Goal: Communication & Community: Answer question/provide support

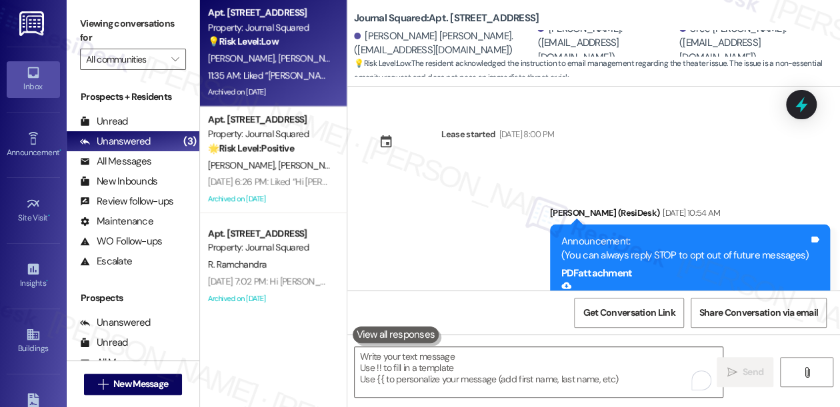
scroll to position [27216, 0]
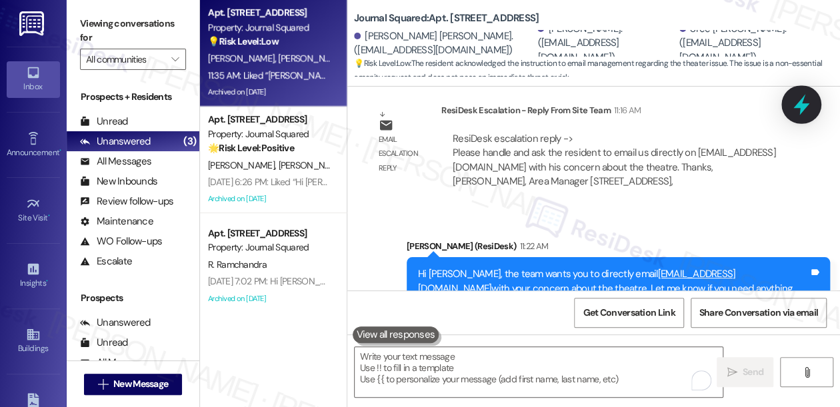
click at [806, 108] on icon at bounding box center [801, 104] width 23 height 23
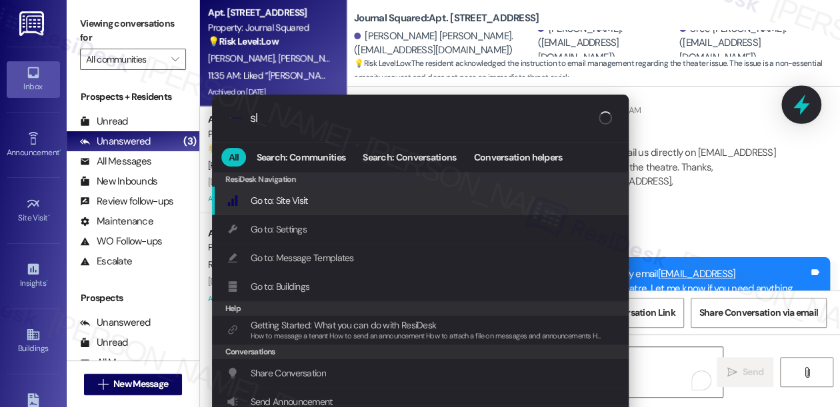
type input "sla"
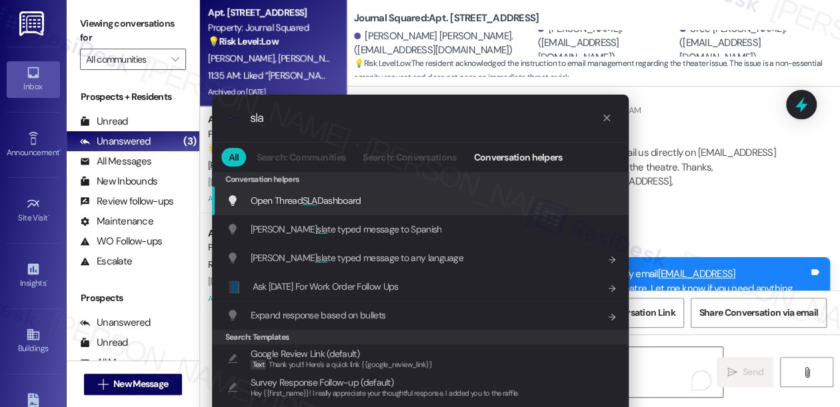
click at [335, 199] on span "Open Thread SLA Dashboard" at bounding box center [306, 201] width 111 height 12
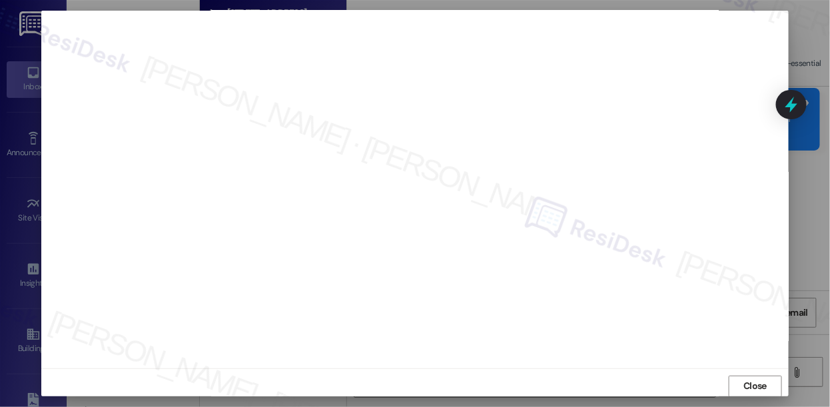
scroll to position [27445, 0]
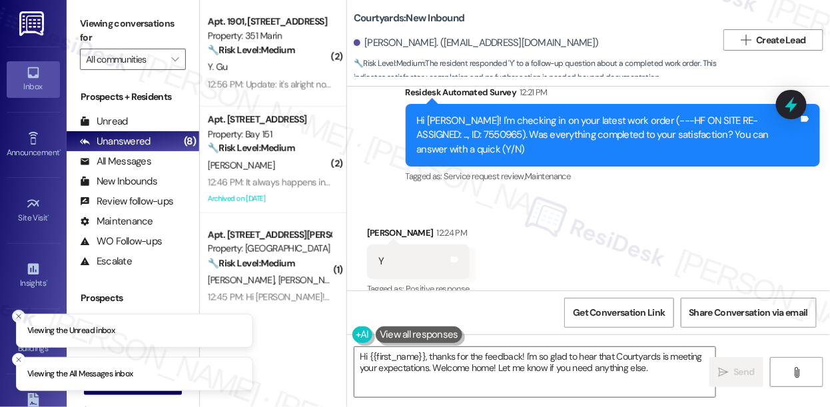
scroll to position [915, 0]
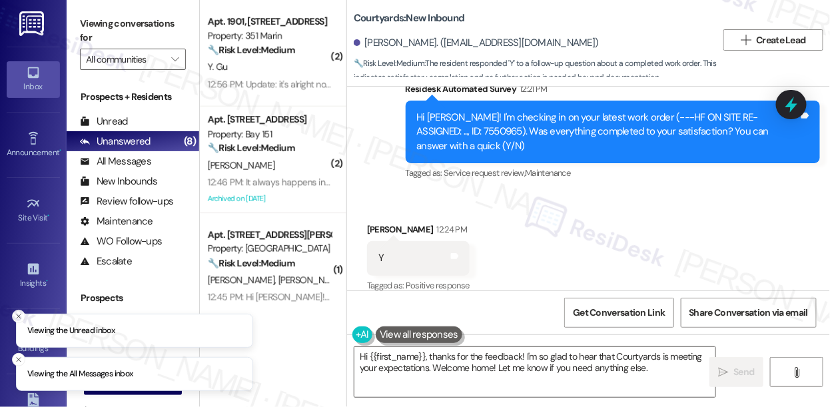
click at [467, 121] on div "Hi [PERSON_NAME]! I'm checking in on your latest work order (---HF ON SITE RE-A…" at bounding box center [608, 132] width 383 height 43
click at [467, 121] on div "Hi Jessica! I'm checking in on your latest work order (---HF ON SITE RE-ASSIGNE…" at bounding box center [608, 132] width 383 height 43
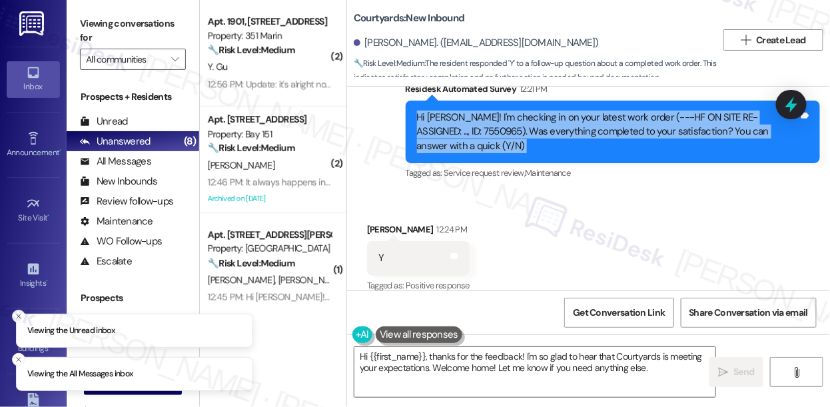
click at [467, 121] on div "Hi Jessica! I'm checking in on your latest work order (---HF ON SITE RE-ASSIGNE…" at bounding box center [608, 132] width 383 height 43
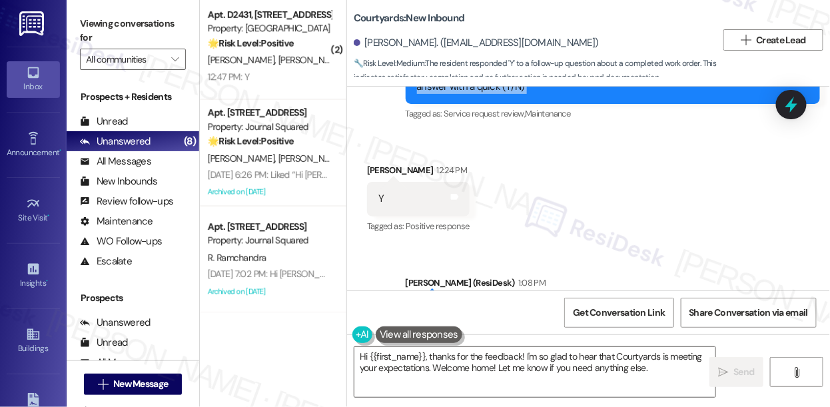
scroll to position [1042, 0]
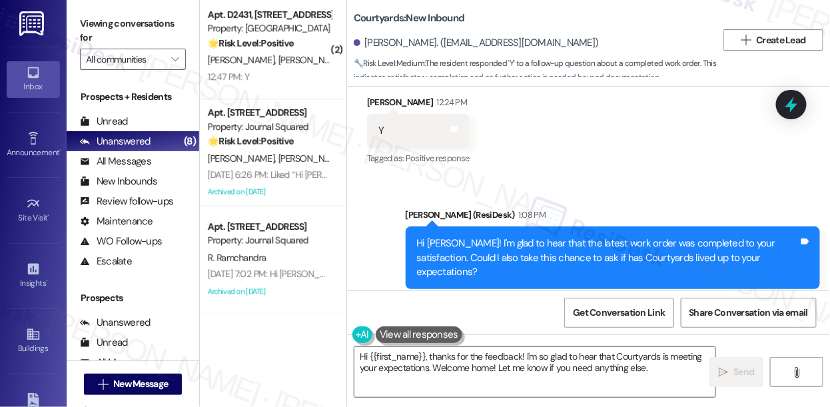
click at [670, 237] on div "Hi Jessica! I'm glad to hear that the latest work order was completed to your s…" at bounding box center [608, 258] width 383 height 43
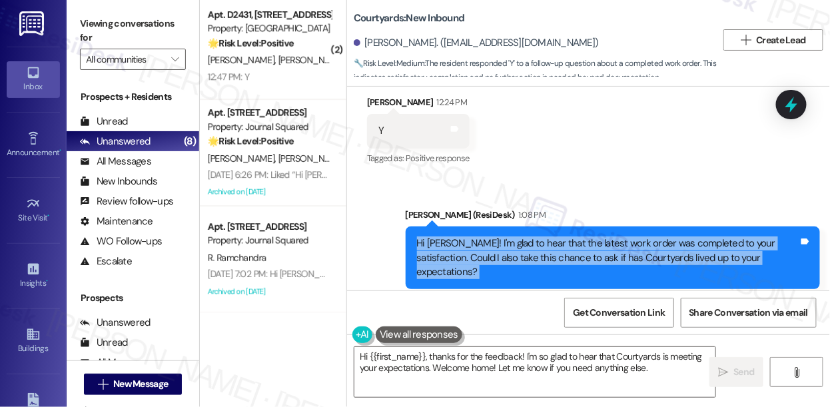
click at [670, 237] on div "Hi Jessica! I'm glad to hear that the latest work order was completed to your s…" at bounding box center [608, 258] width 383 height 43
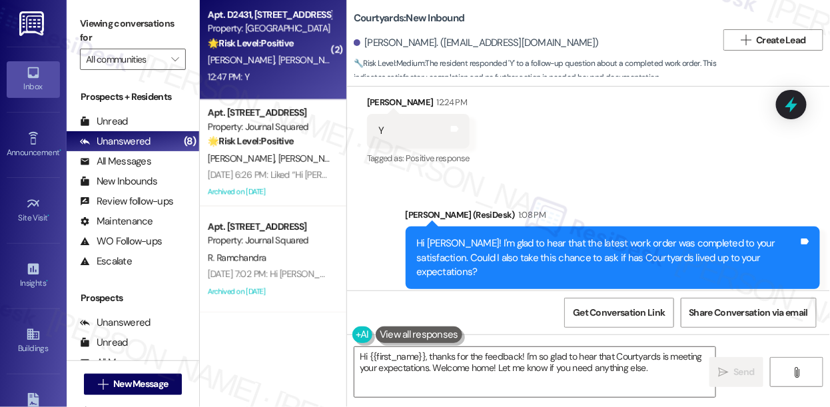
click at [261, 89] on div "Apt. D2431, 4883 Riley Road Property: Madison Farms 🌟 Risk Level: Positive This…" at bounding box center [273, 46] width 147 height 107
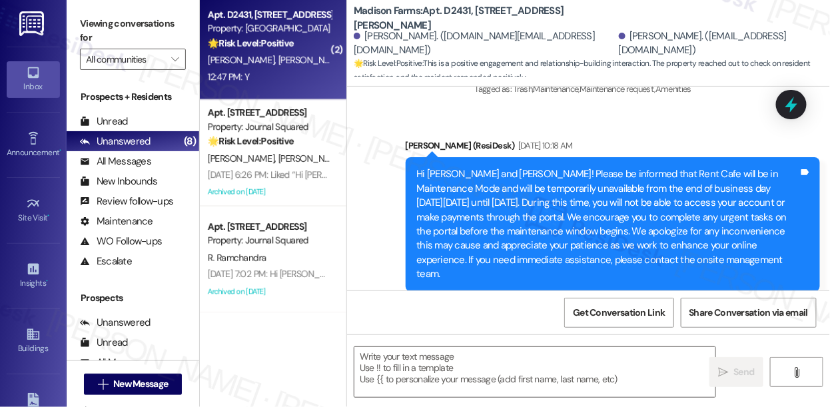
type textarea "Fetching suggested responses. Please feel free to read through the conversation…"
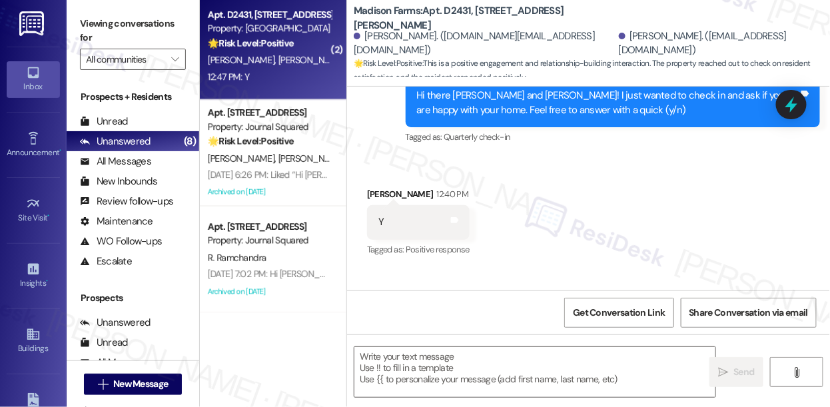
scroll to position [1194, 0]
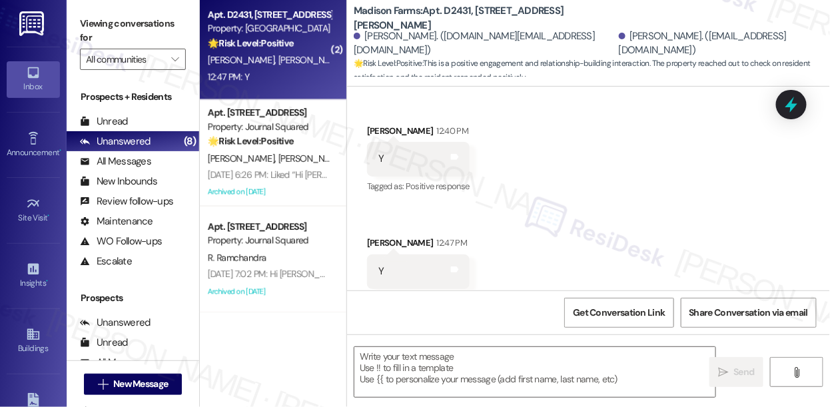
click at [71, 15] on div "Viewing conversations for All communities " at bounding box center [133, 41] width 133 height 83
click at [468, 367] on textarea at bounding box center [535, 372] width 361 height 50
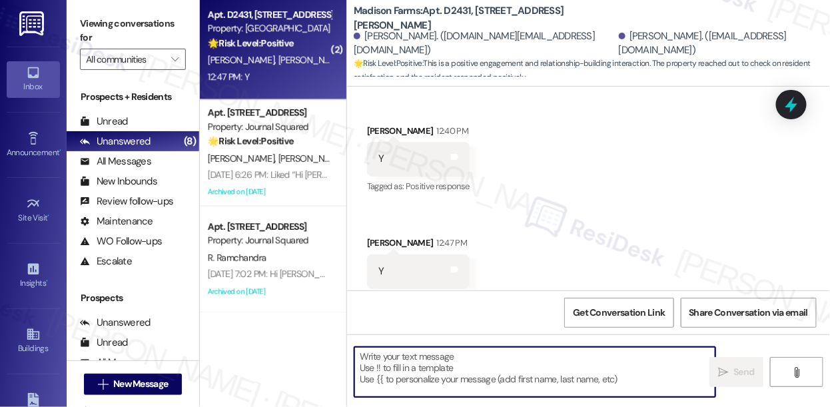
paste textarea "That’s awesome to hear, Emma! Thank you! If you don’t mind, would you be willin…"
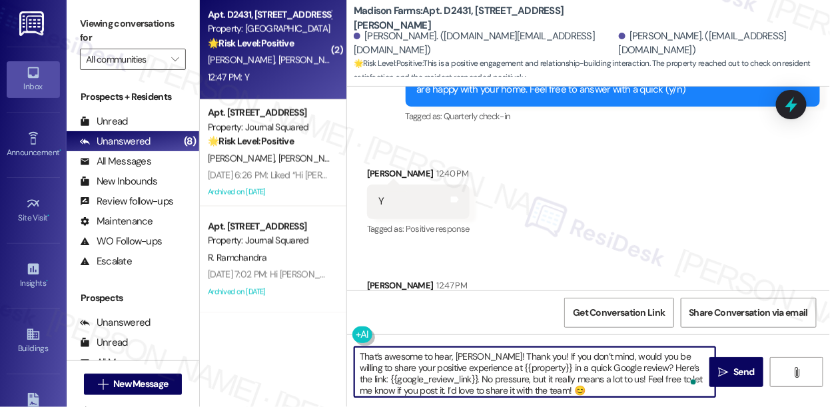
scroll to position [1133, 0]
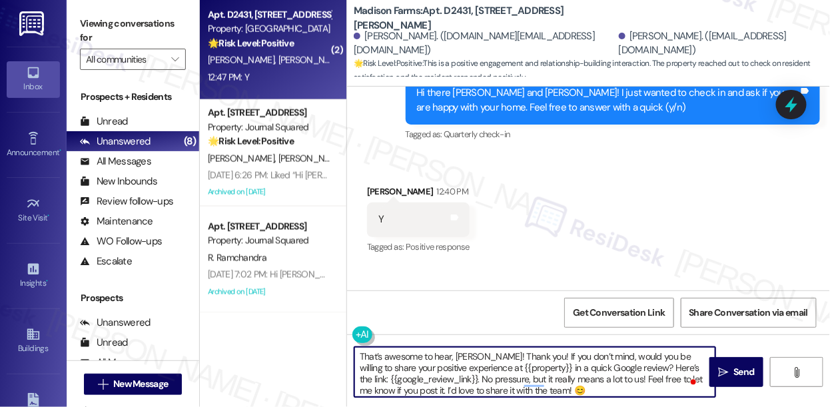
click at [389, 185] on div "Monica Bates 12:40 PM" at bounding box center [418, 194] width 103 height 19
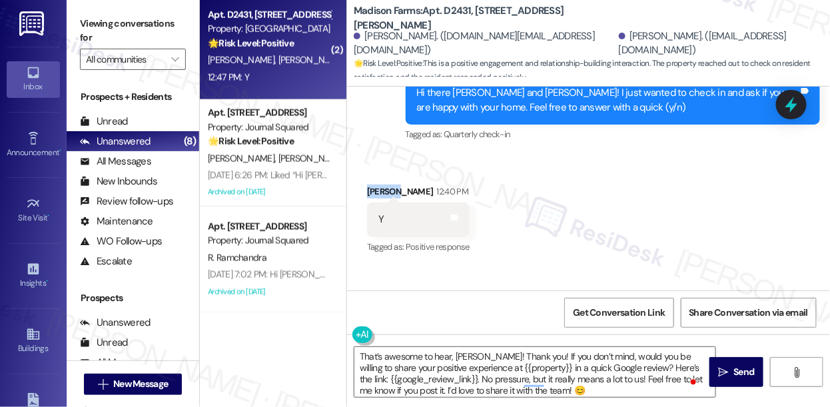
copy div "Monica"
click at [467, 359] on textarea "That’s awesome to hear, Emma! Thank you! If you don’t mind, would you be willin…" at bounding box center [535, 372] width 361 height 50
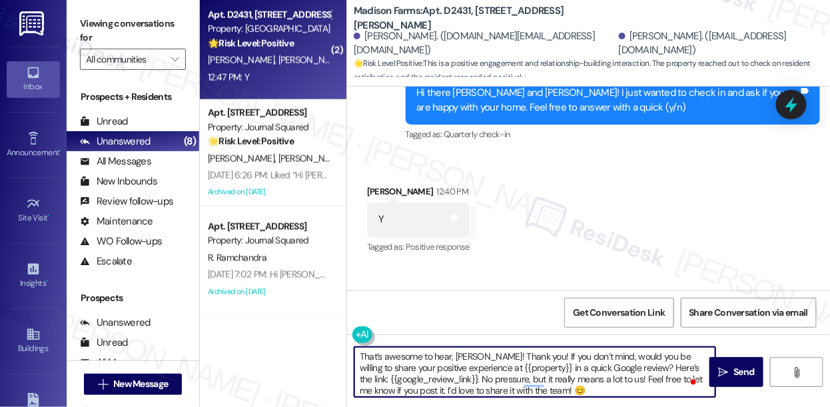
click at [467, 359] on textarea "That’s awesome to hear, Emma! Thank you! If you don’t mind, would you be willin…" at bounding box center [535, 372] width 361 height 50
paste textarea "Monica"
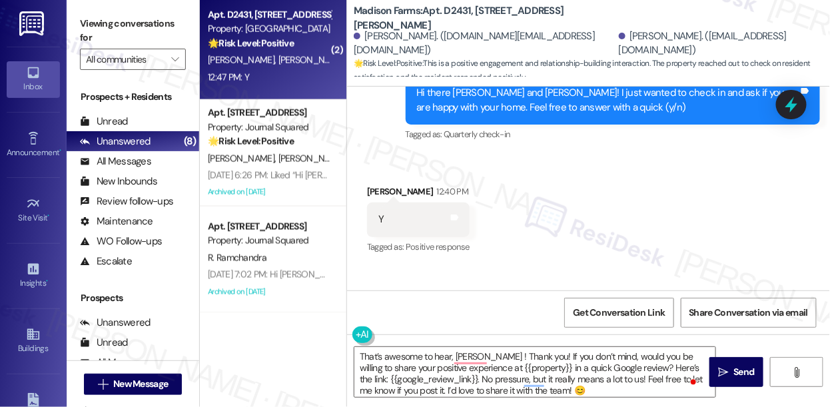
click at [496, 175] on div "Received via SMS Monica Bates 12:40 PM Y Tags and notes Tagged as: Positive res…" at bounding box center [588, 267] width 483 height 225
click at [81, 18] on label "Viewing conversations for" at bounding box center [133, 30] width 106 height 35
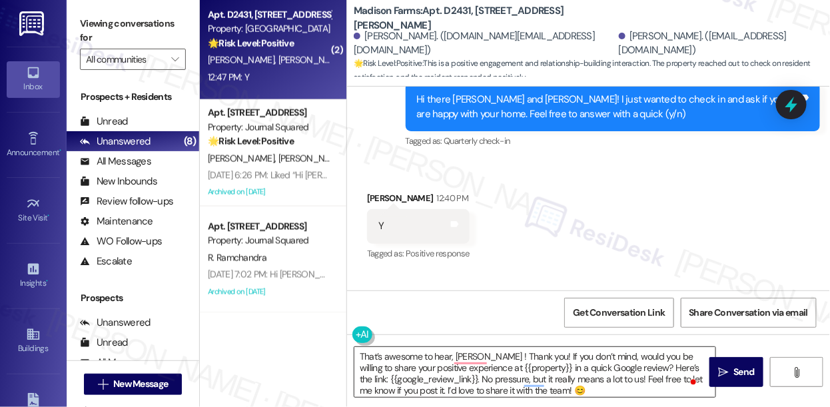
scroll to position [1194, 0]
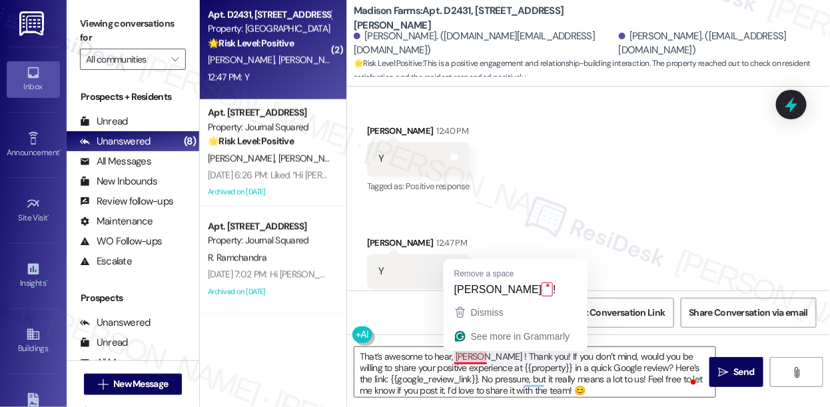
click at [627, 221] on div "Received via SMS Monica Bates 12:40 PM Y Tags and notes Tagged as: Positive res…" at bounding box center [588, 206] width 483 height 225
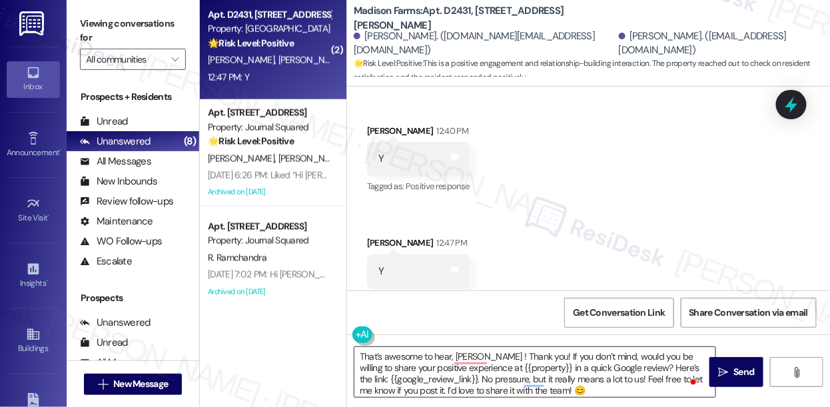
click at [359, 353] on textarea "That’s awesome to hear, Monica ! Thank you! If you don’t mind, would you be wil…" at bounding box center [535, 372] width 361 height 50
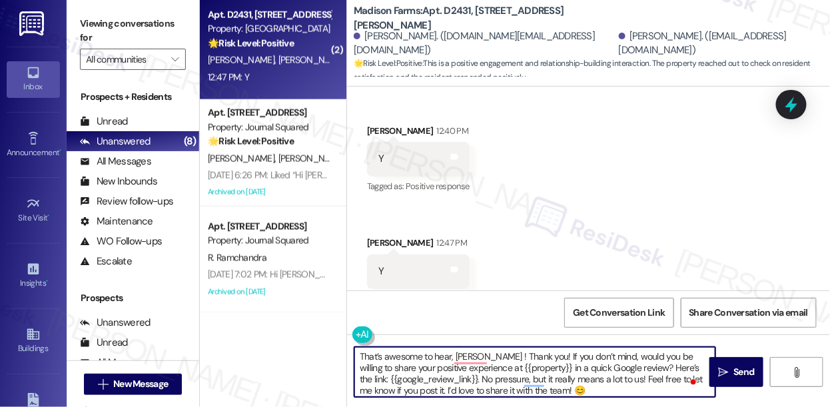
paste textarea "Hi {{first_name}}! I'm glad to hear that you're happy with your home. Could I a…"
drag, startPoint x: 430, startPoint y: 355, endPoint x: 350, endPoint y: 353, distance: 80.0
click at [356, 356] on textarea "Hi {{first_name}}! I'm glad to hear that you're happy with your home. Could I a…" at bounding box center [535, 372] width 361 height 50
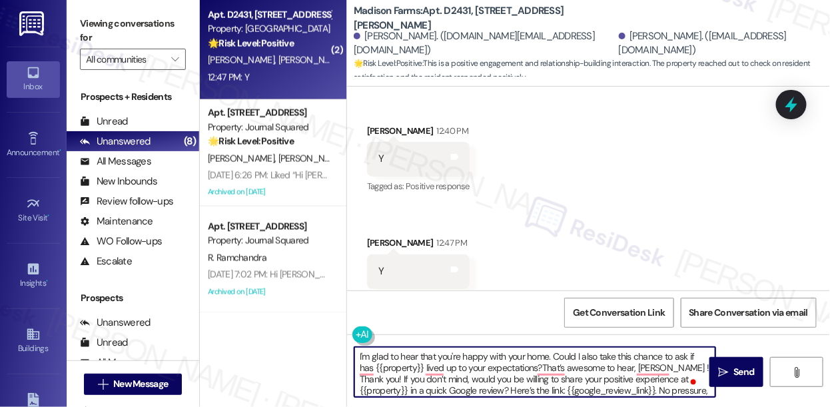
click at [379, 124] on div "Monica Bates 12:40 PM" at bounding box center [418, 133] width 103 height 19
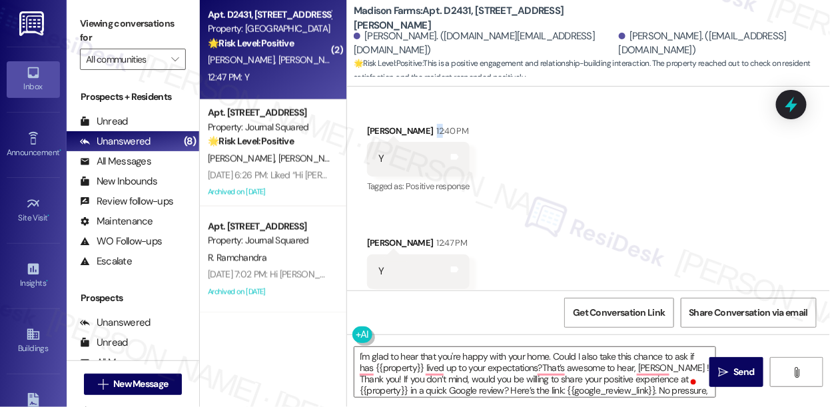
click at [379, 124] on div "Monica Bates 12:40 PM" at bounding box center [418, 133] width 103 height 19
click at [383, 124] on div "Monica Bates 12:40 PM" at bounding box center [418, 133] width 103 height 19
click at [551, 357] on textarea "I'm glad to hear that you're happy with your home. Could I also take this chanc…" at bounding box center [535, 372] width 361 height 50
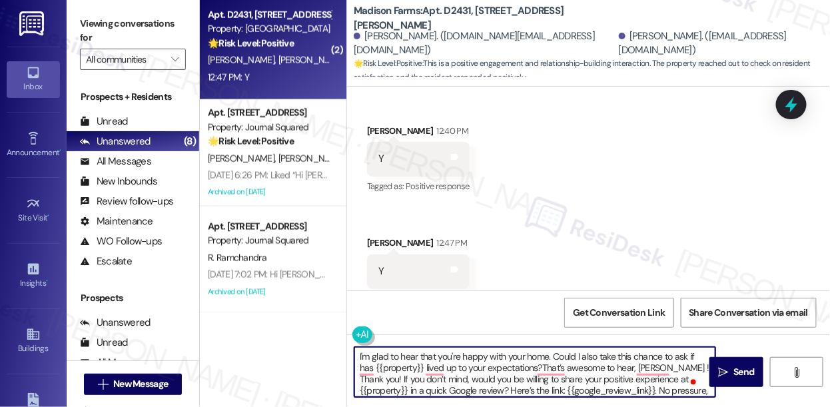
click at [551, 357] on textarea "I'm glad to hear that you're happy with your home. Could I also take this chanc…" at bounding box center [535, 372] width 361 height 50
click at [506, 362] on textarea "I'm glad to hear that you're happy with your home. Could I also take this chanc…" at bounding box center [535, 372] width 361 height 50
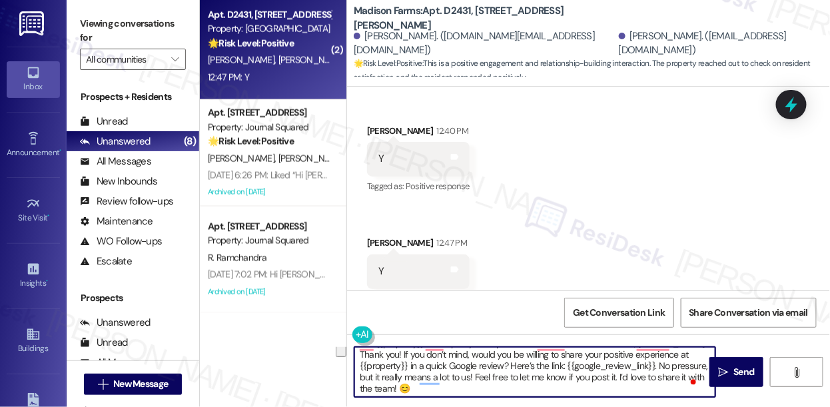
scroll to position [0, 0]
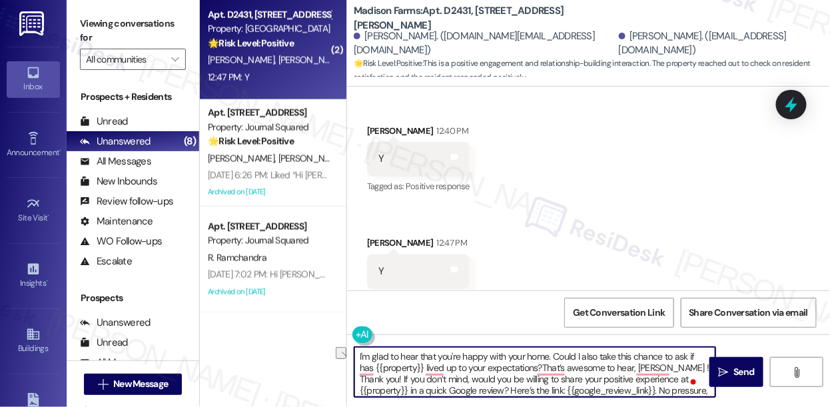
drag, startPoint x: 543, startPoint y: 371, endPoint x: 385, endPoint y: 367, distance: 158.0
click at [385, 367] on textarea "I'm glad to hear that you're happy with your home. Could I also take this chanc…" at bounding box center [535, 372] width 361 height 50
click at [384, 371] on textarea "I'm glad to hear that you're happy with your home. Could I also take this chanc…" at bounding box center [535, 372] width 361 height 50
drag, startPoint x: 376, startPoint y: 379, endPoint x: 553, endPoint y: 360, distance: 177.7
click at [553, 360] on textarea "I'm glad to hear that you're happy with your home. Could I also take this chanc…" at bounding box center [535, 372] width 361 height 50
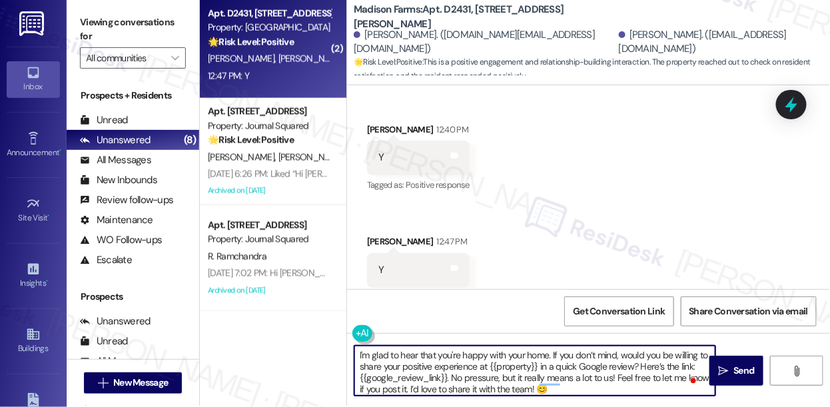
scroll to position [1, 0]
click at [591, 391] on textarea "I'm glad to hear that you're happy with your home. If you don’t mind, would you…" at bounding box center [535, 371] width 361 height 50
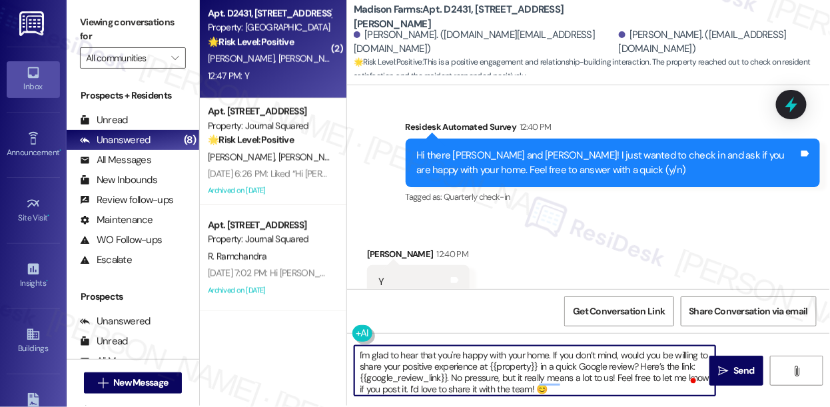
scroll to position [1134, 0]
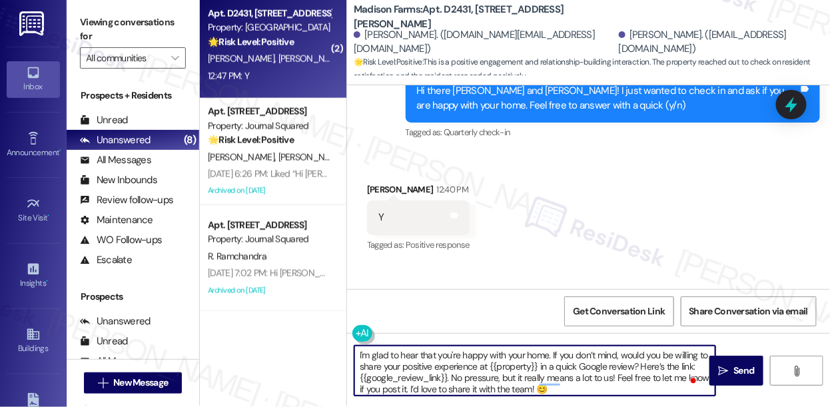
click at [607, 357] on textarea "I'm glad to hear that you're happy with your home. If you don’t mind, would you…" at bounding box center [535, 371] width 361 height 50
click at [521, 373] on textarea "I'm glad to hear that you're happy with your home. If you don’t mind, would you…" at bounding box center [535, 371] width 361 height 50
click at [546, 351] on textarea "I'm glad to hear that you're happy with your home. If you don’t mind, would you…" at bounding box center [535, 371] width 361 height 50
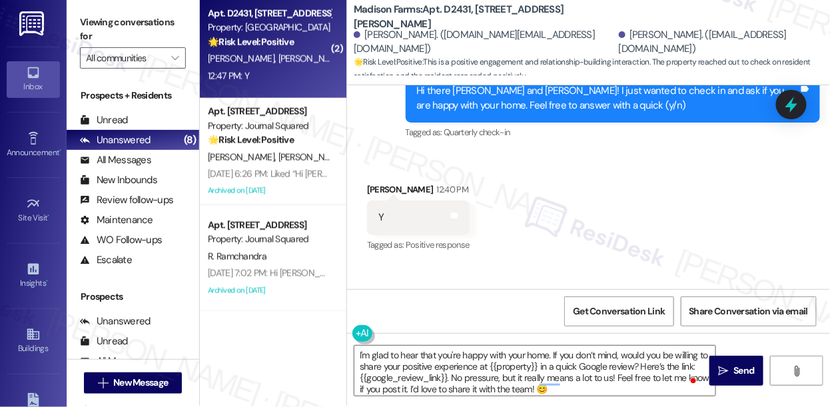
click at [384, 183] on div "Monica Bates 12:40 PM" at bounding box center [418, 192] width 103 height 19
copy div "Monica"
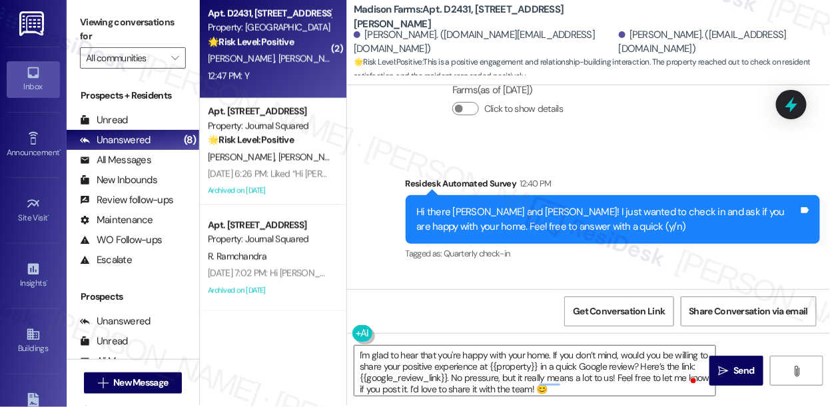
scroll to position [1194, 0]
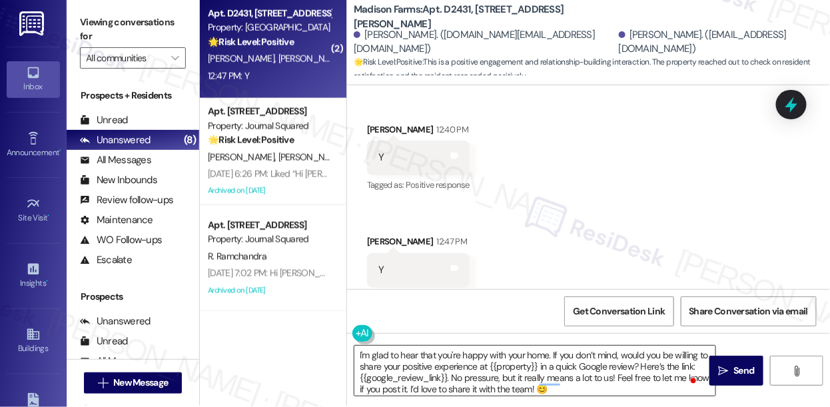
click at [661, 353] on textarea "I'm glad to hear that you're happy with your home. If you don’t mind, would you…" at bounding box center [535, 371] width 361 height 50
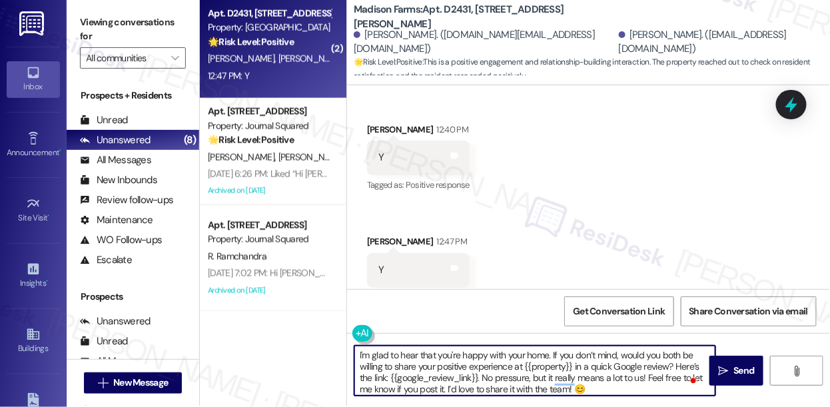
click at [503, 368] on textarea "I'm glad to hear that you're happy with your home. If you don’t mind, would you…" at bounding box center [535, 371] width 361 height 50
type textarea "I'm glad to hear that you're happy with your home. If you don’t mind, would you…"
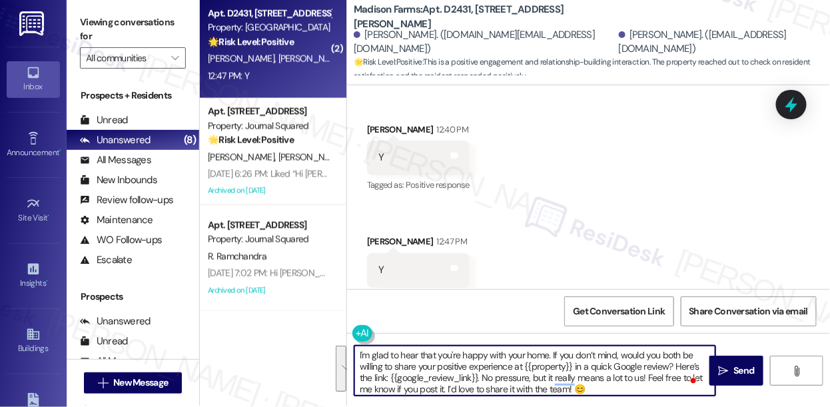
click at [591, 250] on div "Received via SMS Monica Bates 12:40 PM Y Tags and notes Tagged as: Positive res…" at bounding box center [588, 205] width 483 height 225
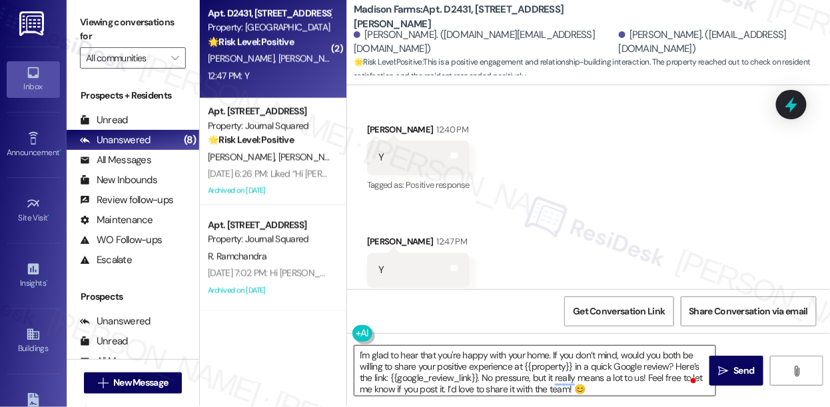
scroll to position [3, 0]
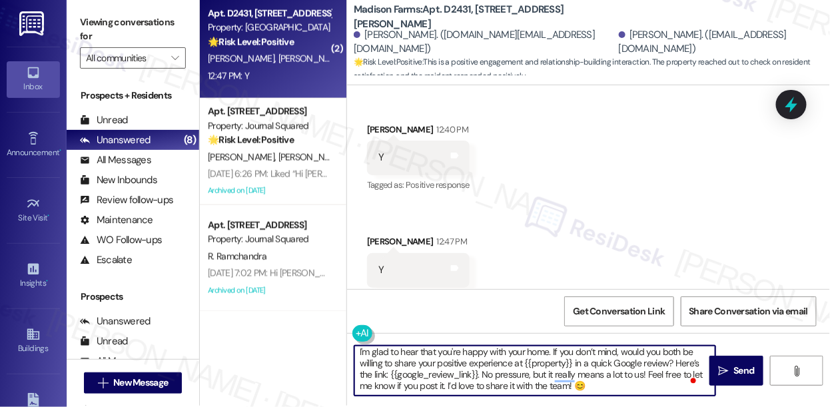
click at [438, 367] on textarea "I'm glad to hear that you're happy with your home. If you don’t mind, would you…" at bounding box center [535, 371] width 361 height 50
click at [596, 365] on textarea "I'm glad to hear that you're happy with your home. If you don’t mind, would you…" at bounding box center [535, 371] width 361 height 50
click at [629, 380] on textarea "I'm glad to hear that you're happy with your home. If you don’t mind, would you…" at bounding box center [535, 371] width 361 height 50
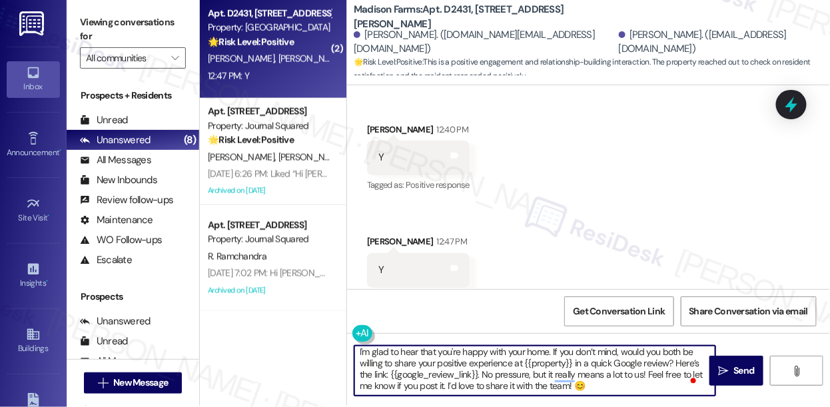
click at [400, 385] on textarea "I'm glad to hear that you're happy with your home. If you don’t mind, would you…" at bounding box center [535, 371] width 361 height 50
click at [523, 385] on textarea "I'm glad to hear that you're happy with your home. If you don’t mind, would you…" at bounding box center [535, 371] width 361 height 50
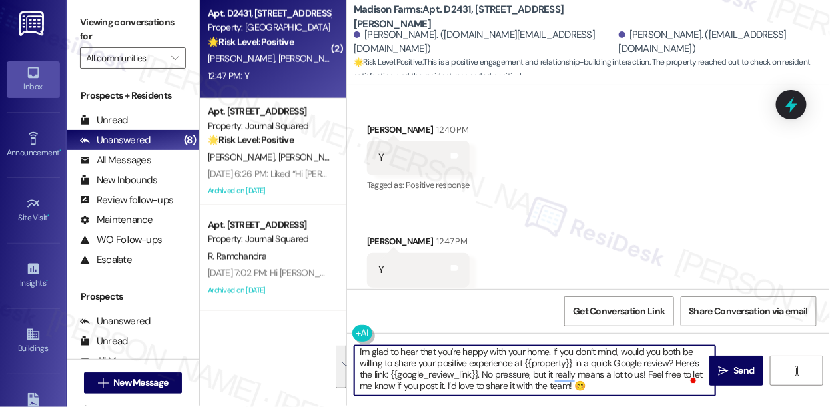
click at [652, 389] on textarea "I'm glad to hear that you're happy with your home. If you don’t mind, would you…" at bounding box center [535, 371] width 361 height 50
click at [501, 369] on textarea "I'm glad to hear that you're happy with your home. If you don’t mind, would you…" at bounding box center [535, 371] width 361 height 50
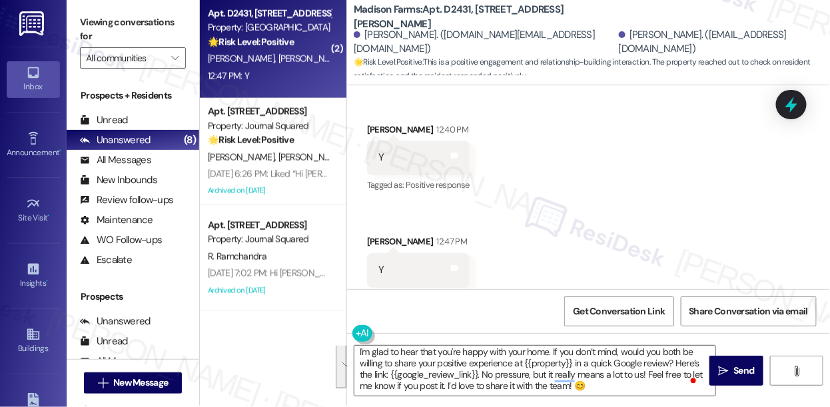
click at [591, 243] on div "Received via SMS Monica Bates 12:40 PM Y Tags and notes Tagged as: Positive res…" at bounding box center [588, 205] width 483 height 225
click at [439, 369] on textarea "I'm glad to hear that you're happy with your home. If you don’t mind, would you…" at bounding box center [535, 371] width 361 height 50
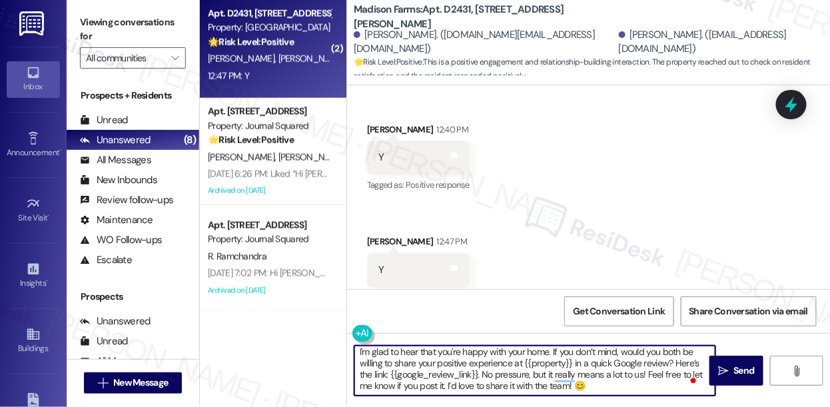
click at [439, 369] on textarea "I'm glad to hear that you're happy with your home. If you don’t mind, would you…" at bounding box center [535, 371] width 361 height 50
click at [477, 359] on textarea "I'm glad to hear that you're happy with your home. If you don’t mind, would you…" at bounding box center [535, 371] width 361 height 50
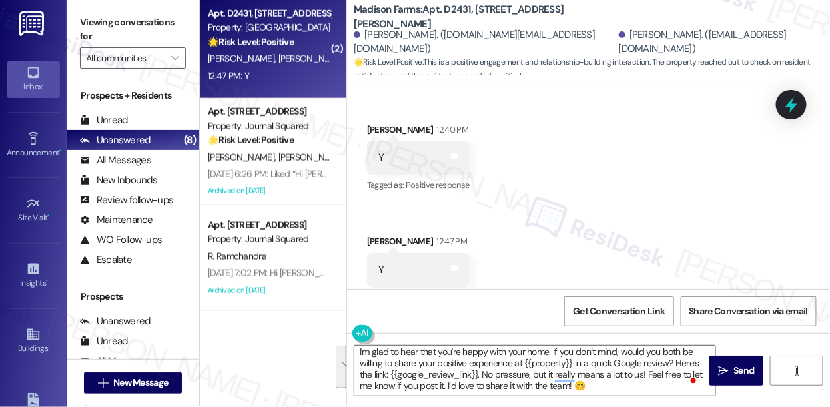
click at [586, 279] on div "Received via SMS Monica Bates 12:40 PM Y Tags and notes Tagged as: Positive res…" at bounding box center [588, 205] width 483 height 225
click at [721, 372] on icon "" at bounding box center [724, 371] width 10 height 11
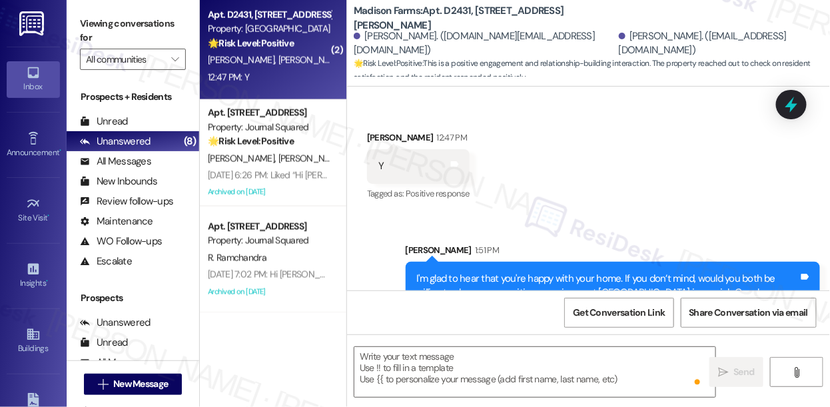
scroll to position [1344, 0]
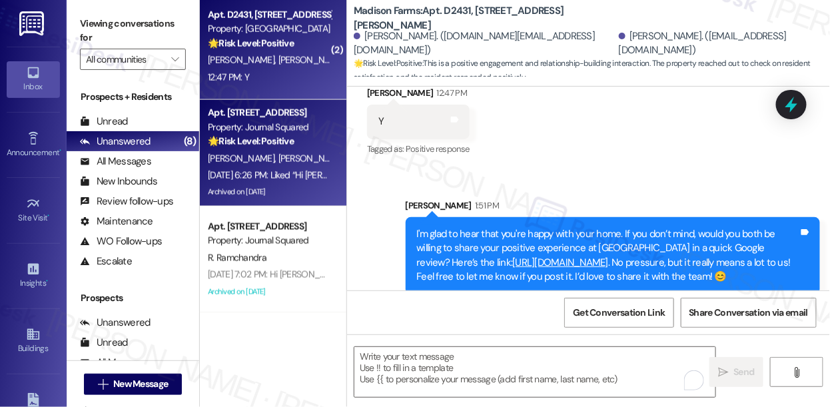
click at [302, 157] on span "V. Castor" at bounding box center [312, 159] width 67 height 12
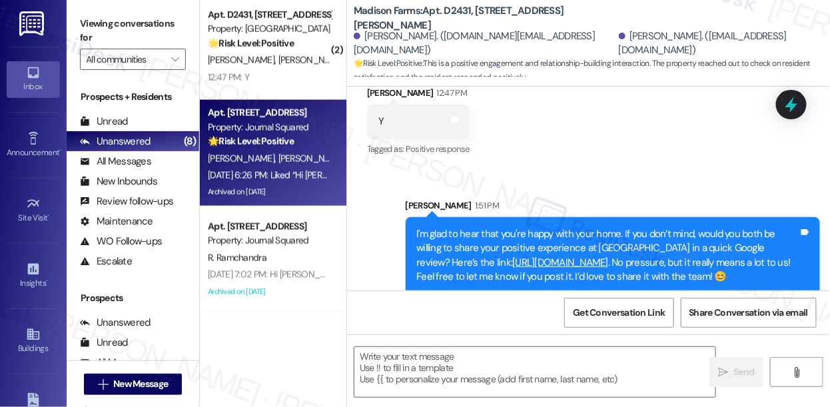
type textarea "Fetching suggested responses. Please feel free to read through the conversation…"
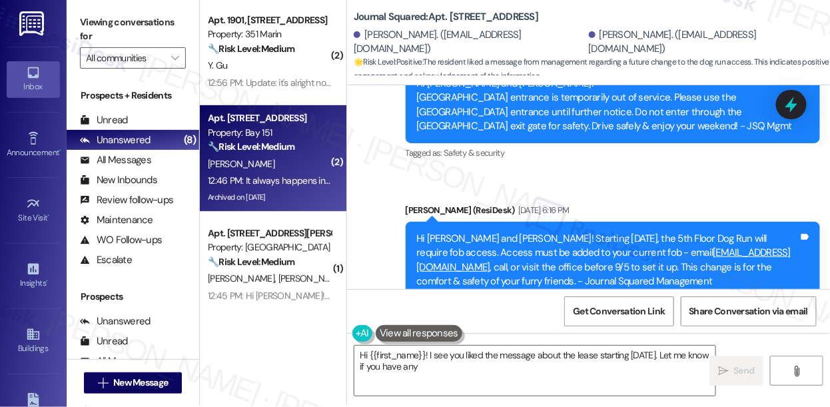
scroll to position [0, 0]
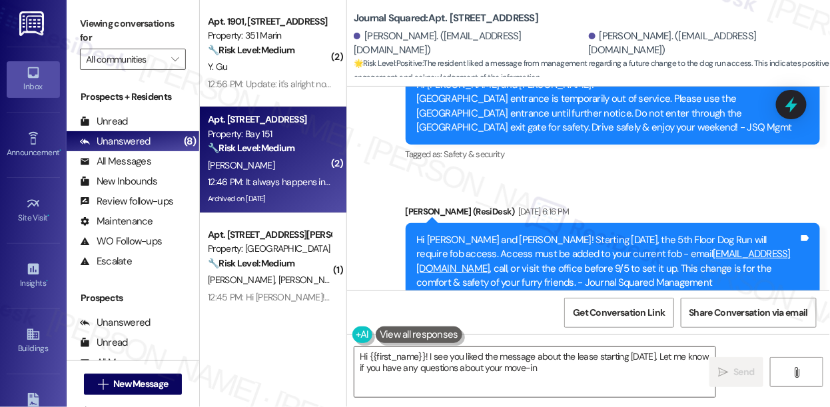
type textarea "Hi {{first_name}}! I see you liked the message about the lease starting 9/5/25.…"
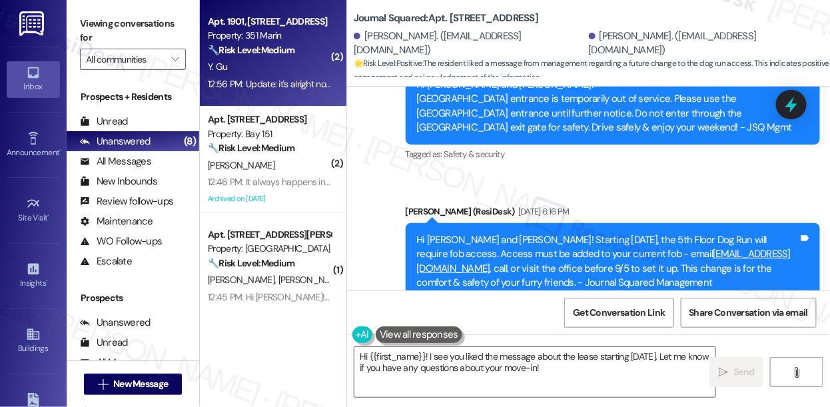
click at [267, 85] on div "12:56 PM: Update: it's alright now. The maintenance team has came to fix the is…" at bounding box center [487, 84] width 558 height 12
type textarea "Fetching suggested responses. Please feel free to read through the conversation…"
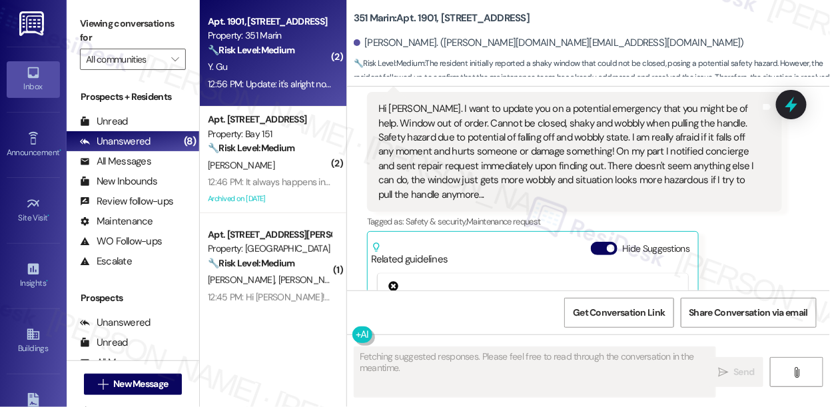
scroll to position [2217, 0]
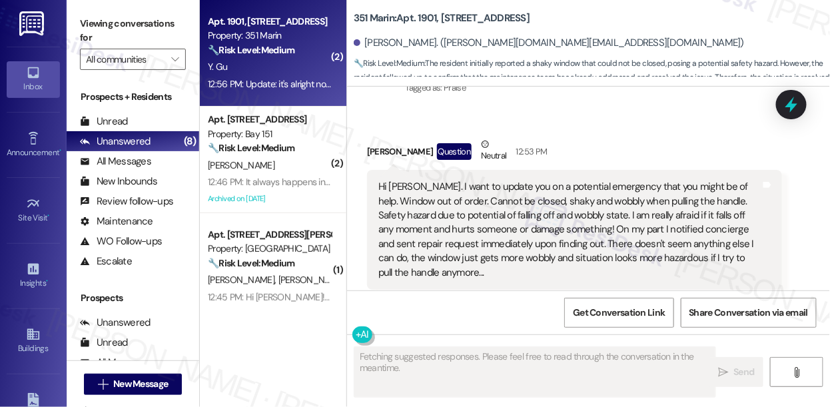
click at [483, 190] on div "Hi Jane. I want to update you on a potential emergency that you might be of hel…" at bounding box center [570, 230] width 383 height 100
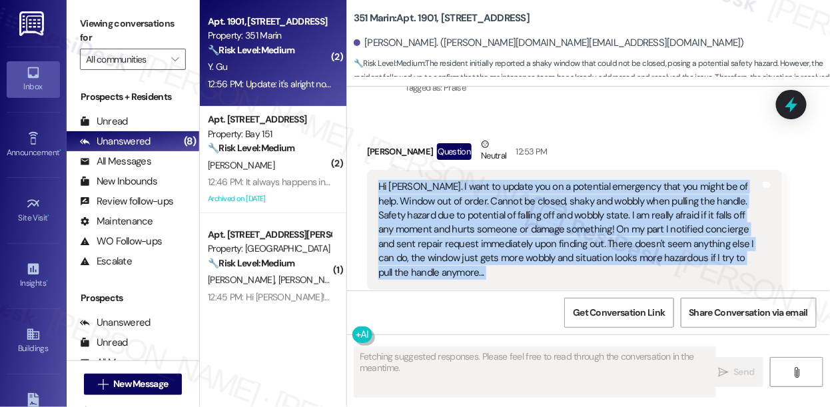
click at [483, 190] on div "Hi Jane. I want to update you on a potential emergency that you might be of hel…" at bounding box center [570, 230] width 383 height 100
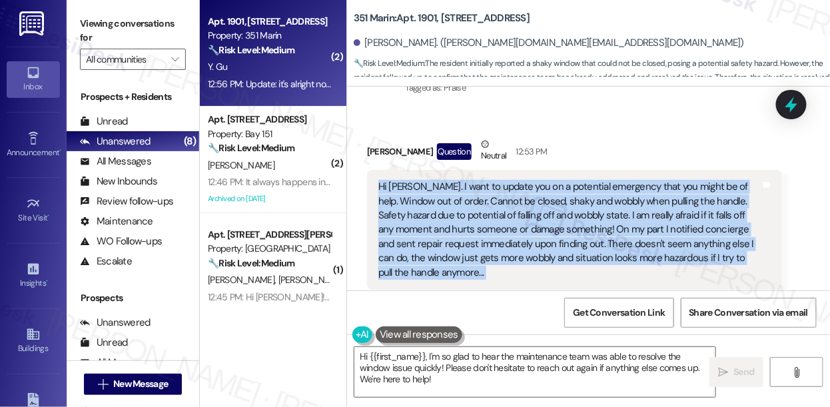
scroll to position [2157, 0]
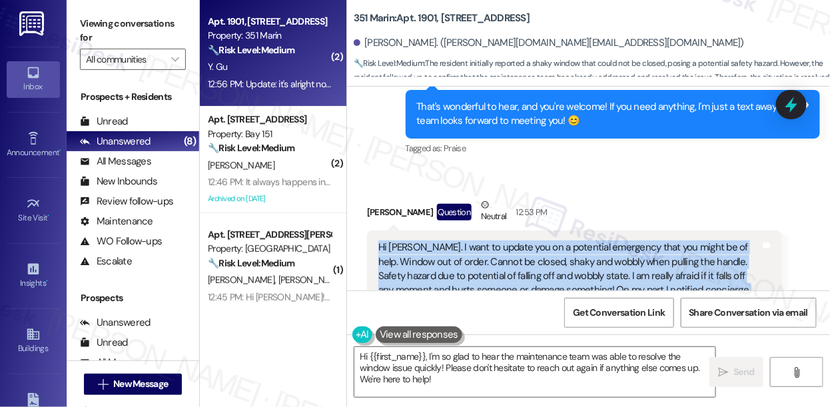
click at [583, 253] on div "Hi Jane. I want to update you on a potential emergency that you might be of hel…" at bounding box center [570, 291] width 383 height 100
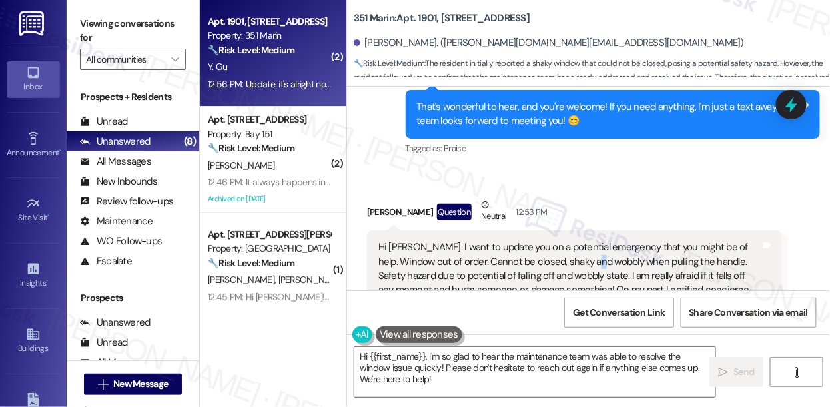
click at [583, 253] on div "Hi Jane. I want to update you on a potential emergency that you might be of hel…" at bounding box center [570, 291] width 383 height 100
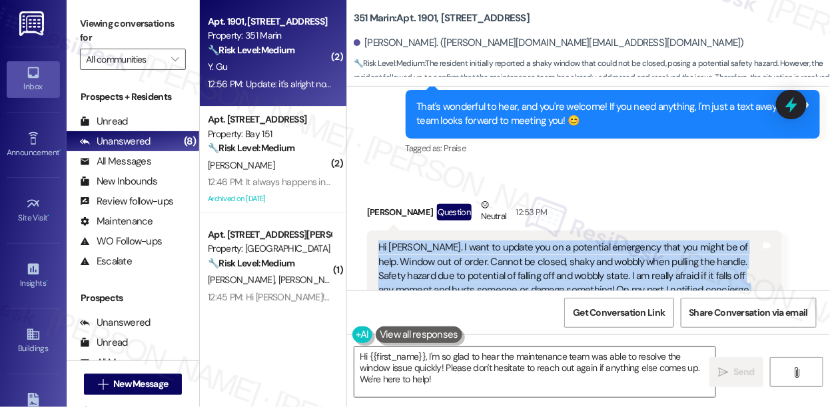
click at [583, 253] on div "Hi Jane. I want to update you on a potential emergency that you might be of hel…" at bounding box center [570, 291] width 383 height 100
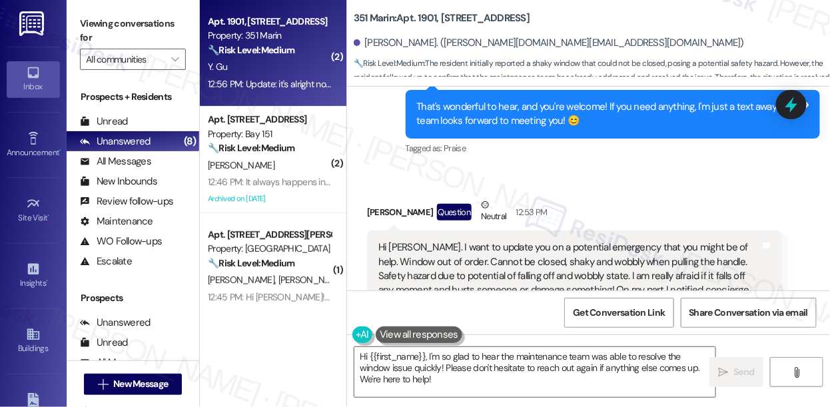
click at [556, 198] on div "Yuling Gu Question Neutral 12:53 PM" at bounding box center [574, 214] width 415 height 33
click at [523, 241] on div "Hi Jane. I want to update you on a potential emergency that you might be of hel…" at bounding box center [570, 291] width 383 height 100
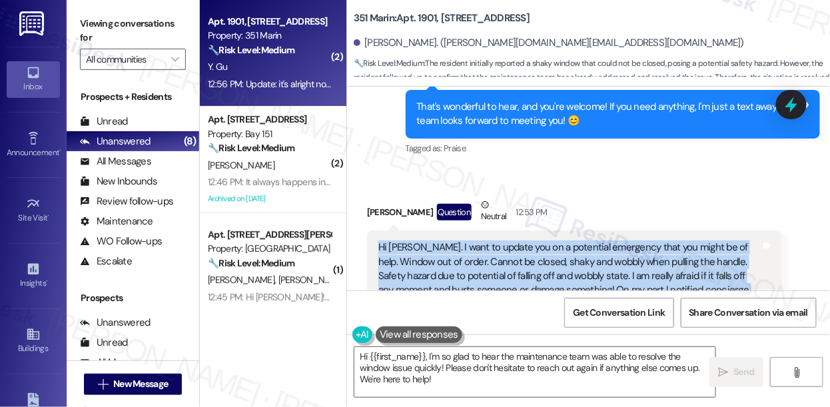
click at [523, 241] on div "Hi Jane. I want to update you on a potential emergency that you might be of hel…" at bounding box center [570, 291] width 383 height 100
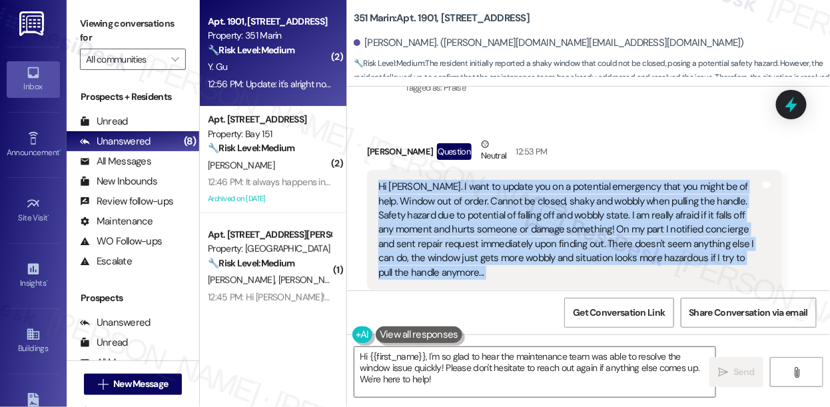
click at [646, 186] on div "Hi Jane. I want to update you on a potential emergency that you might be of hel…" at bounding box center [570, 230] width 383 height 100
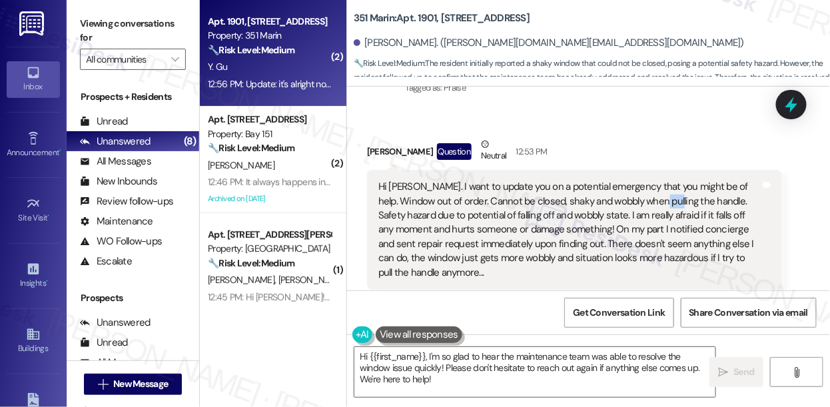
click at [646, 186] on div "Hi Jane. I want to update you on a potential emergency that you might be of hel…" at bounding box center [570, 230] width 383 height 100
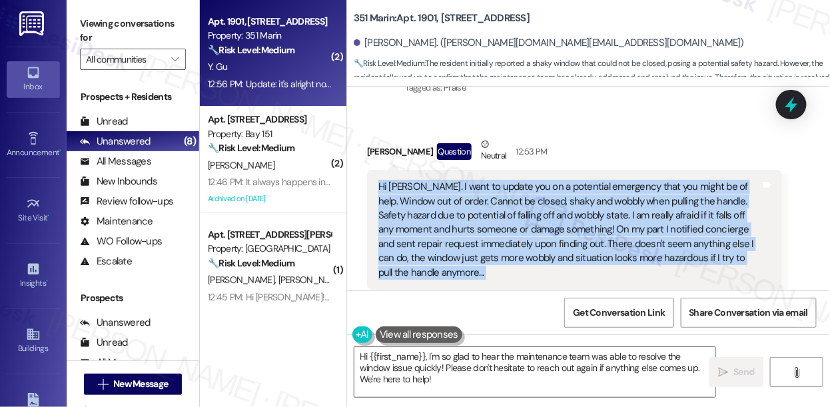
click at [646, 186] on div "Hi Jane. I want to update you on a potential emergency that you might be of hel…" at bounding box center [570, 230] width 383 height 100
click at [494, 194] on div "Hi Jane. I want to update you on a potential emergency that you might be of hel…" at bounding box center [570, 230] width 383 height 100
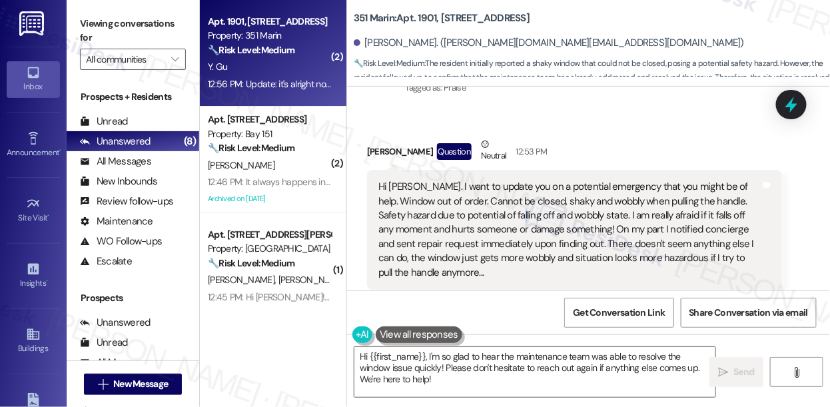
click at [494, 194] on div "Hi Jane. I want to update you on a potential emergency that you might be of hel…" at bounding box center [570, 230] width 383 height 100
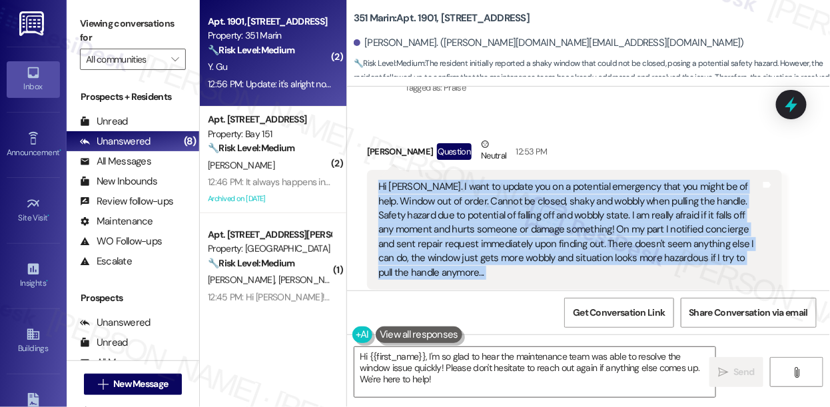
click at [494, 194] on div "Hi Jane. I want to update you on a potential emergency that you might be of hel…" at bounding box center [570, 230] width 383 height 100
click at [618, 195] on div "Hi Jane. I want to update you on a potential emergency that you might be of hel…" at bounding box center [570, 230] width 383 height 100
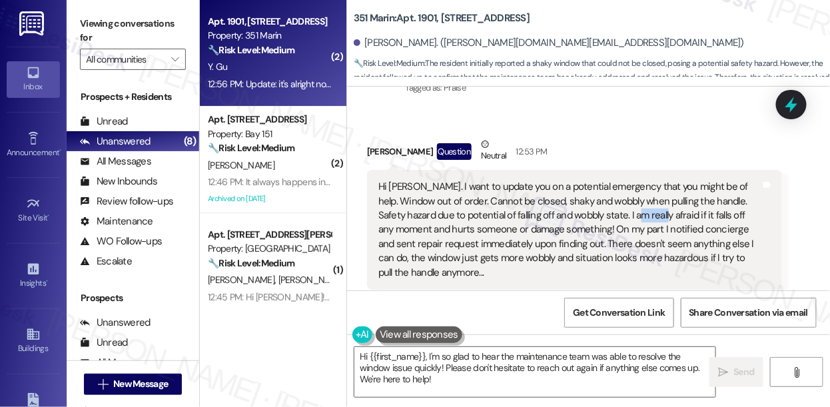
click at [618, 195] on div "Hi Jane. I want to update you on a potential emergency that you might be of hel…" at bounding box center [570, 230] width 383 height 100
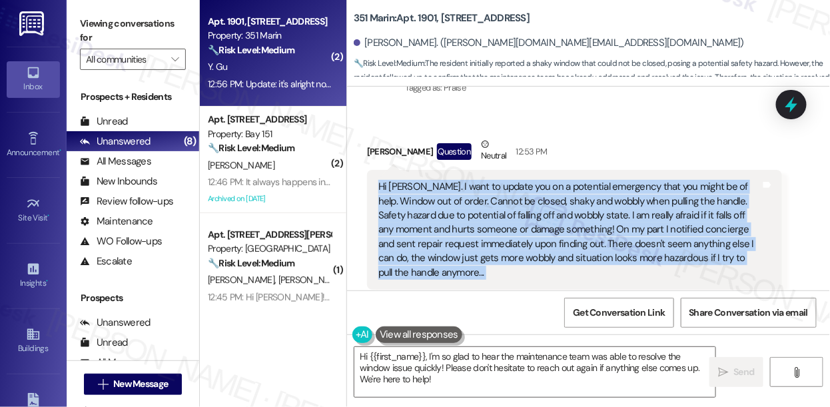
click at [618, 195] on div "Hi Jane. I want to update you on a potential emergency that you might be of hel…" at bounding box center [570, 230] width 383 height 100
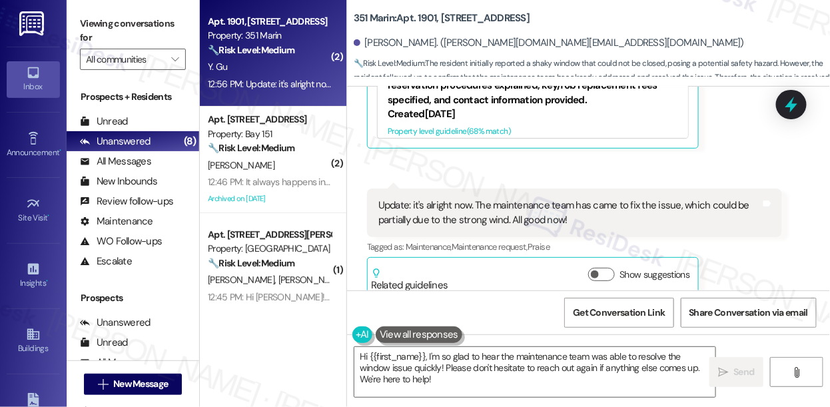
scroll to position [2581, 0]
click at [485, 207] on div "Update: it's alright now. The maintenance team has came to fix the issue, which…" at bounding box center [570, 212] width 383 height 29
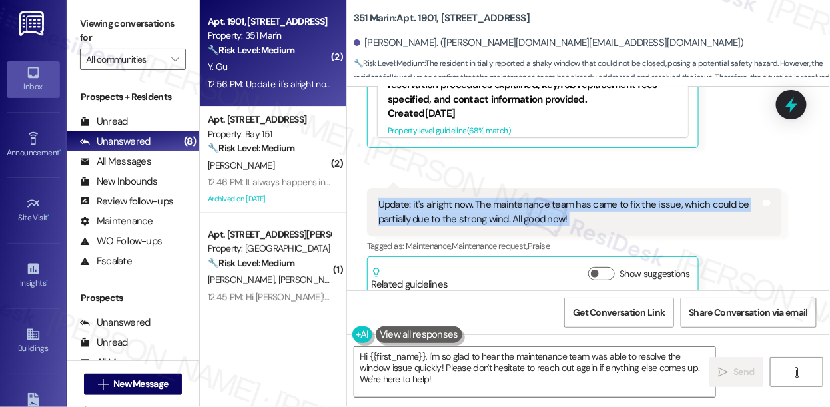
click at [485, 207] on div "Update: it's alright now. The maintenance team has came to fix the issue, which…" at bounding box center [570, 212] width 383 height 29
click at [565, 198] on div "Update: it's alright now. The maintenance team has came to fix the issue, which…" at bounding box center [570, 212] width 383 height 29
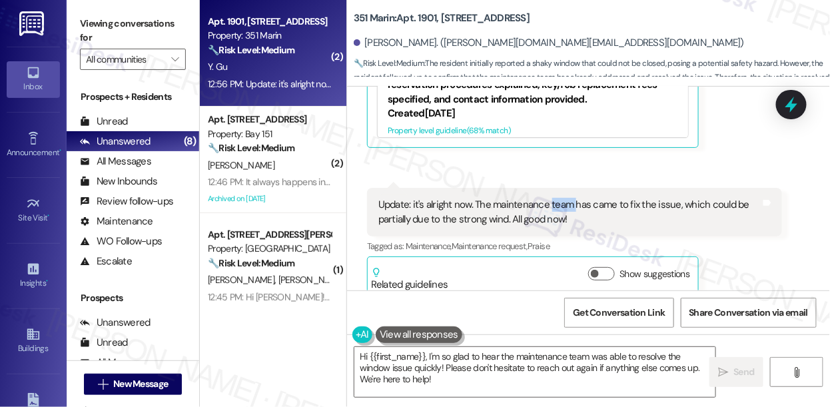
click at [565, 198] on div "Update: it's alright now. The maintenance team has came to fix the issue, which…" at bounding box center [570, 212] width 383 height 29
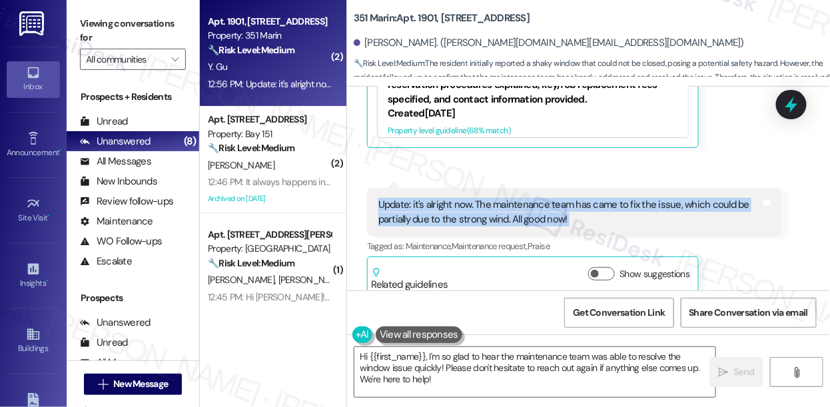
click at [565, 198] on div "Update: it's alright now. The maintenance team has came to fix the issue, which…" at bounding box center [570, 212] width 383 height 29
click at [449, 384] on textarea "Hi {{first_name}}, I'm so glad to hear the maintenance team was able to resolve…" at bounding box center [535, 372] width 361 height 50
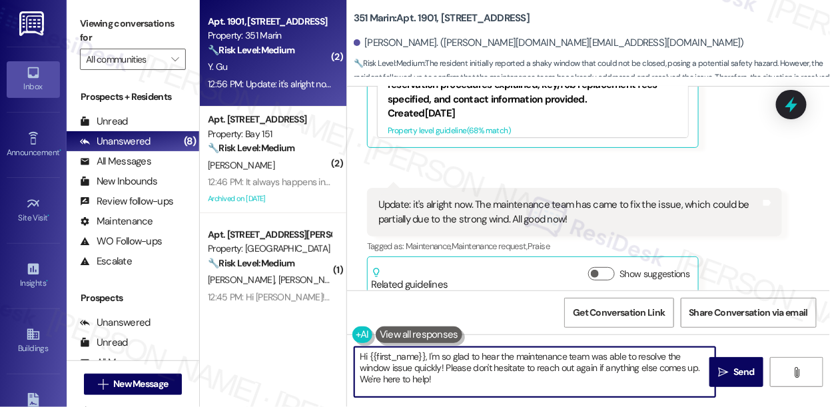
click at [449, 384] on textarea "Hi {{first_name}}, I'm so glad to hear the maintenance team was able to resolve…" at bounding box center [535, 372] width 361 height 50
click at [475, 372] on textarea "Hi {{first_name}}, I'm so glad to hear the maintenance team was able to resolve…" at bounding box center [535, 372] width 361 height 50
click at [558, 359] on textarea "Hi {{first_name}}, I'm so glad to hear the maintenance team was able to resolve…" at bounding box center [535, 372] width 361 height 50
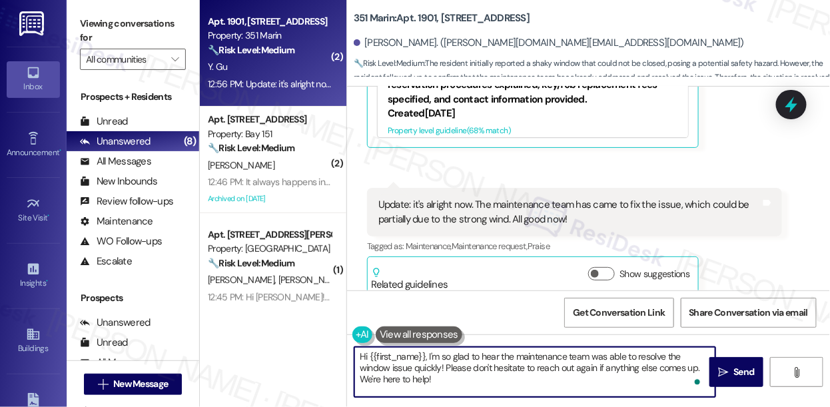
click at [558, 359] on textarea "Hi {{first_name}}, I'm so glad to hear the maintenance team was able to resolve…" at bounding box center [535, 372] width 361 height 50
click at [473, 376] on textarea "Hi {{first_name}}, I'm so glad to hear the maintenance team was able to resolve…" at bounding box center [535, 372] width 361 height 50
drag, startPoint x: 457, startPoint y: 365, endPoint x: 517, endPoint y: 376, distance: 60.9
click at [517, 376] on textarea "Hi {{first_name}}, I'm so glad to hear the maintenance team was able to resolve…" at bounding box center [535, 372] width 361 height 50
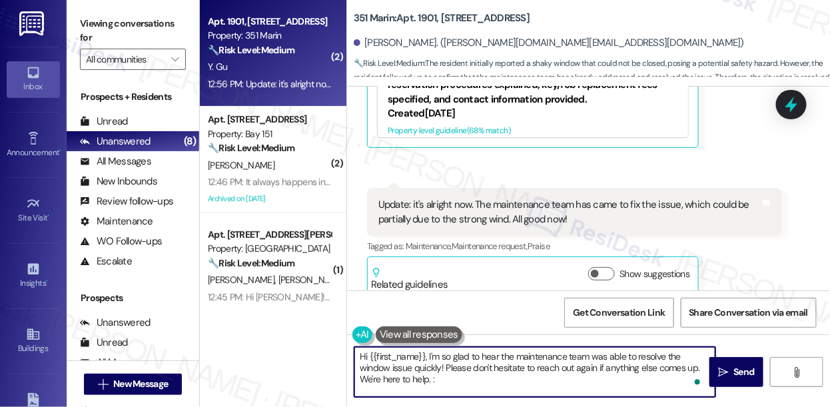
type textarea "Hi {{first_name}}, I'm so glad to hear the maintenance team was able to resolve…"
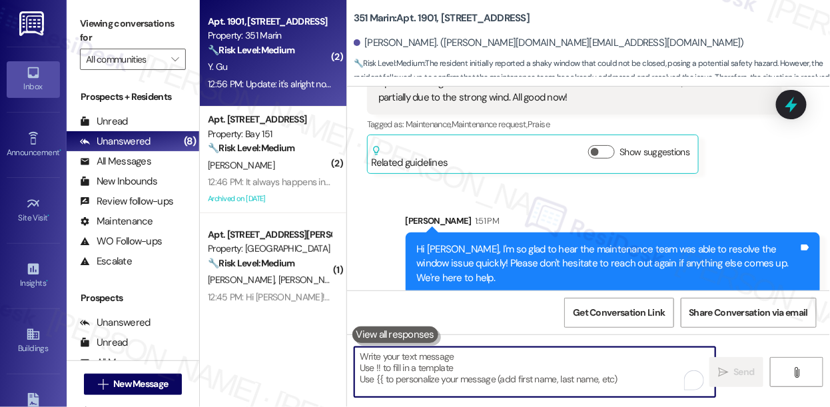
scroll to position [1, 0]
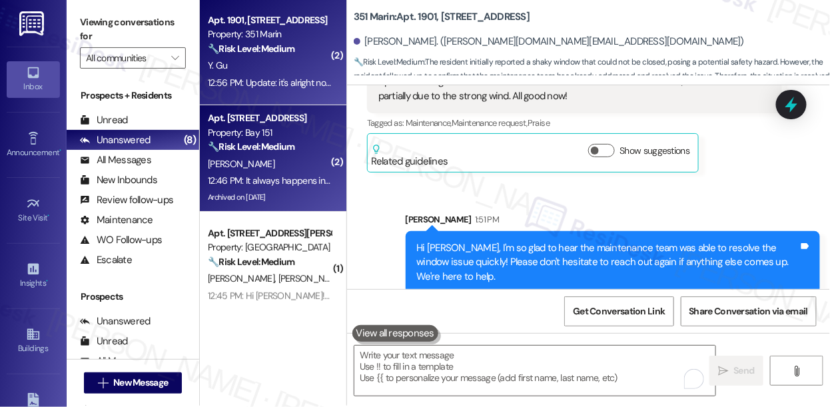
click at [295, 151] on strong "🔧 Risk Level: Medium" at bounding box center [251, 147] width 87 height 12
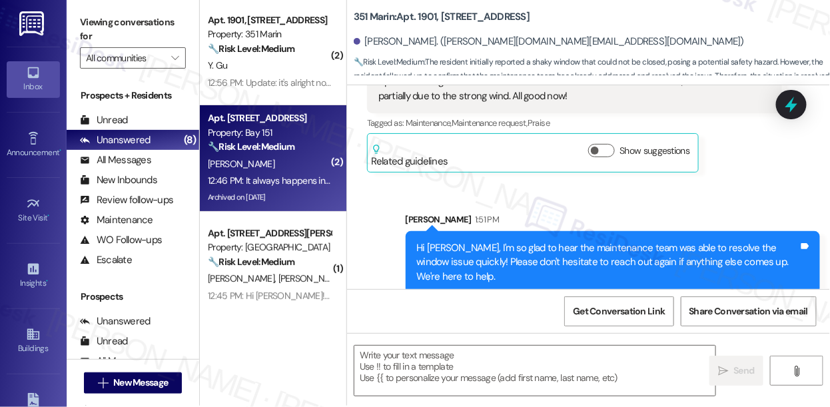
type textarea "Fetching suggested responses. Please feel free to read through the conversation…"
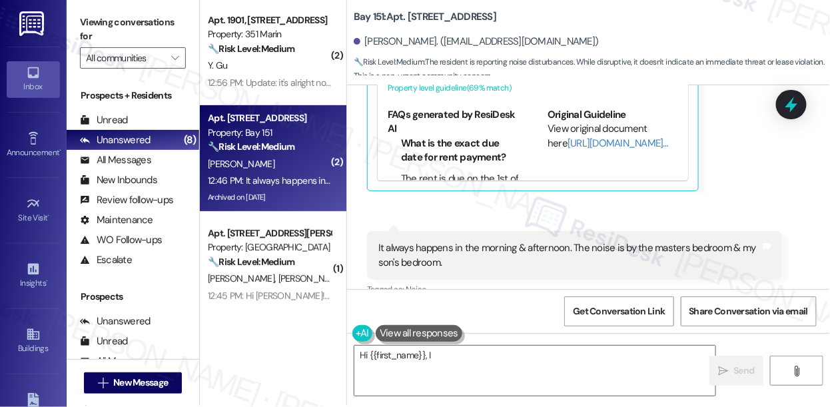
scroll to position [0, 0]
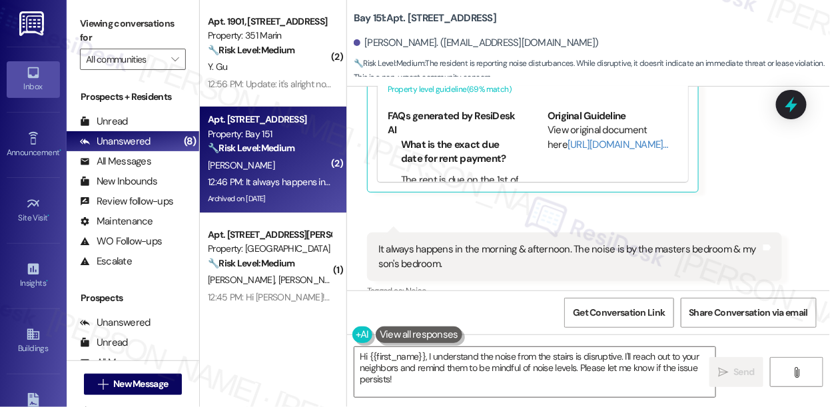
click at [477, 243] on div "It always happens in the morning & afternoon. The noise is by the masters bedro…" at bounding box center [570, 257] width 383 height 29
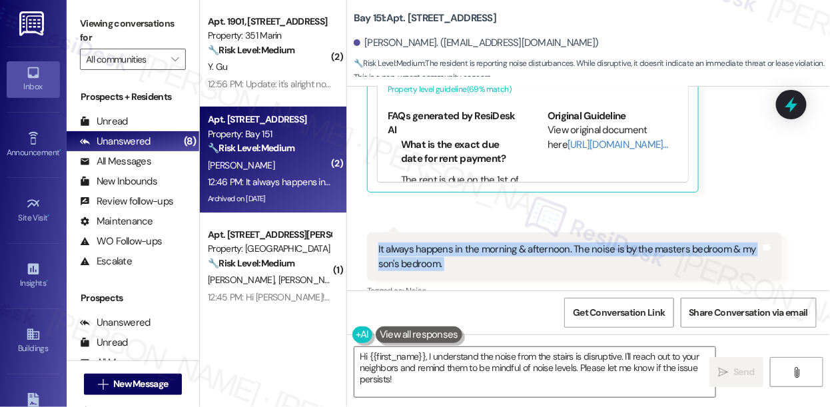
click at [477, 243] on div "It always happens in the morning & afternoon. The noise is by the masters bedro…" at bounding box center [570, 257] width 383 height 29
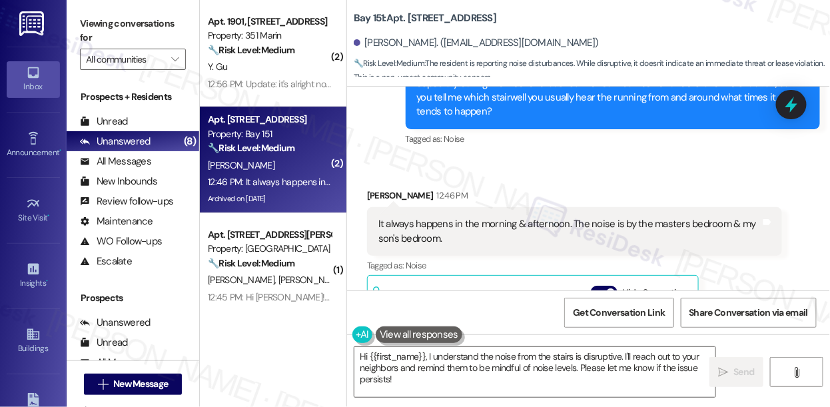
scroll to position [7949, 0]
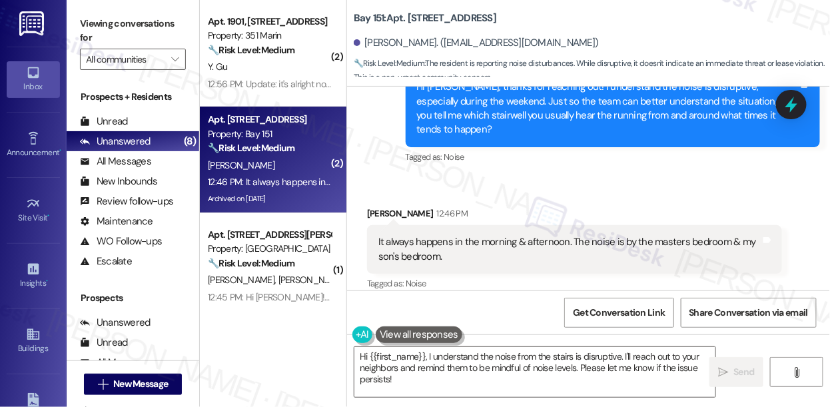
click at [427, 235] on div "It always happens in the morning & afternoon. The noise is by the masters bedro…" at bounding box center [570, 249] width 383 height 29
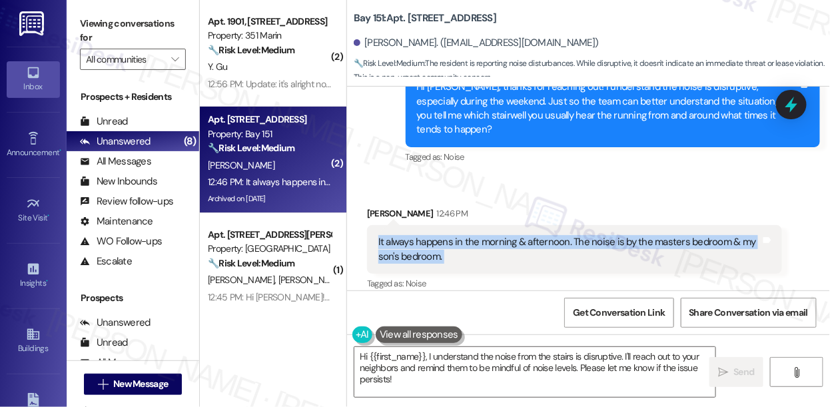
click at [427, 235] on div "It always happens in the morning & afternoon. The noise is by the masters bedro…" at bounding box center [570, 249] width 383 height 29
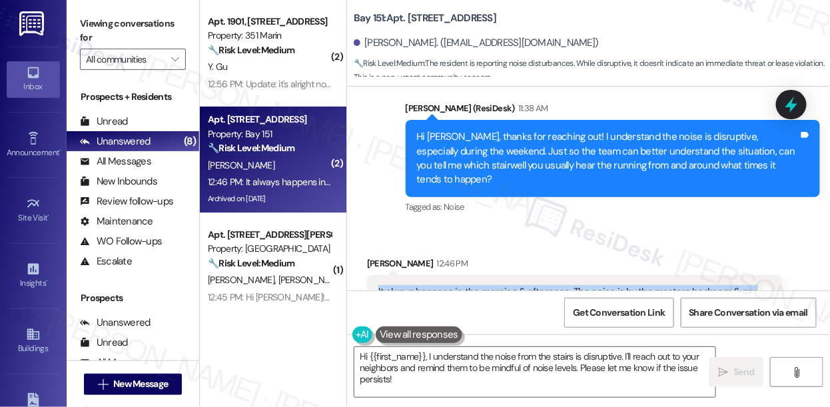
scroll to position [7828, 0]
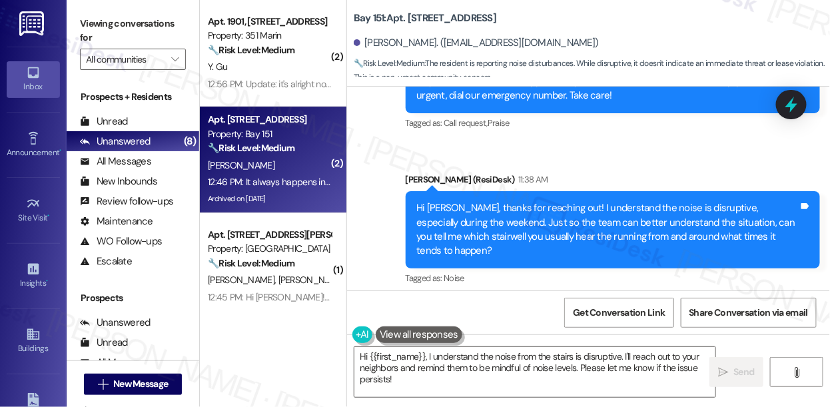
click at [474, 201] on div "Hi Jessylynn, thanks for reaching out! I understand the noise is disruptive, es…" at bounding box center [608, 229] width 383 height 57
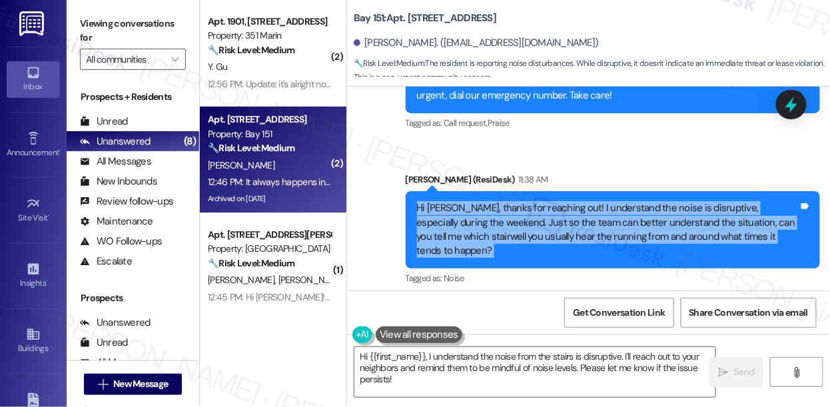
click at [474, 201] on div "Hi Jessylynn, thanks for reaching out! I understand the noise is disruptive, es…" at bounding box center [608, 229] width 383 height 57
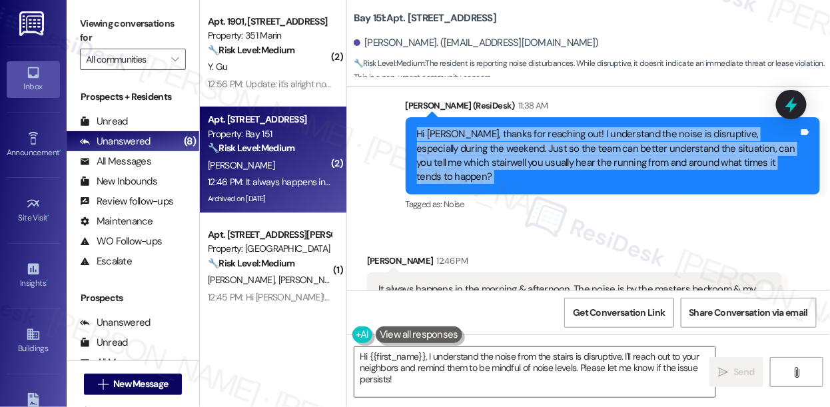
scroll to position [7949, 0]
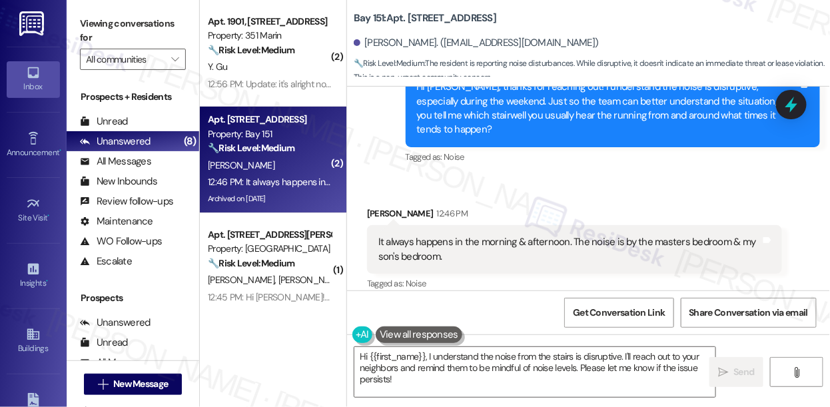
click at [427, 235] on div "It always happens in the morning & afternoon. The noise is by the masters bedro…" at bounding box center [570, 249] width 383 height 29
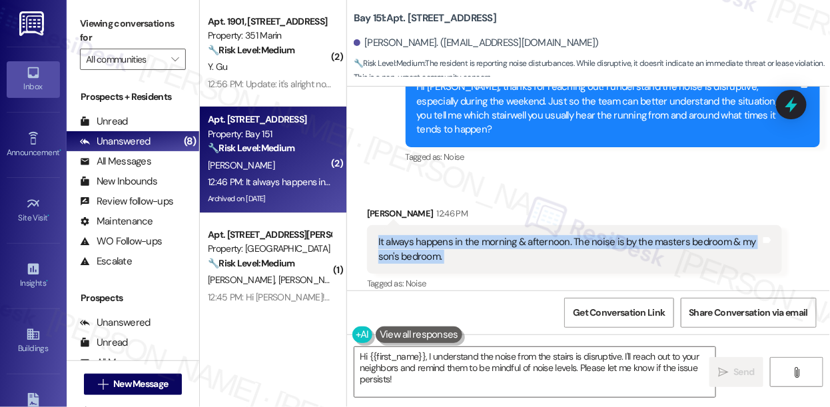
click at [427, 235] on div "It always happens in the morning & afternoon. The noise is by the masters bedro…" at bounding box center [570, 249] width 383 height 29
click at [449, 235] on div "It always happens in the morning & afternoon. The noise is by the masters bedro…" at bounding box center [570, 249] width 383 height 29
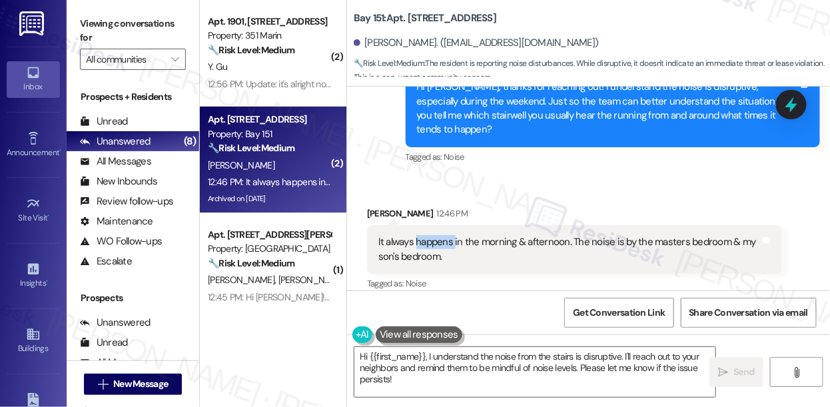
click at [449, 235] on div "It always happens in the morning & afternoon. The noise is by the masters bedro…" at bounding box center [570, 249] width 383 height 29
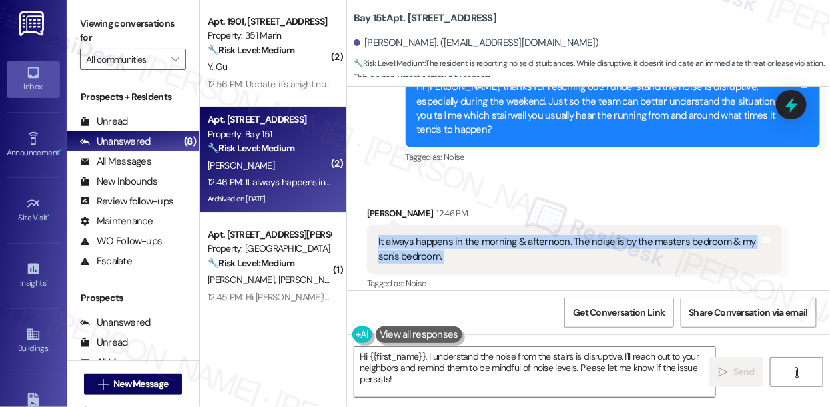
click at [449, 235] on div "It always happens in the morning & afternoon. The noise is by the masters bedro…" at bounding box center [570, 249] width 383 height 29
click at [529, 235] on div "It always happens in the morning & afternoon. The noise is by the masters bedro…" at bounding box center [570, 249] width 383 height 29
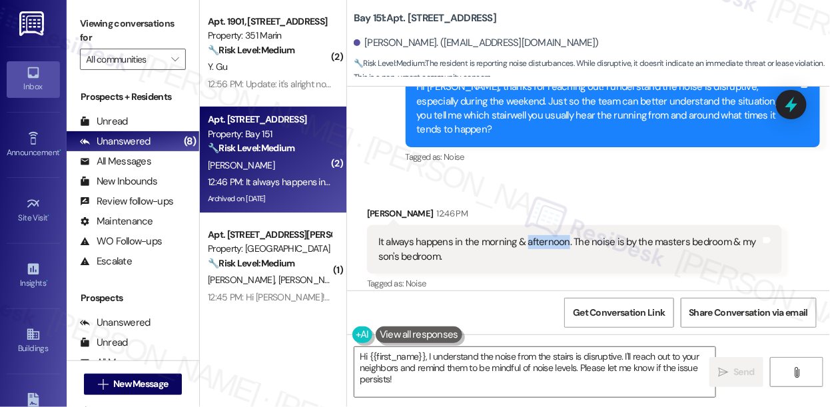
click at [529, 235] on div "It always happens in the morning & afternoon. The noise is by the masters bedro…" at bounding box center [570, 249] width 383 height 29
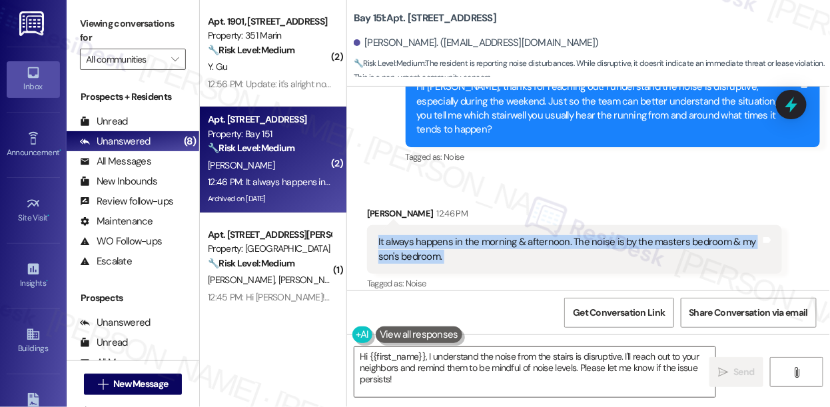
click at [529, 235] on div "It always happens in the morning & afternoon. The noise is by the masters bedro…" at bounding box center [570, 249] width 383 height 29
click at [636, 235] on div "It always happens in the morning & afternoon. The noise is by the masters bedro…" at bounding box center [570, 249] width 383 height 29
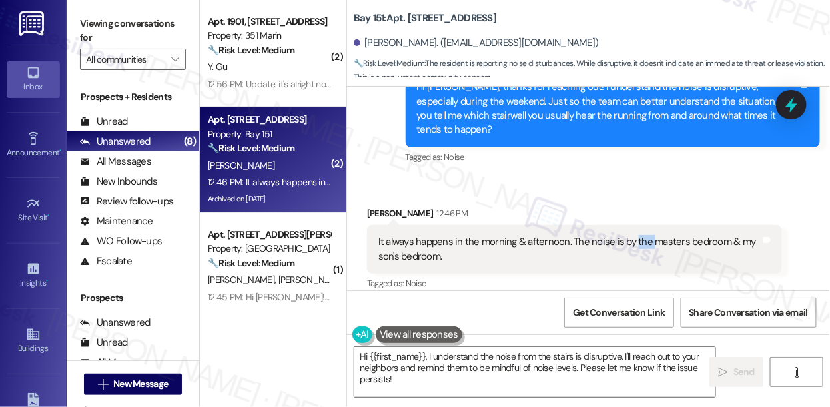
click at [636, 235] on div "It always happens in the morning & afternoon. The noise is by the masters bedro…" at bounding box center [570, 249] width 383 height 29
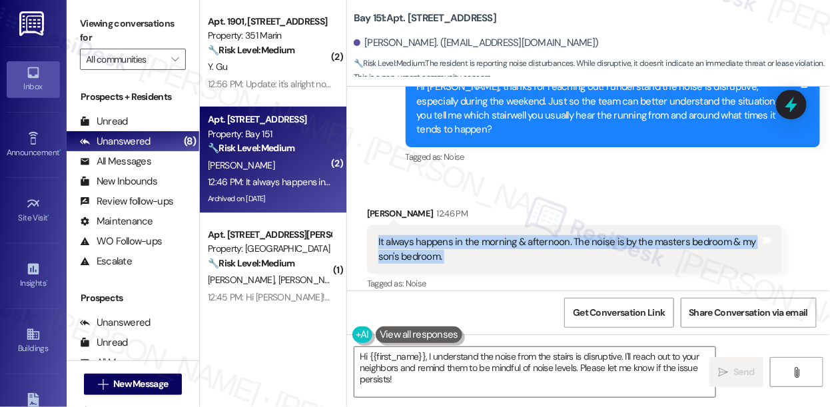
click at [636, 235] on div "It always happens in the morning & afternoon. The noise is by the masters bedro…" at bounding box center [570, 249] width 383 height 29
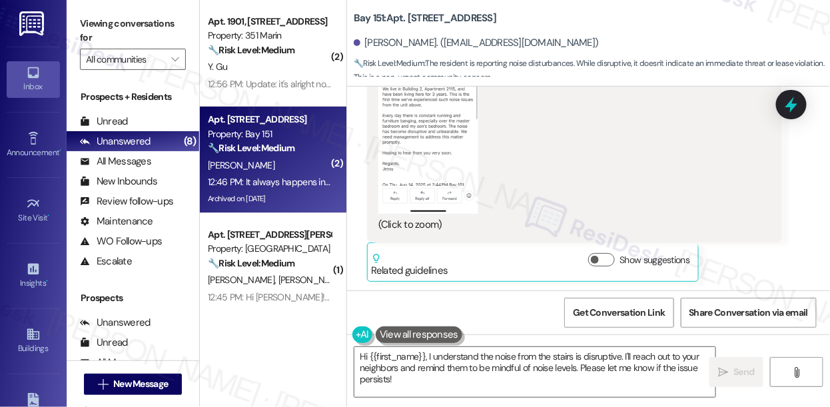
scroll to position [7525, 0]
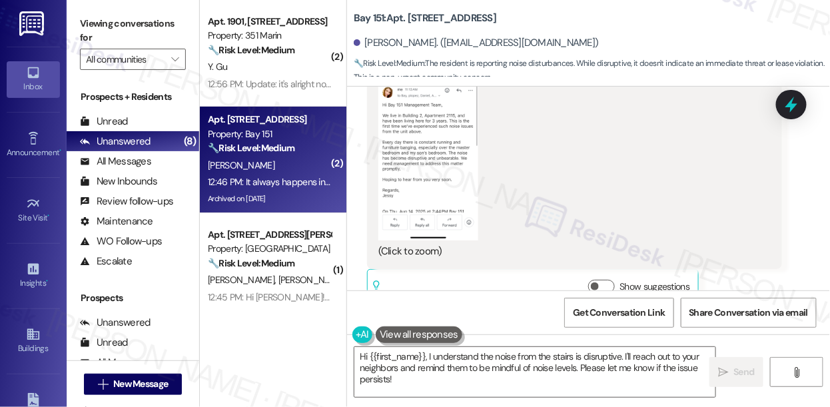
click at [444, 145] on button "Zoom image" at bounding box center [429, 132] width 100 height 217
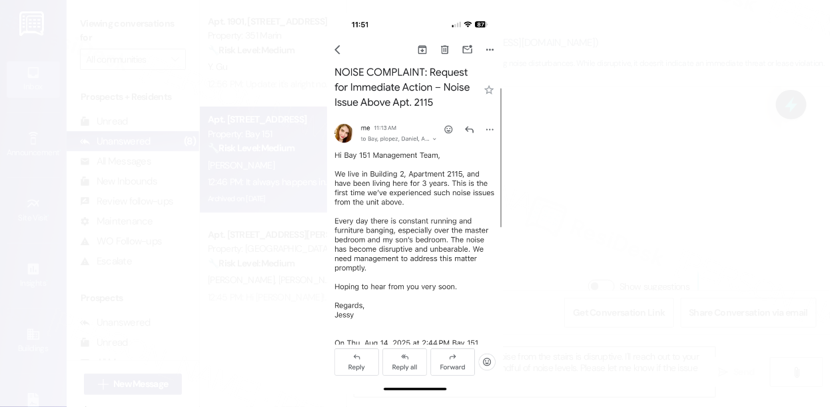
click at [577, 188] on button "Unzoom image" at bounding box center [415, 203] width 830 height 407
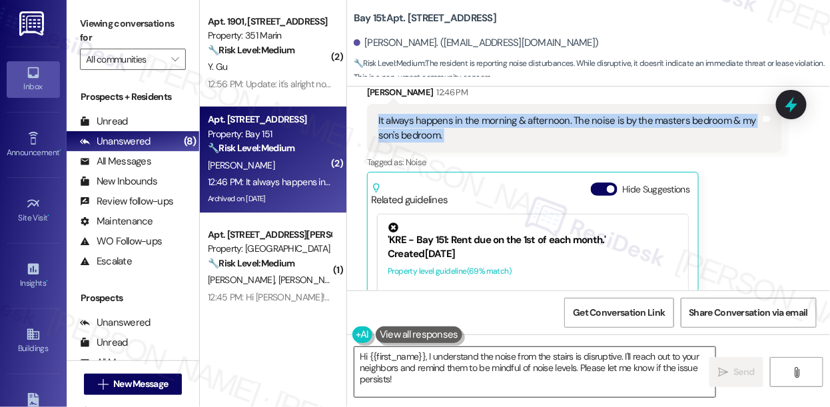
scroll to position [1, 0]
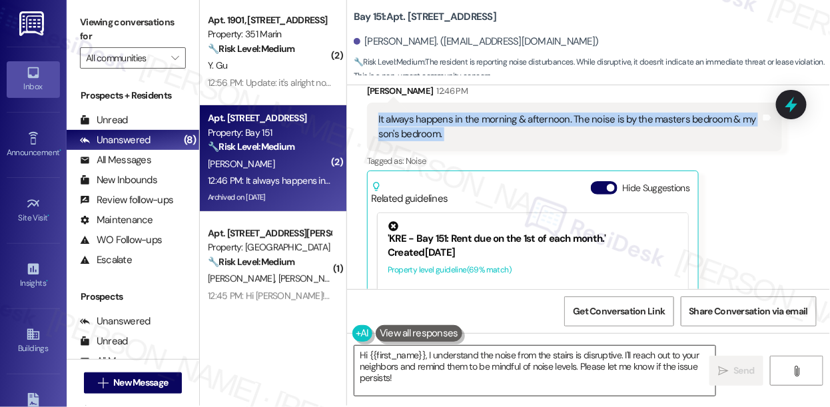
click at [497, 363] on textarea "Hi {{first_name}}, I understand the noise from the stairs is disruptive. I'll r…" at bounding box center [535, 371] width 361 height 50
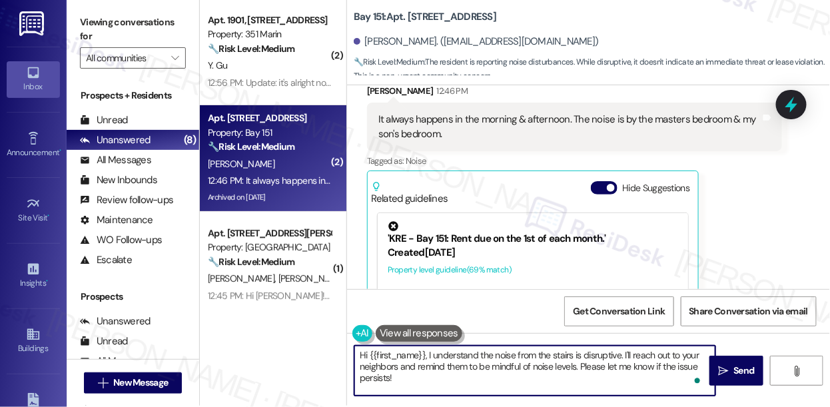
drag, startPoint x: 622, startPoint y: 355, endPoint x: 329, endPoint y: 343, distance: 293.5
click at [329, 343] on div "( 2 ) Apt. 1901, 351 Marin Blvd. Property: 351 Marin 🔧 Risk Level: Medium The r…" at bounding box center [515, 202] width 631 height 407
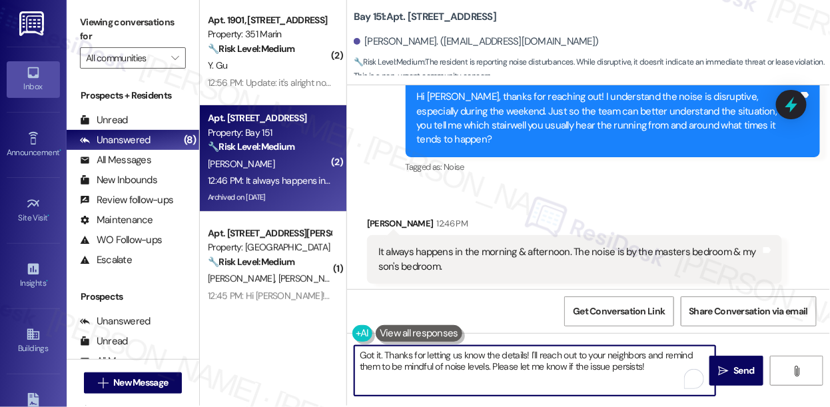
scroll to position [8009, 0]
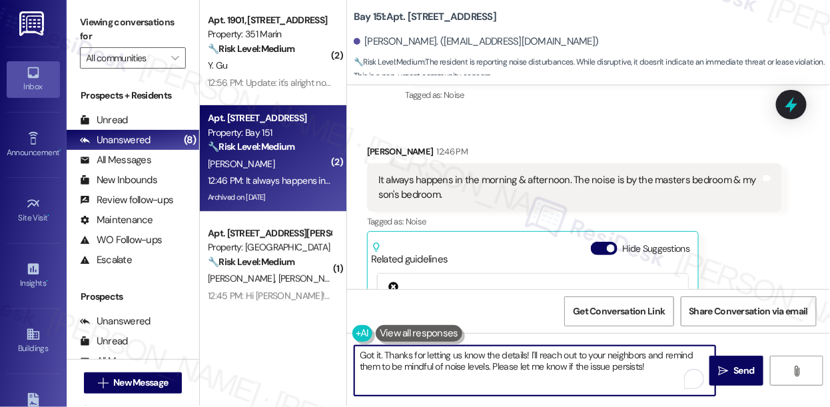
click at [423, 173] on div "It always happens in the morning & afternoon. The noise is by the masters bedro…" at bounding box center [570, 187] width 383 height 29
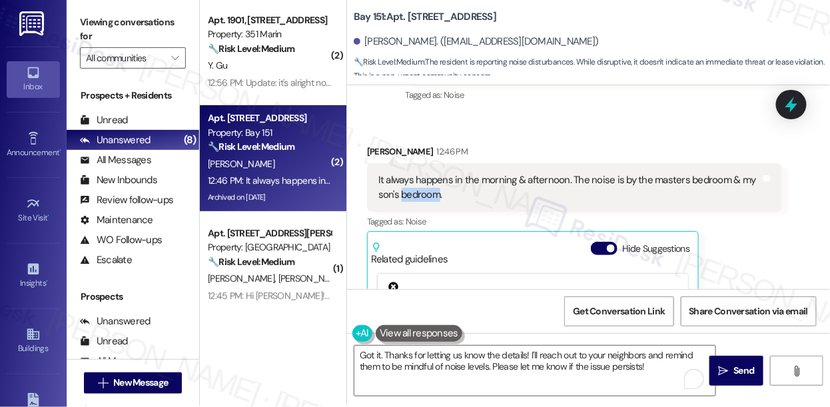
click at [423, 173] on div "It always happens in the morning & afternoon. The noise is by the masters bedro…" at bounding box center [570, 187] width 383 height 29
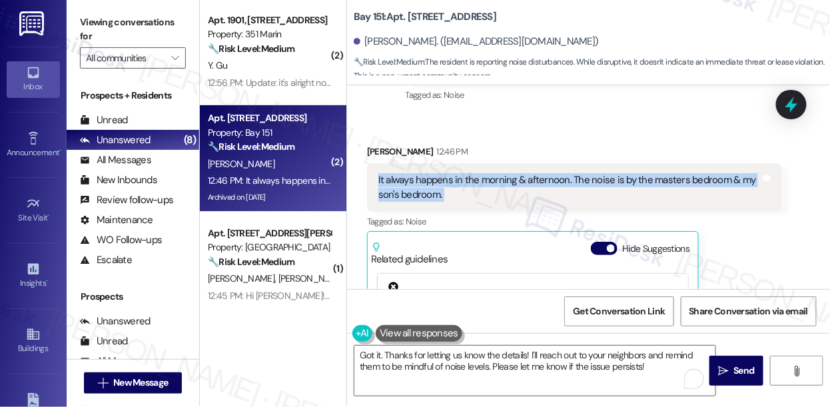
click at [423, 173] on div "It always happens in the morning & afternoon. The noise is by the masters bedro…" at bounding box center [570, 187] width 383 height 29
click at [569, 173] on div "It always happens in the morning & afternoon. The noise is by the masters bedro…" at bounding box center [570, 187] width 383 height 29
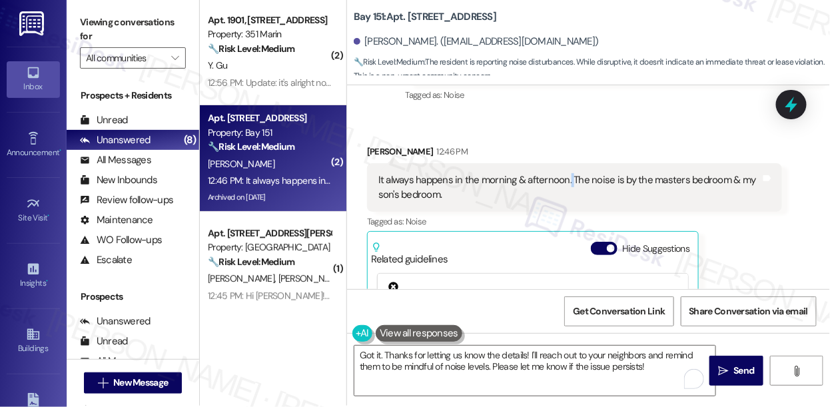
click at [569, 173] on div "It always happens in the morning & afternoon. The noise is by the masters bedro…" at bounding box center [570, 187] width 383 height 29
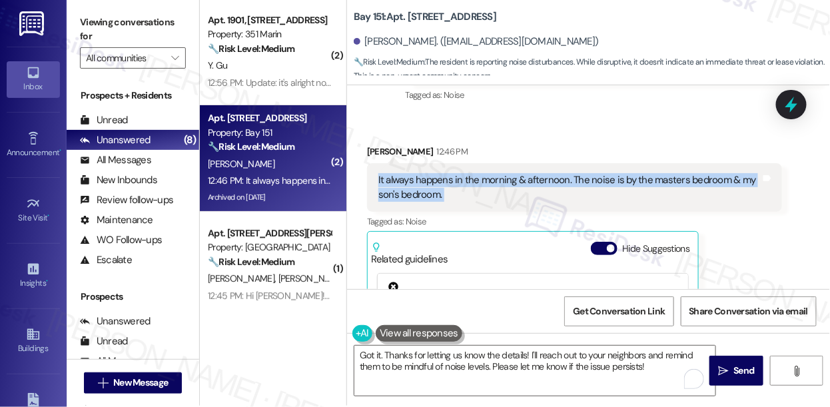
click at [569, 173] on div "It always happens in the morning & afternoon. The noise is by the masters bedro…" at bounding box center [570, 187] width 383 height 29
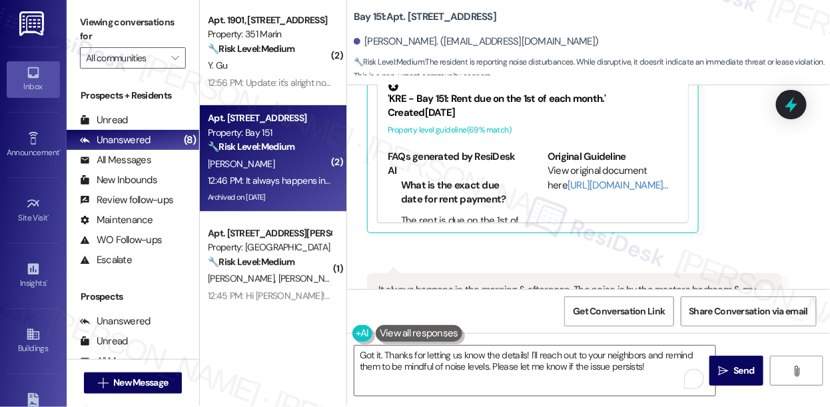
scroll to position [8252, 0]
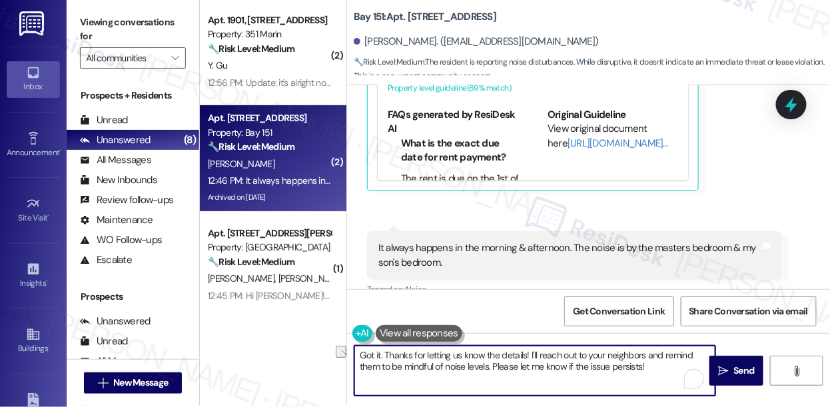
drag, startPoint x: 425, startPoint y: 353, endPoint x: 528, endPoint y: 351, distance: 103.3
click at [528, 351] on textarea "Got it. Thanks for letting us know the details! I'll reach out to your neighbor…" at bounding box center [535, 371] width 361 height 50
drag, startPoint x: 512, startPoint y: 354, endPoint x: 627, endPoint y: 380, distance: 118.2
click at [627, 380] on textarea "Got it. Thanks for getting back to me. I'll reach out to your neighbors and rem…" at bounding box center [535, 371] width 361 height 50
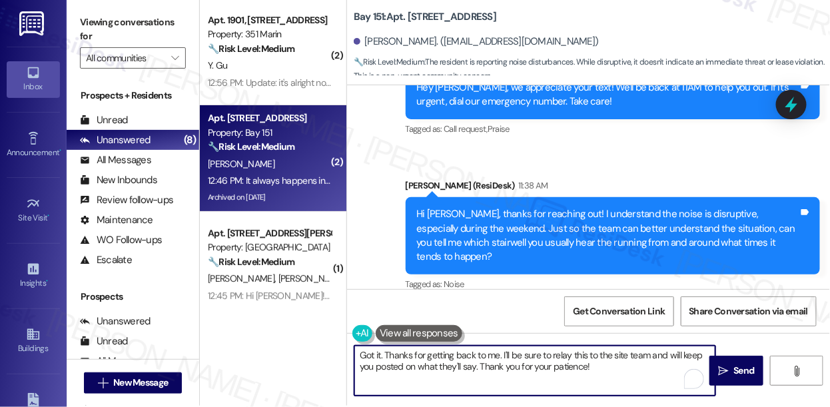
scroll to position [7828, 0]
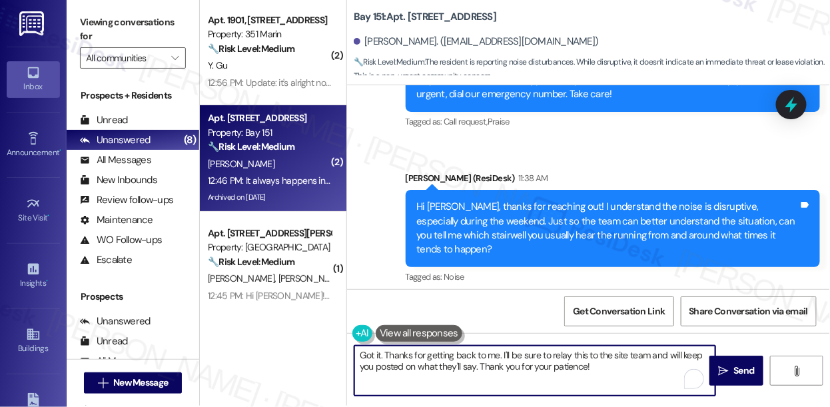
click at [587, 200] on div "Hi Jessylynn, thanks for reaching out! I understand the noise is disruptive, es…" at bounding box center [608, 228] width 383 height 57
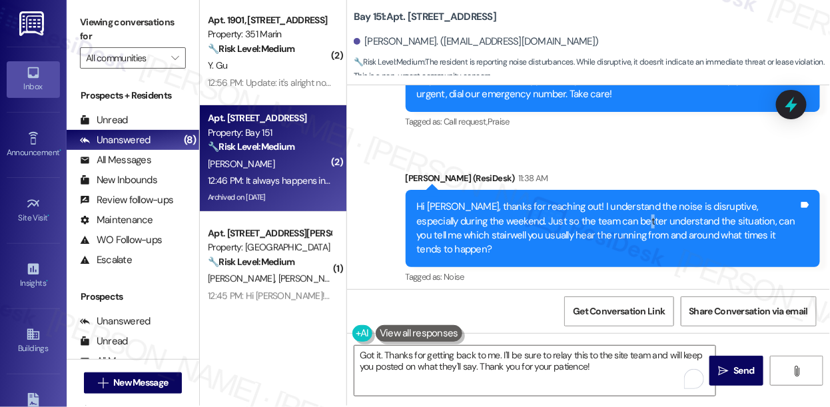
click at [587, 200] on div "Hi Jessylynn, thanks for reaching out! I understand the noise is disruptive, es…" at bounding box center [608, 228] width 383 height 57
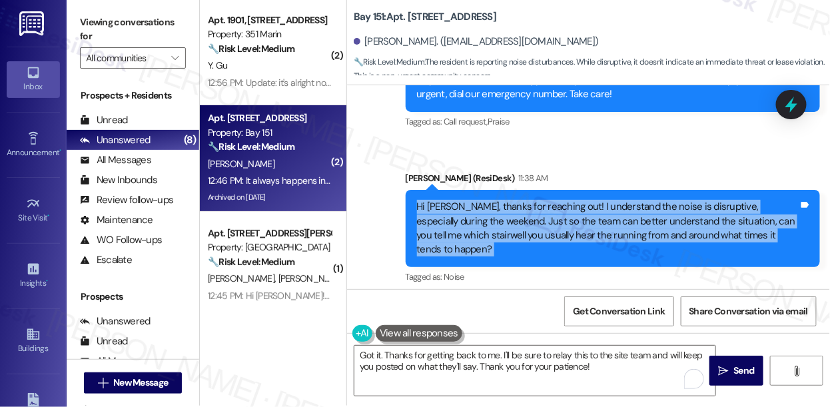
click at [587, 200] on div "Hi Jessylynn, thanks for reaching out! I understand the noise is disruptive, es…" at bounding box center [608, 228] width 383 height 57
click at [572, 200] on div "Hi Jessylynn, thanks for reaching out! I understand the noise is disruptive, es…" at bounding box center [608, 228] width 383 height 57
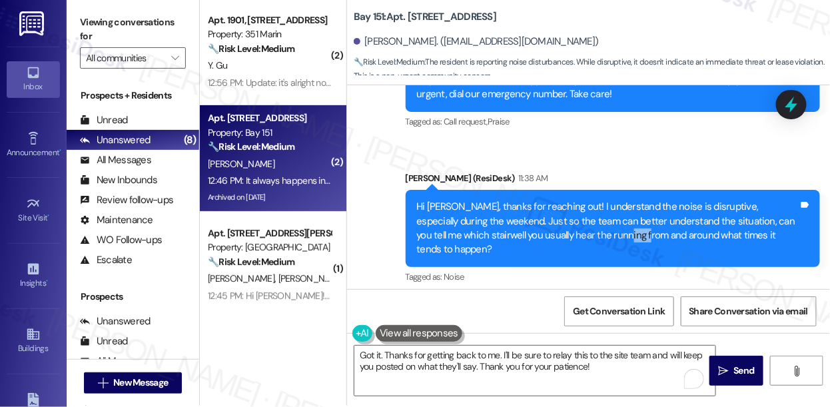
click at [572, 200] on div "Hi Jessylynn, thanks for reaching out! I understand the noise is disruptive, es…" at bounding box center [608, 228] width 383 height 57
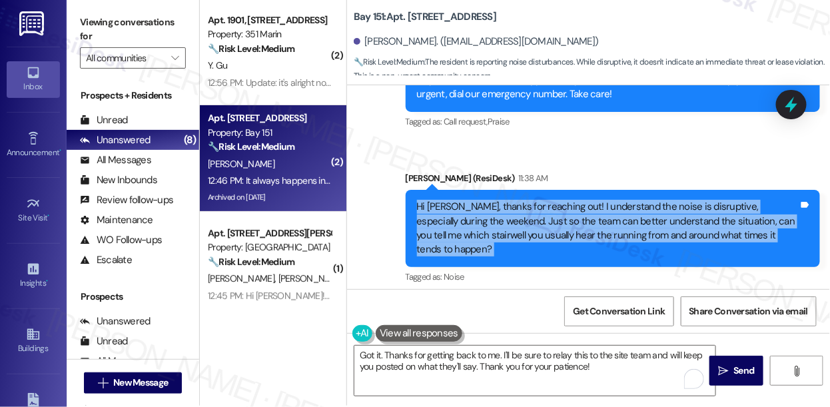
click at [572, 200] on div "Hi Jessylynn, thanks for reaching out! I understand the noise is disruptive, es…" at bounding box center [608, 228] width 383 height 57
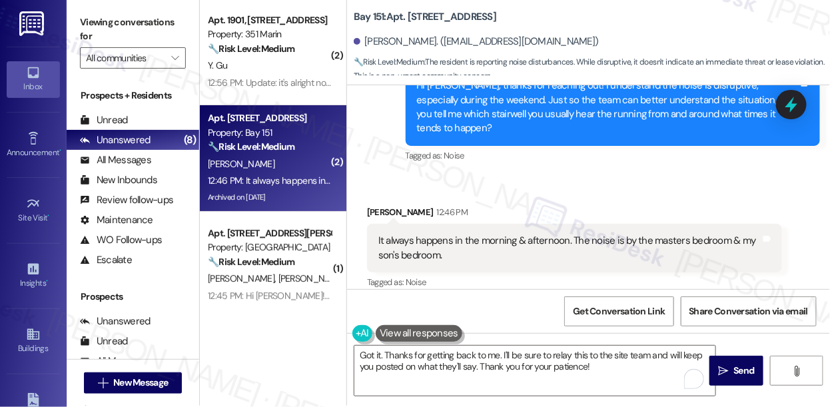
click at [485, 234] on div "It always happens in the morning & afternoon. The noise is by the masters bedro…" at bounding box center [570, 248] width 383 height 29
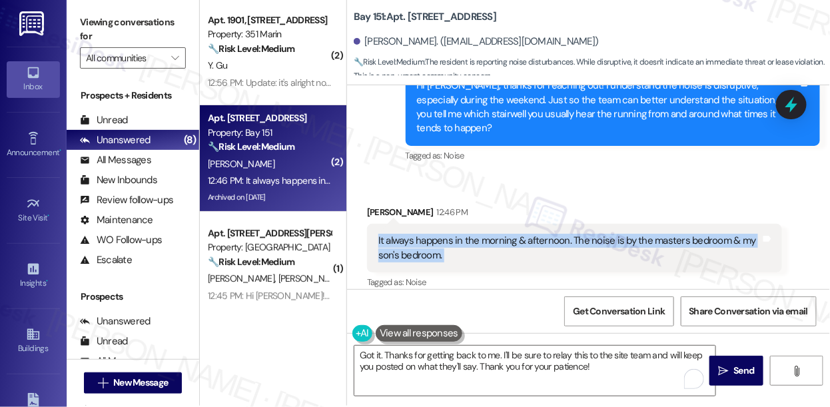
click at [485, 234] on div "It always happens in the morning & afternoon. The noise is by the masters bedro…" at bounding box center [570, 248] width 383 height 29
click at [545, 234] on div "It always happens in the morning & afternoon. The noise is by the masters bedro…" at bounding box center [570, 248] width 383 height 29
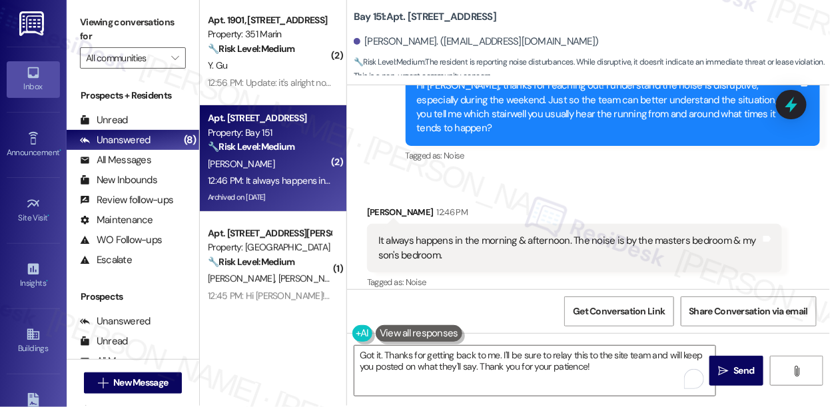
click at [545, 234] on div "It always happens in the morning & afternoon. The noise is by the masters bedro…" at bounding box center [570, 248] width 383 height 29
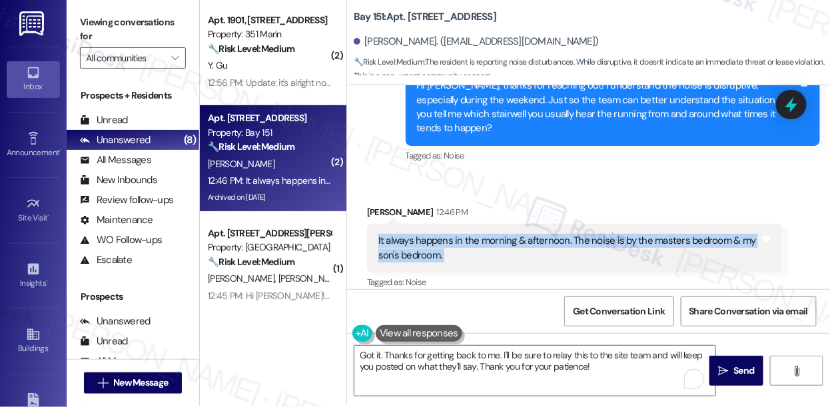
click at [545, 234] on div "It always happens in the morning & afternoon. The noise is by the masters bedro…" at bounding box center [570, 248] width 383 height 29
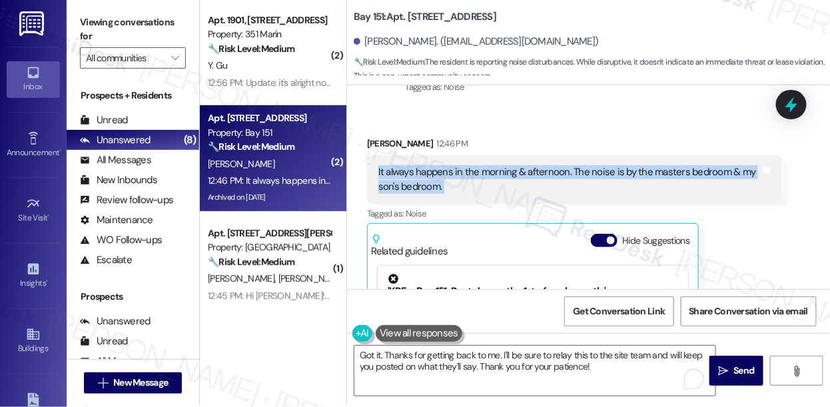
scroll to position [8070, 0]
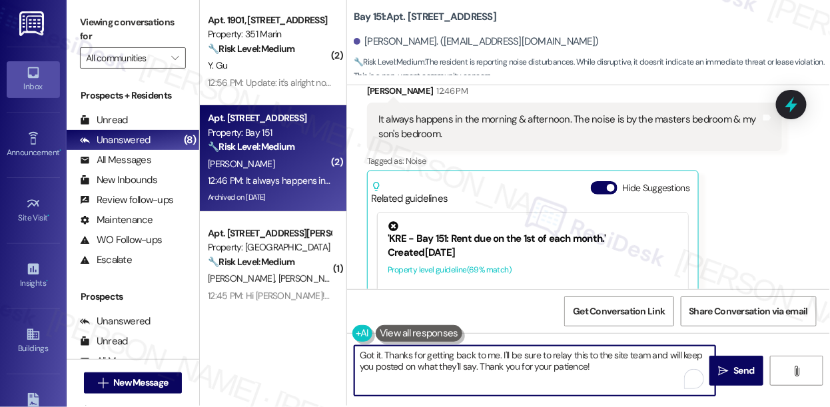
click at [599, 364] on textarea "Got it. Thanks for getting back to me. I'll be sure to relay this to the site t…" at bounding box center [535, 371] width 361 height 50
click at [622, 361] on textarea "Got it. Thanks for getting back to me. I'll be sure to relay this to the site t…" at bounding box center [535, 371] width 361 height 50
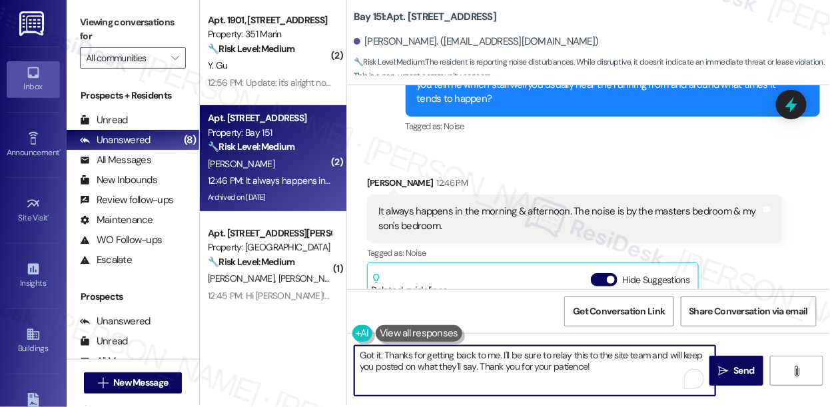
scroll to position [7888, 0]
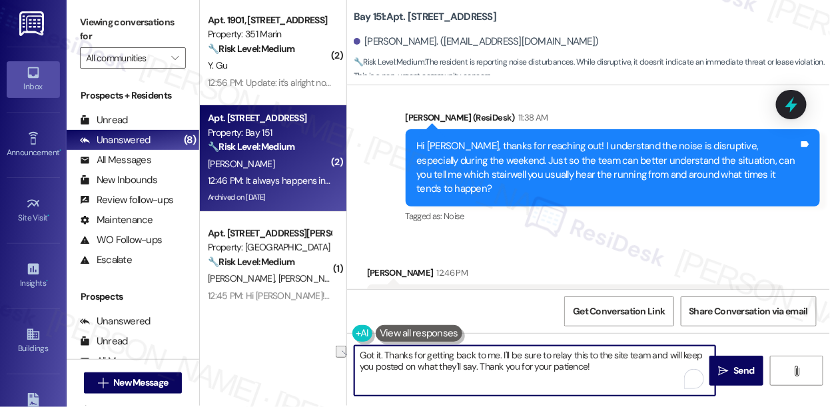
drag, startPoint x: 385, startPoint y: 351, endPoint x: 352, endPoint y: 353, distance: 33.4
click at [352, 353] on div "Got it. Thanks for getting back to me. I'll be sure to relay this to the site t…" at bounding box center [528, 370] width 363 height 51
click at [595, 362] on textarea "Thanks for getting back to me. I'll be sure to relay this to the site team and …" at bounding box center [535, 371] width 361 height 50
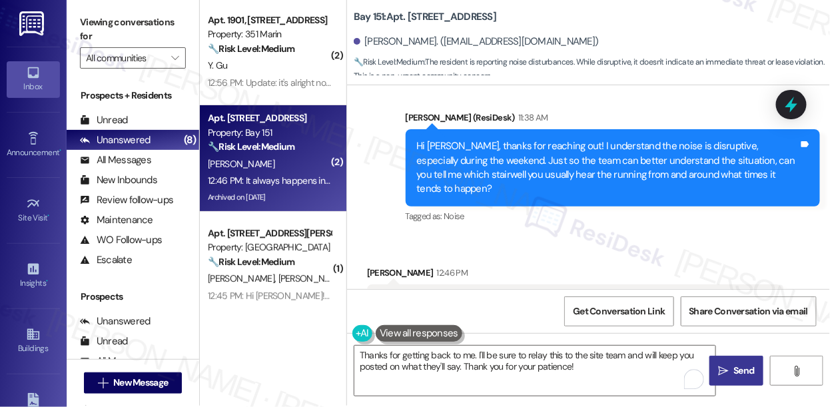
click at [756, 362] on button " Send" at bounding box center [737, 371] width 54 height 30
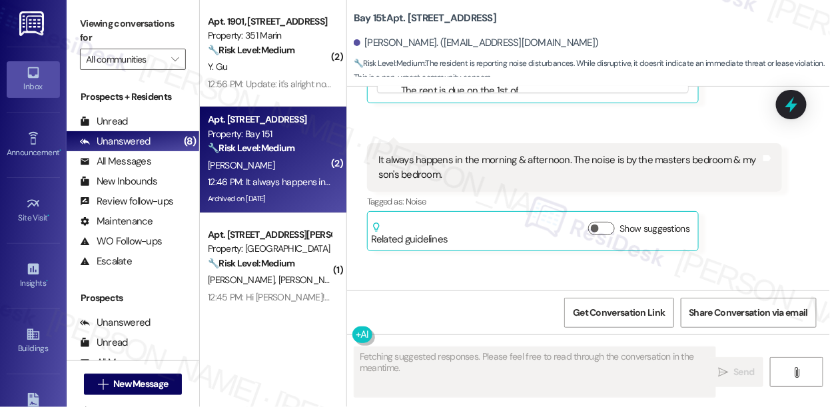
scroll to position [8359, 0]
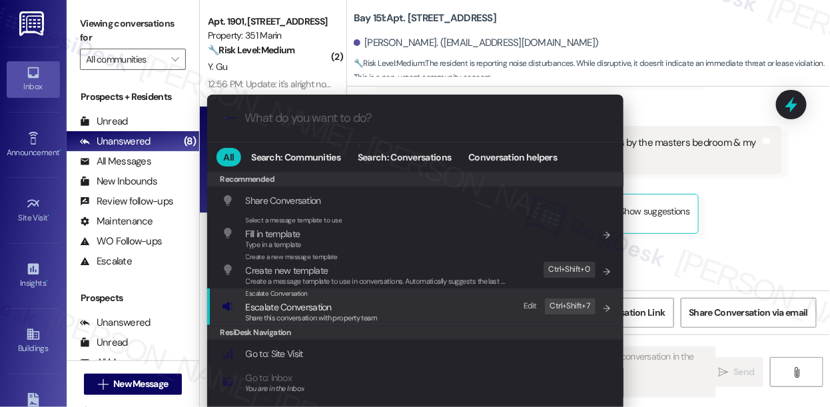
click at [323, 316] on div "Escalate Conversation Escalate Conversation Share this conversation with proper…" at bounding box center [312, 307] width 132 height 36
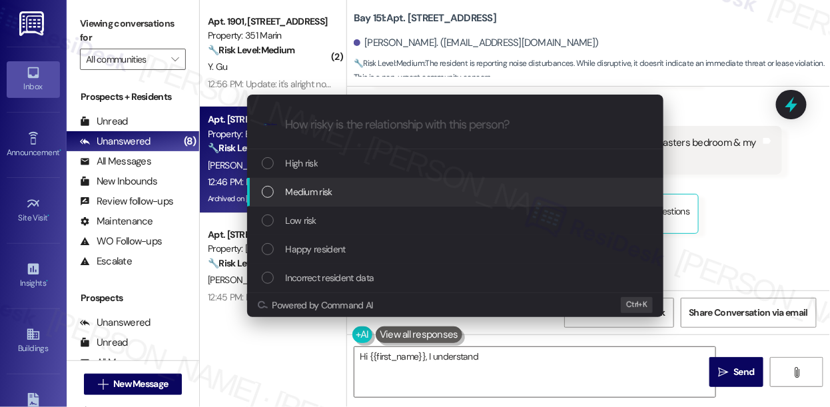
click at [324, 199] on div "Medium risk" at bounding box center [455, 192] width 417 height 29
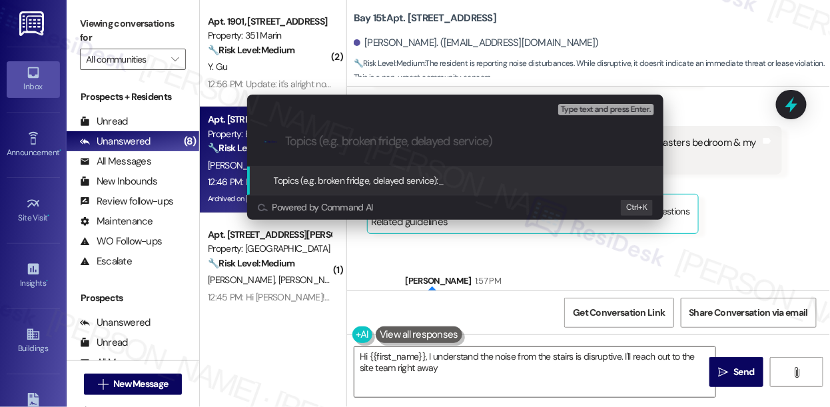
type textarea "Hi {{first_name}}, I understand the noise from the stairs is disruptive. I'll r…"
type input "N"
type textarea "Hi {{first_name}}, I understand the noise from the stairs is disruptive. I'll r…"
type input "No"
type textarea "Hi {{first_name}}, I understand the noise from the stairs is disruptive. I'll r…"
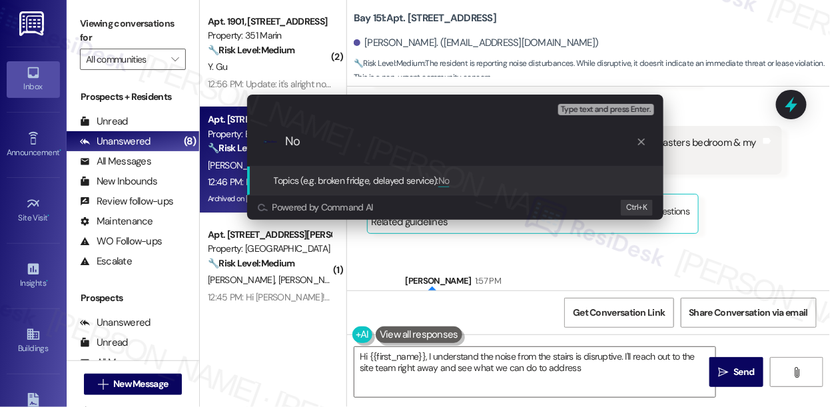
type input "Noi"
type textarea "Hi {{first_name}}, I understand the noise from the stairs is disruptive. I'll r…"
type input "Nois"
type textarea "Hi {{first_name}}, I understand the noise from the stairs is disruptive. I'll r…"
type input "Noise concerns upstairs"
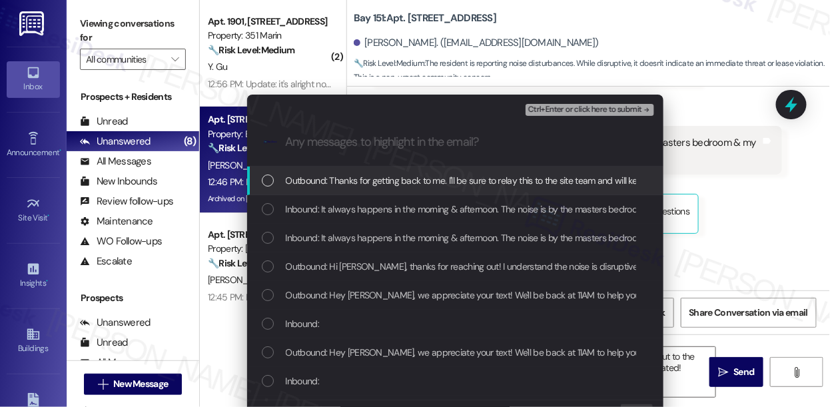
click at [324, 199] on div "Inbound: It always happens in the morning & afternoon. The noise is by the mast…" at bounding box center [455, 209] width 417 height 29
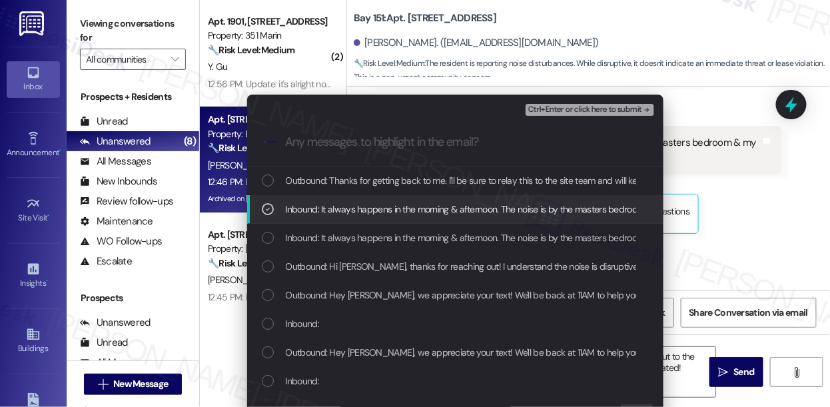
click at [343, 211] on span "Inbound: It always happens in the morning & afternoon. The noise is by the mast…" at bounding box center [507, 209] width 443 height 15
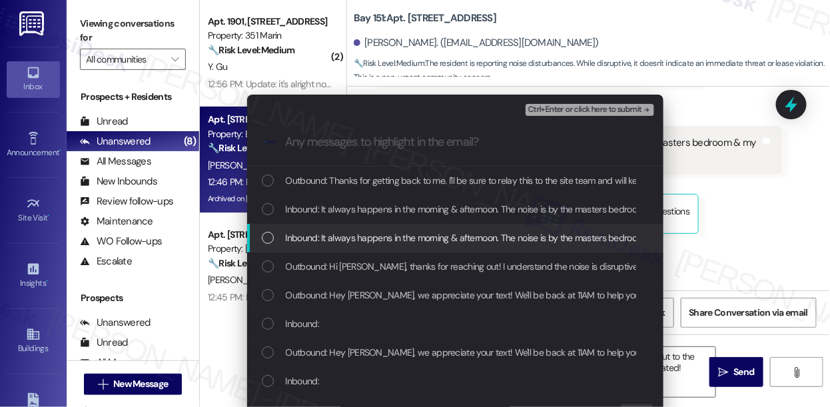
click at [339, 234] on span "Inbound: It always happens in the morning & afternoon. The noise is by the mast…" at bounding box center [507, 238] width 443 height 15
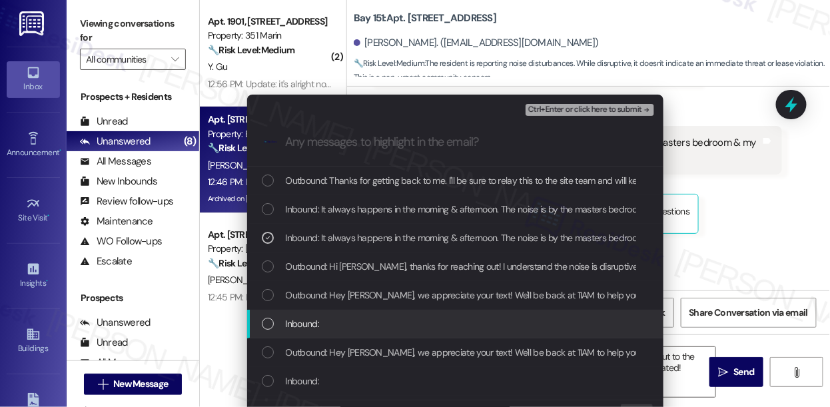
click at [383, 314] on div "Inbound:" at bounding box center [455, 324] width 417 height 29
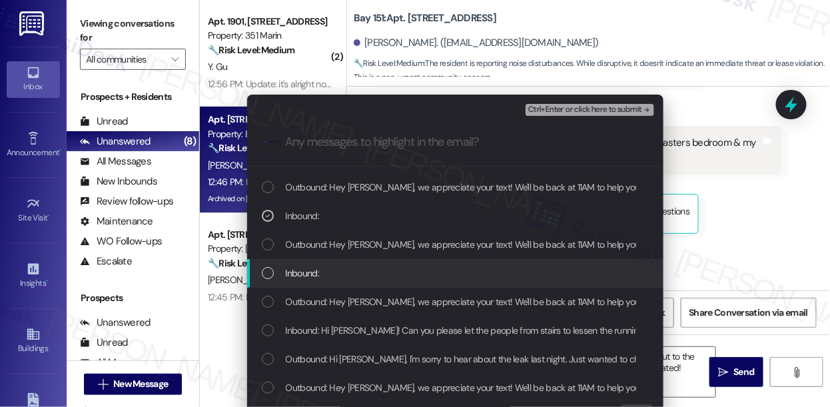
scroll to position [121, 0]
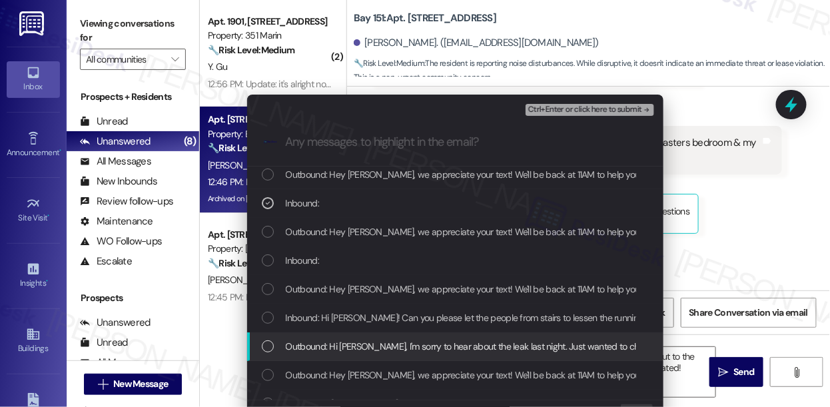
click at [379, 317] on span "Inbound: Hi Jane! Can you please let the people from stairs to lessen the runni…" at bounding box center [563, 318] width 554 height 15
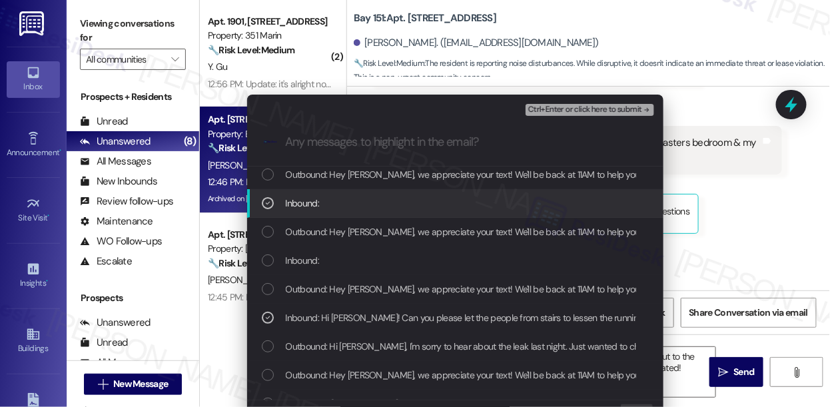
click at [337, 203] on div "Inbound:" at bounding box center [457, 203] width 390 height 15
click at [329, 205] on div "Inbound:" at bounding box center [457, 203] width 390 height 15
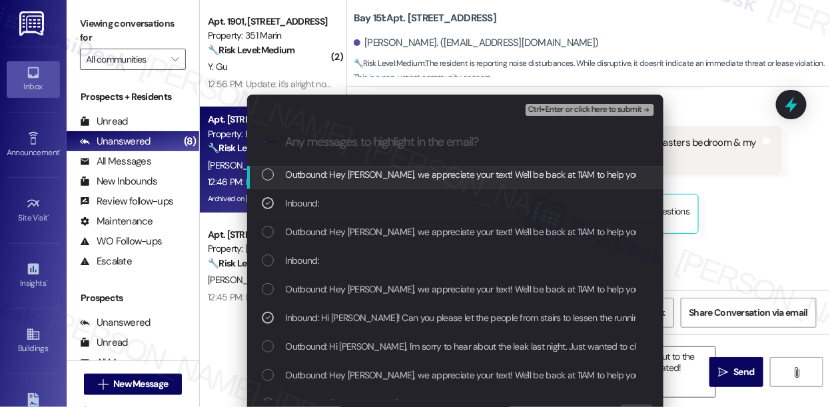
click at [589, 103] on div "Ctrl+Enter or click here to submit" at bounding box center [591, 109] width 131 height 17
click at [586, 107] on span "Ctrl+Enter or click here to submit" at bounding box center [586, 109] width 114 height 9
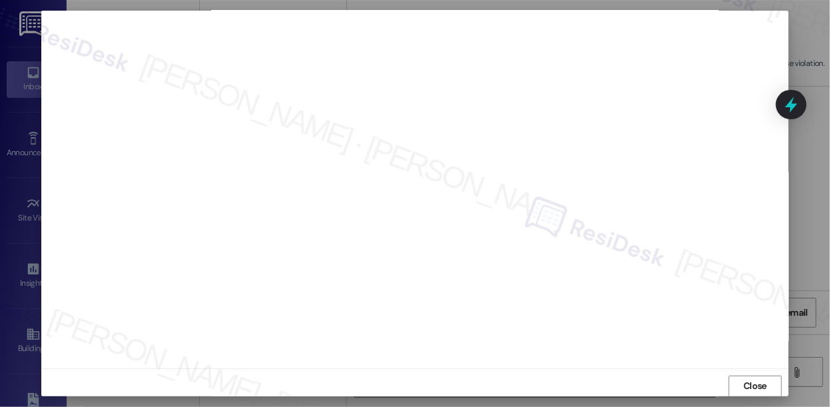
scroll to position [16, 0]
click at [750, 379] on span "Close" at bounding box center [755, 379] width 23 height 14
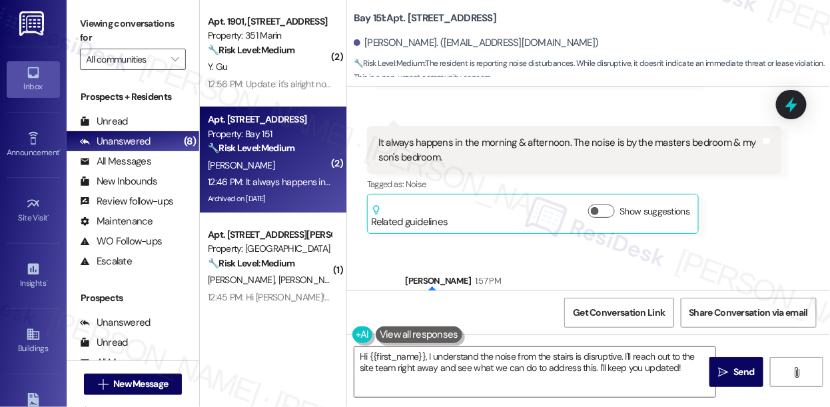
click at [548, 244] on div "Sent via SMS Sarah 1:57 PM Thanks for getting back to me. I'll be sure to relay…" at bounding box center [588, 297] width 483 height 107
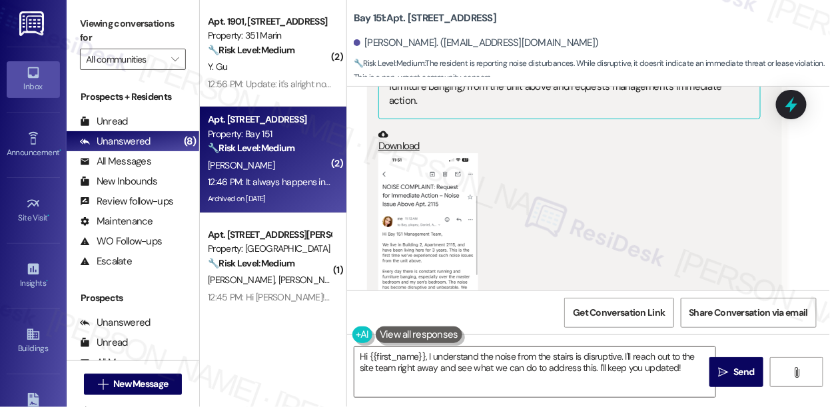
scroll to position [7390, 0]
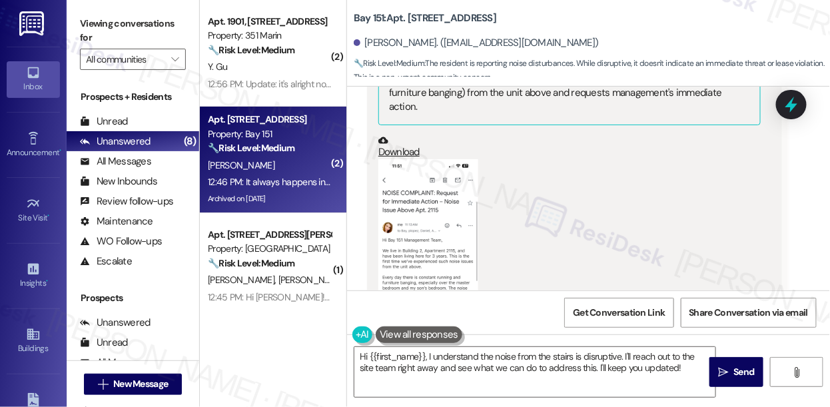
click at [417, 177] on button "Zoom image" at bounding box center [429, 267] width 100 height 217
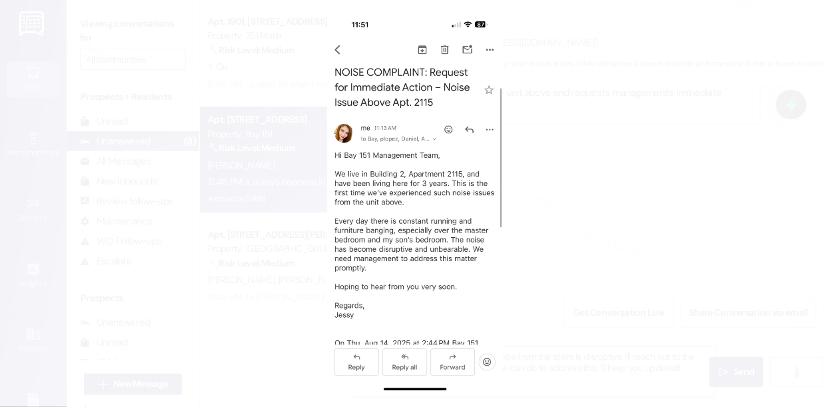
click at [608, 147] on button "Unzoom image" at bounding box center [415, 203] width 830 height 407
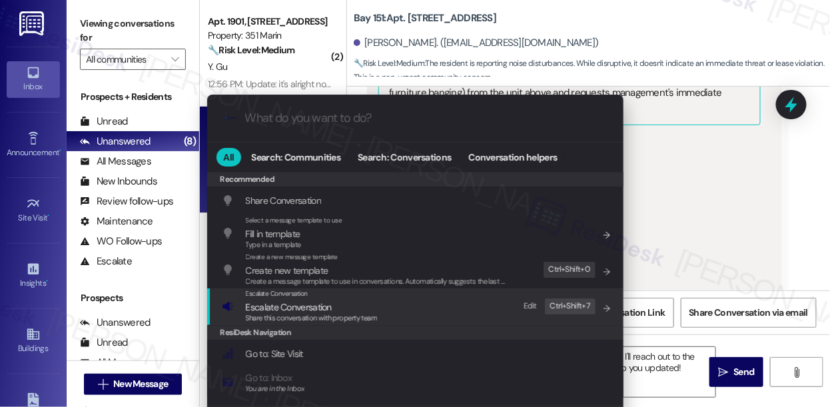
click at [327, 303] on span "Escalate Conversation" at bounding box center [289, 307] width 86 height 12
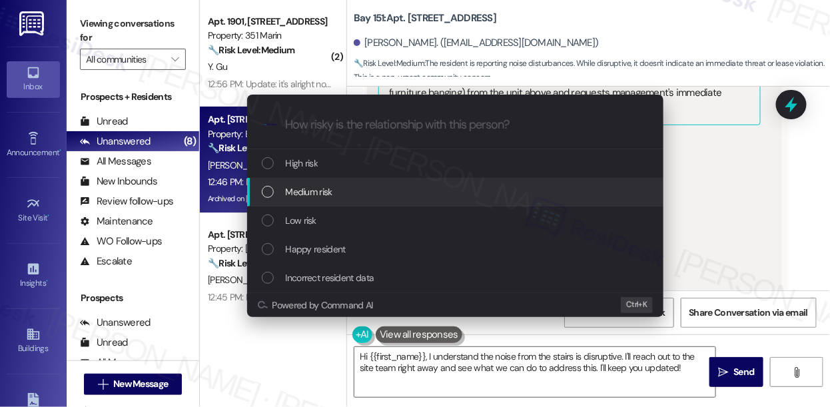
click at [337, 200] on div "Medium risk" at bounding box center [455, 192] width 417 height 29
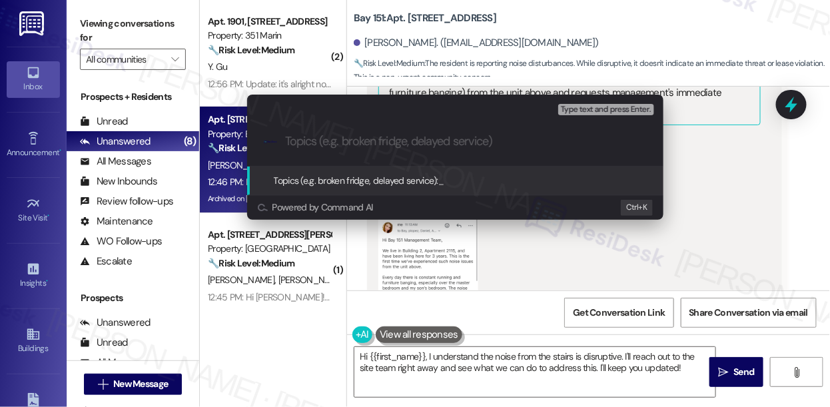
paste input "Noise concerns"
type input "Noise concerns upstairs"
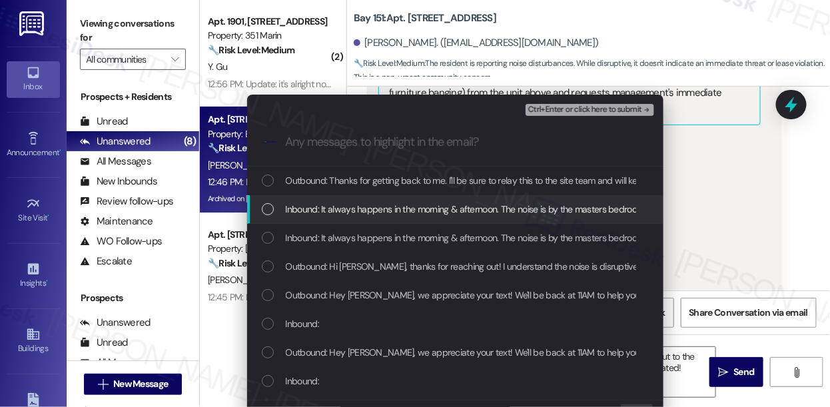
click at [413, 209] on span "Inbound: It always happens in the morning & afternoon. The noise is by the mast…" at bounding box center [507, 209] width 443 height 15
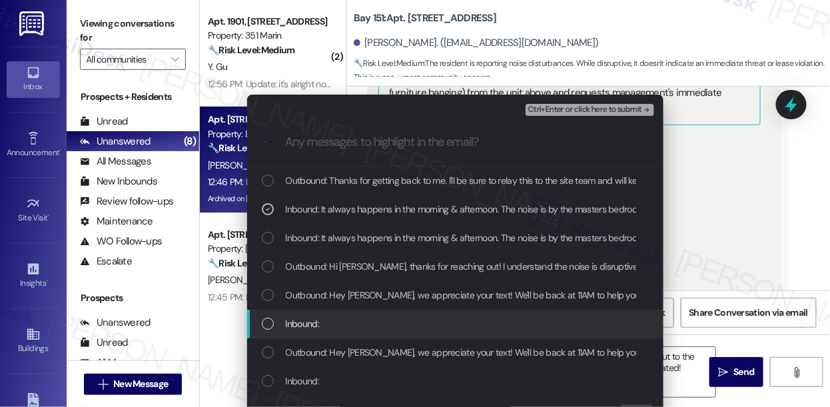
click at [352, 317] on div "Inbound:" at bounding box center [457, 324] width 390 height 15
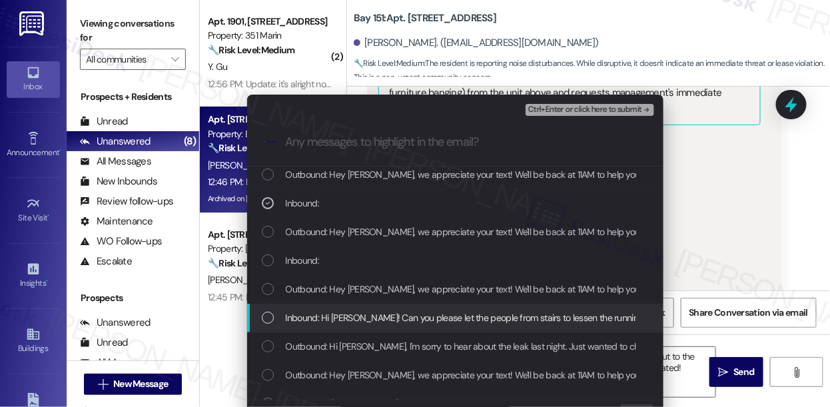
click at [375, 321] on span "Inbound: Hi Jane! Can you please let the people from stairs to lessen the runni…" at bounding box center [563, 318] width 554 height 15
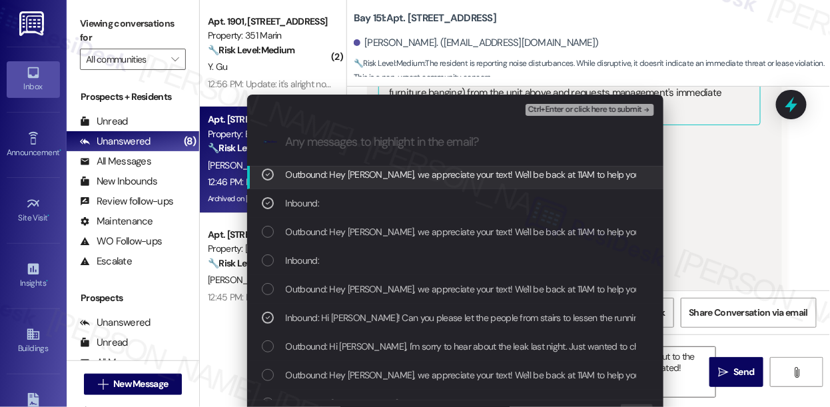
click at [385, 171] on span "Outbound: Hey Jessylynn, we appreciate your text! We'll be back at 11AM to help…" at bounding box center [571, 174] width 571 height 15
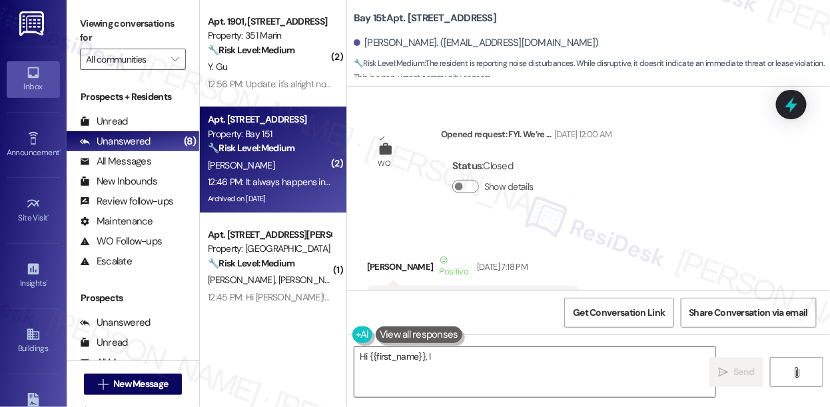
scroll to position [8251, 0]
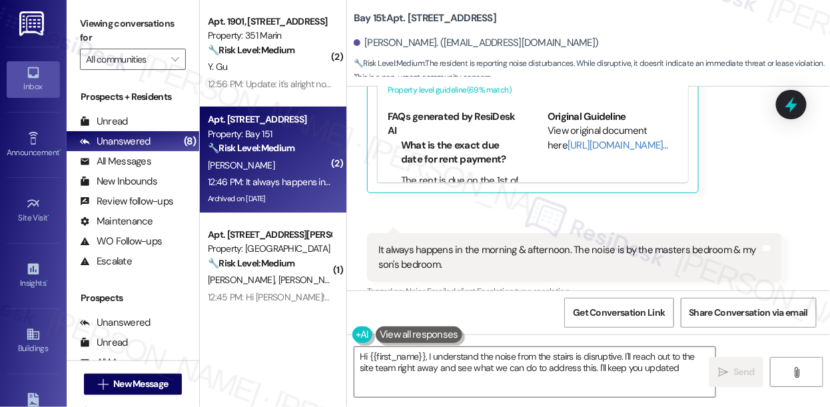
type textarea "Hi {{first_name}}, I understand the noise from the stairs is disruptive. I'll r…"
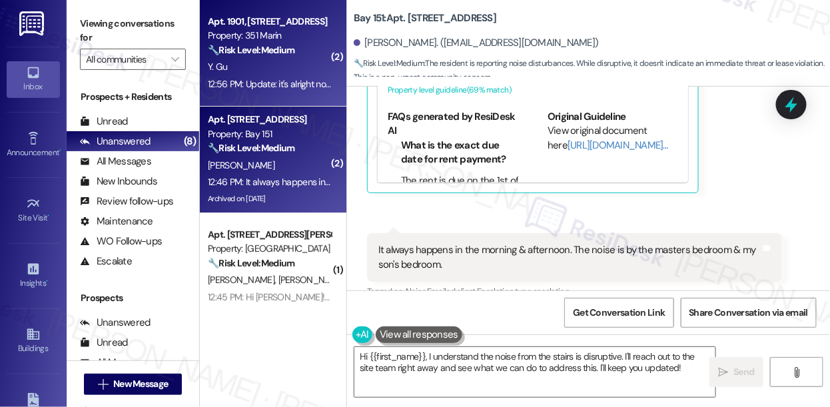
click at [261, 65] on div "Y. Gu" at bounding box center [270, 67] width 126 height 17
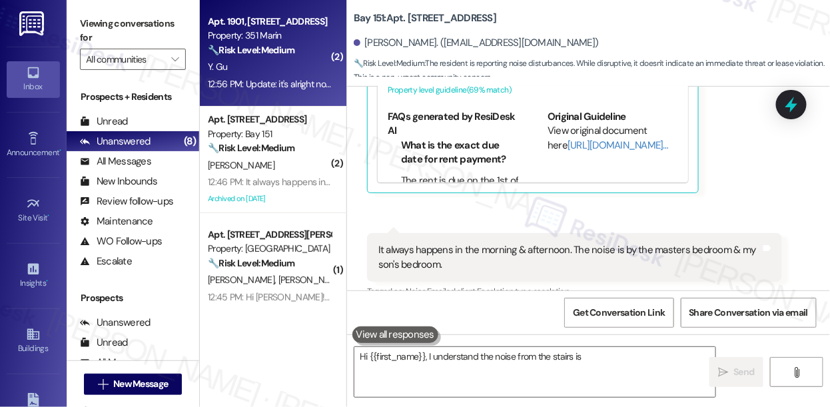
type textarea "Hi {{first_name}}, I understand the noise from the stairs is"
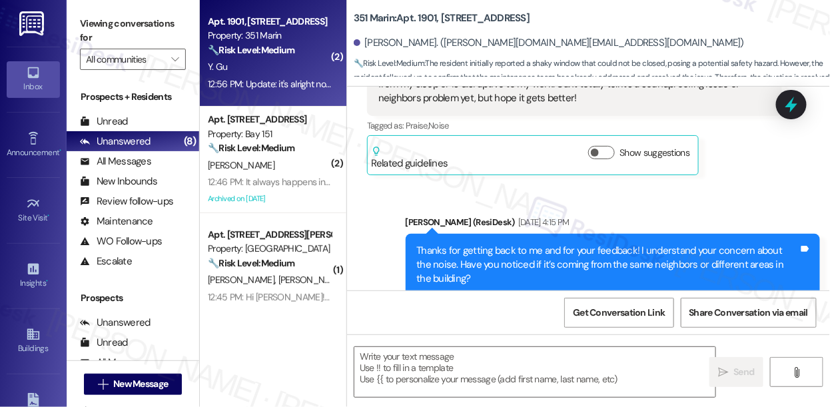
type textarea "Fetching suggested responses. Please feel free to read through the conversation…"
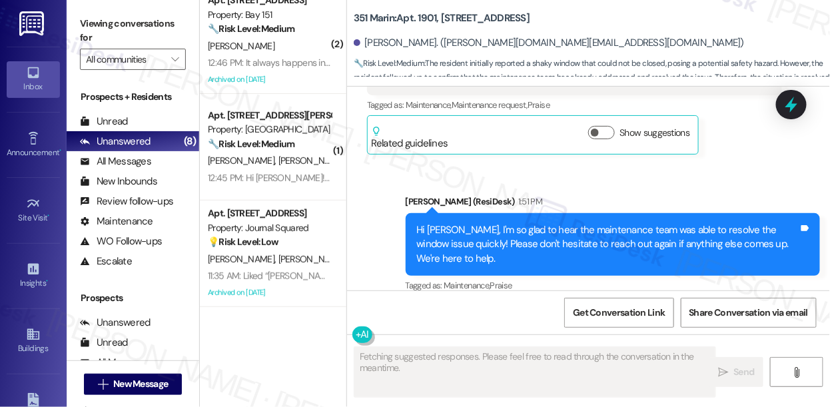
scroll to position [181, 0]
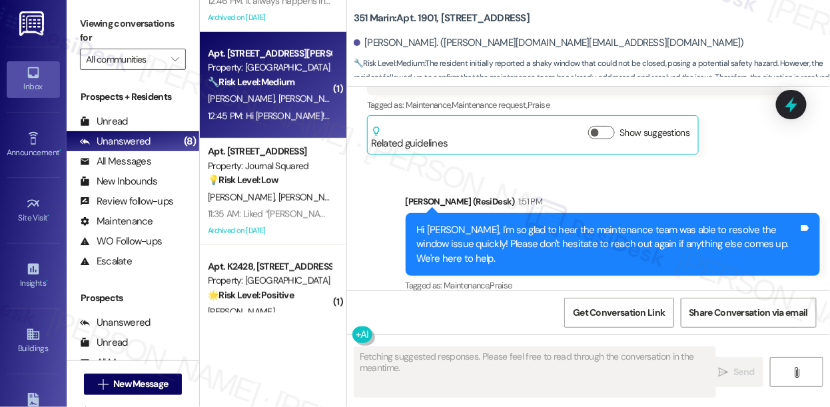
click at [277, 124] on div "Apt. E2162, 4883 Riley Road Property: Madison Farms 🔧 Risk Level: Medium The re…" at bounding box center [273, 85] width 147 height 107
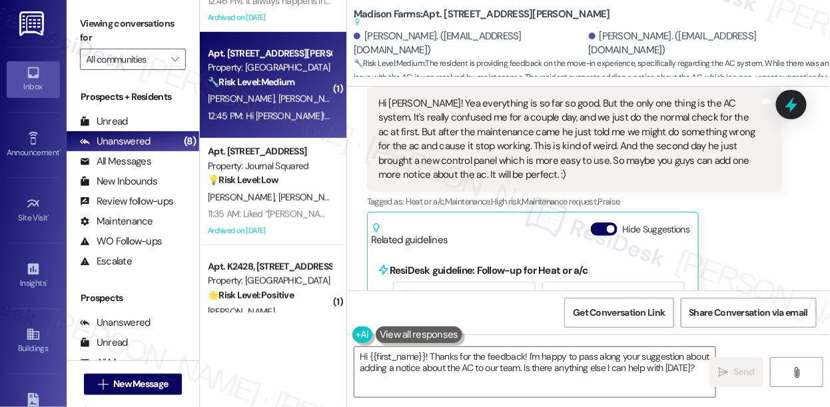
scroll to position [286, 0]
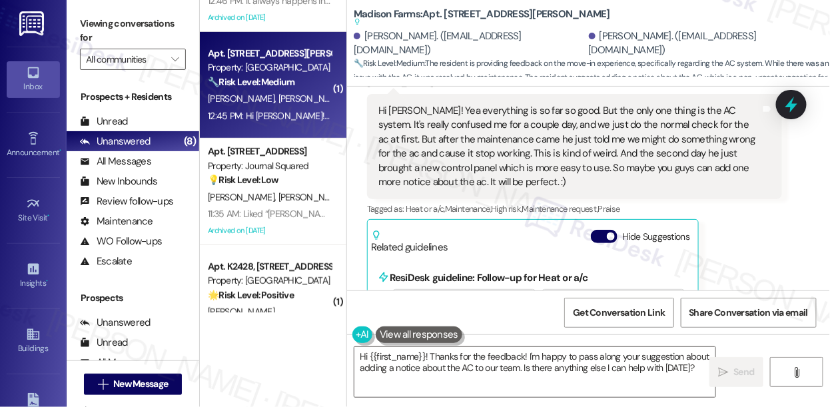
click at [456, 123] on div "Hi Jane! Yea everything is so far so good. But the only one thing is the AC sys…" at bounding box center [570, 147] width 383 height 86
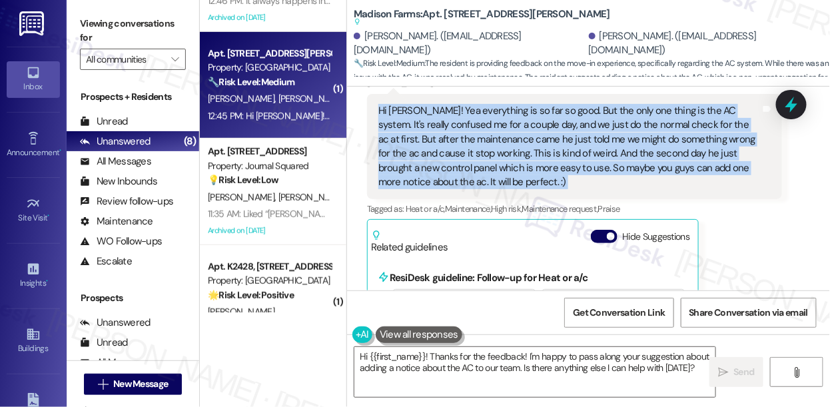
click at [456, 123] on div "Hi Jane! Yea everything is so far so good. But the only one thing is the AC sys…" at bounding box center [570, 147] width 383 height 86
click at [590, 133] on div "Hi Jane! Yea everything is so far so good. But the only one thing is the AC sys…" at bounding box center [570, 147] width 383 height 86
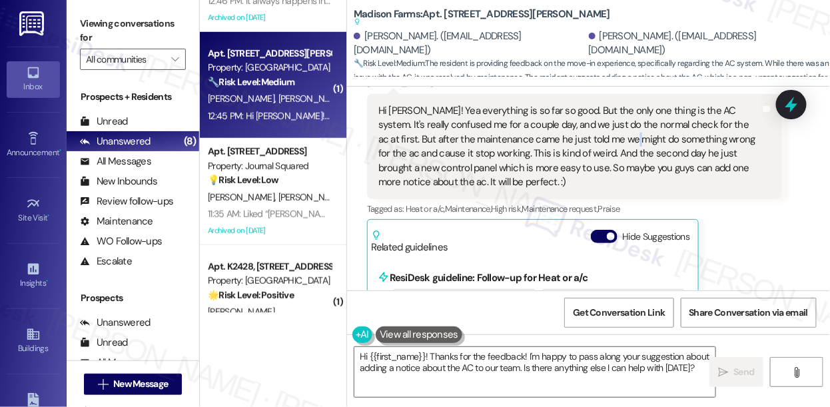
click at [590, 133] on div "Hi Jane! Yea everything is so far so good. But the only one thing is the AC sys…" at bounding box center [570, 147] width 383 height 86
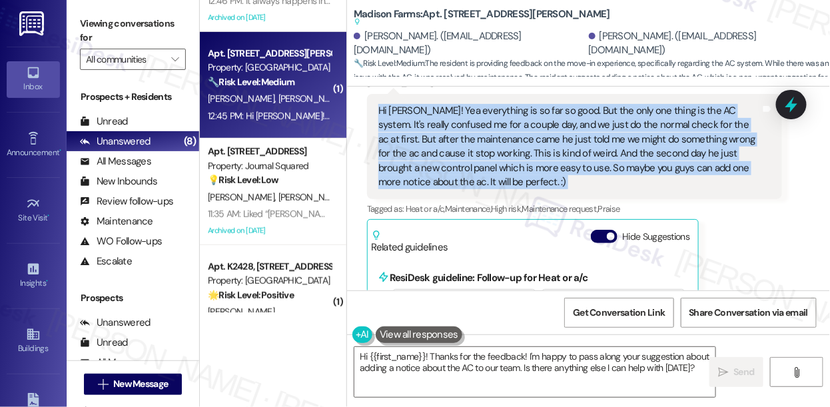
click at [590, 133] on div "Hi Jane! Yea everything is so far so good. But the only one thing is the AC sys…" at bounding box center [570, 147] width 383 height 86
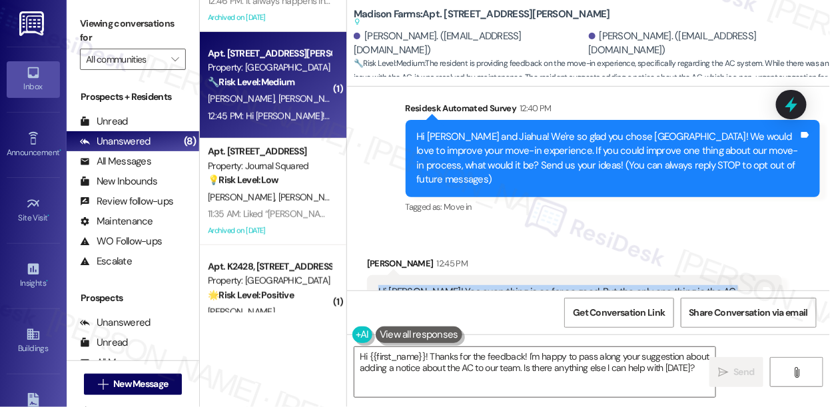
scroll to position [105, 0]
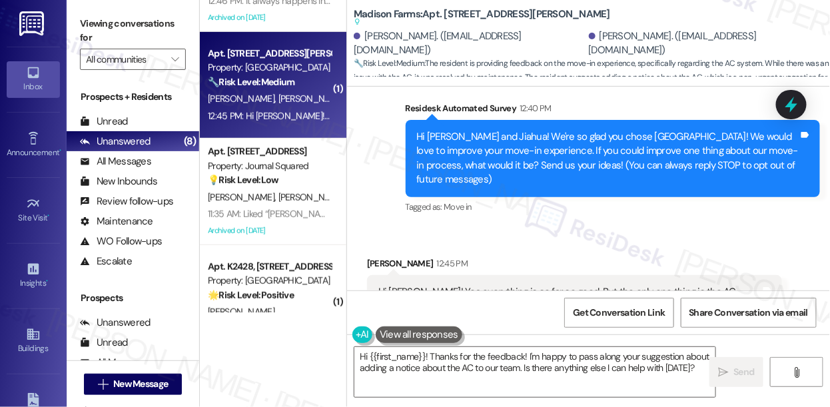
click at [515, 136] on div "Hi Li and Jiahua! We're so glad you chose Madison Farms! We would love to impro…" at bounding box center [608, 158] width 383 height 57
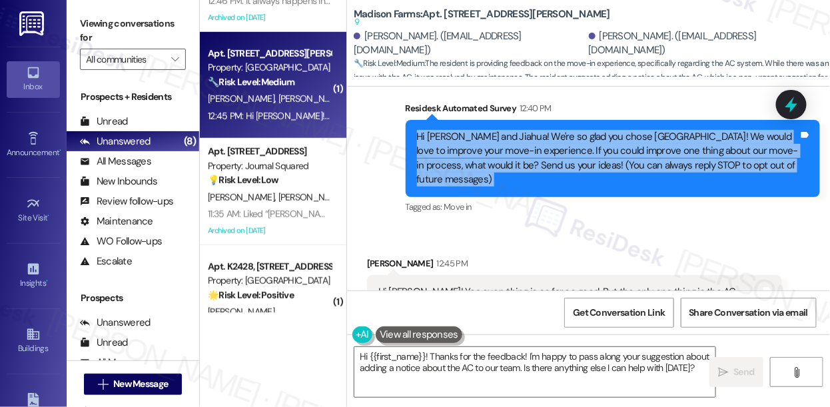
click at [515, 136] on div "Hi Li and Jiahua! We're so glad you chose Madison Farms! We would love to impro…" at bounding box center [608, 158] width 383 height 57
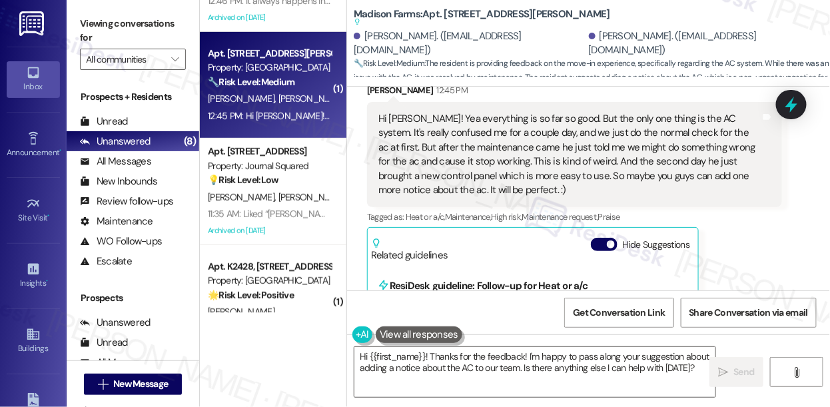
scroll to position [225, 0]
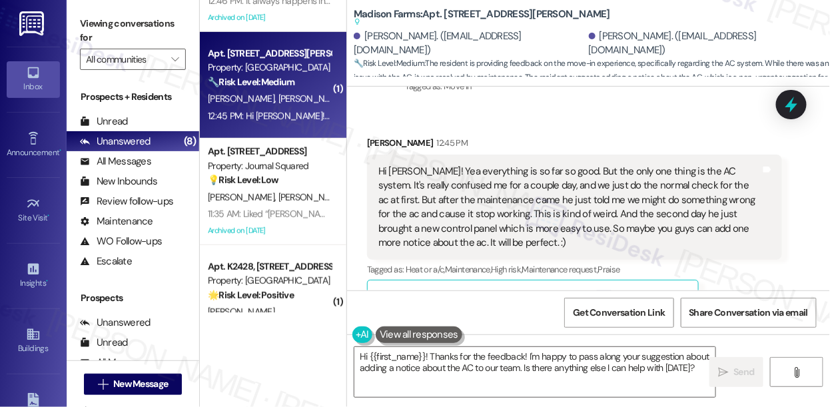
click at [509, 189] on div "Hi Jane! Yea everything is so far so good. But the only one thing is the AC sys…" at bounding box center [570, 208] width 383 height 86
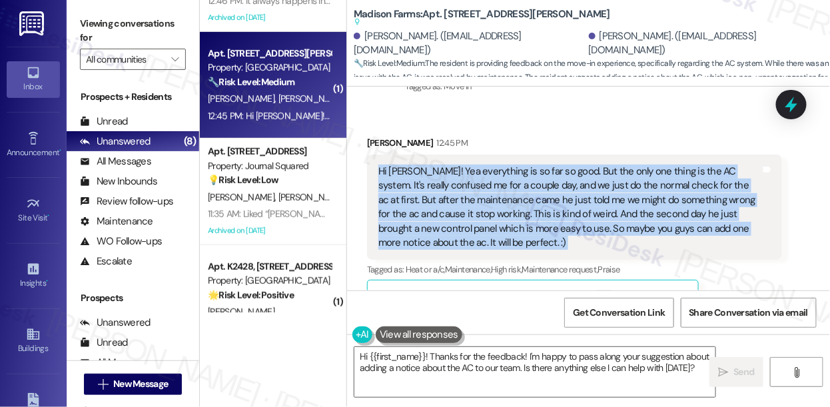
click at [509, 189] on div "Hi Jane! Yea everything is so far so good. But the only one thing is the AC sys…" at bounding box center [570, 208] width 383 height 86
click at [641, 199] on div "Hi Jane! Yea everything is so far so good. But the only one thing is the AC sys…" at bounding box center [570, 208] width 383 height 86
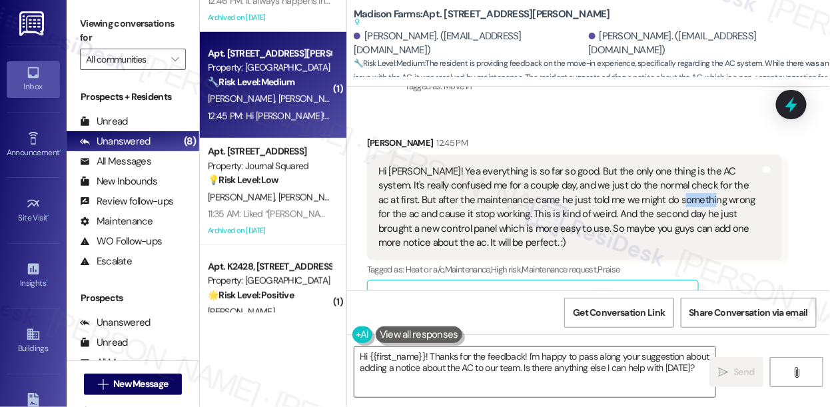
click at [641, 199] on div "Hi Jane! Yea everything is so far so good. But the only one thing is the AC sys…" at bounding box center [570, 208] width 383 height 86
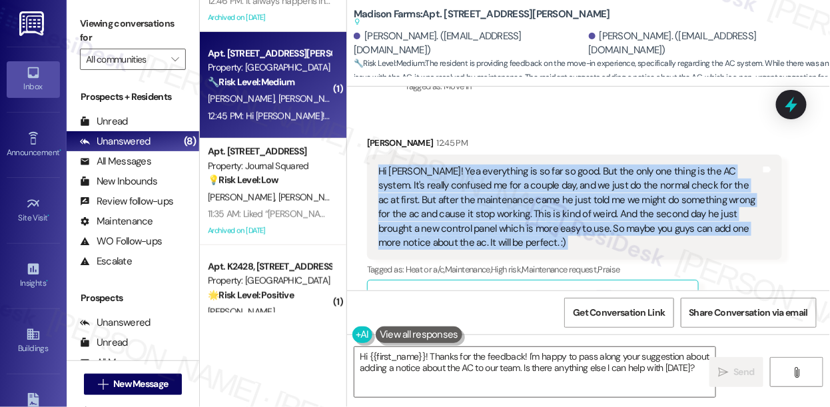
click at [641, 199] on div "Hi Jane! Yea everything is so far so good. But the only one thing is the AC sys…" at bounding box center [570, 208] width 383 height 86
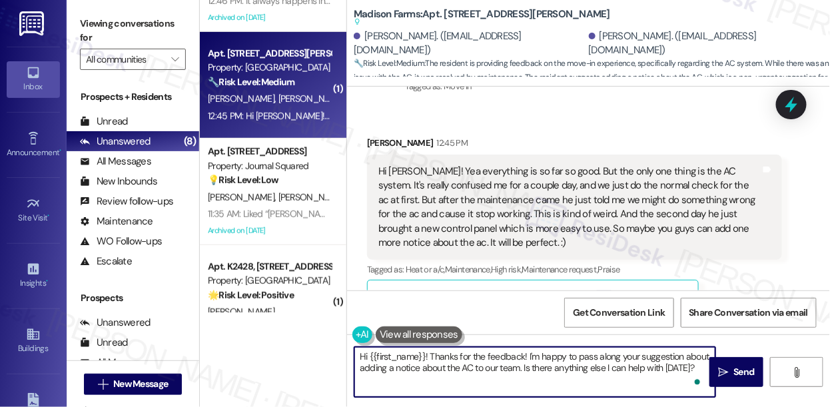
drag, startPoint x: 551, startPoint y: 357, endPoint x: 617, endPoint y: 359, distance: 65.3
click at [617, 359] on textarea "Hi {{first_name}}! Thanks for the feedback! I'm happy to pass along your sugges…" at bounding box center [535, 372] width 361 height 50
click at [547, 195] on div "Hi Jane! Yea everything is so far so good. But the only one thing is the AC sys…" at bounding box center [570, 208] width 383 height 86
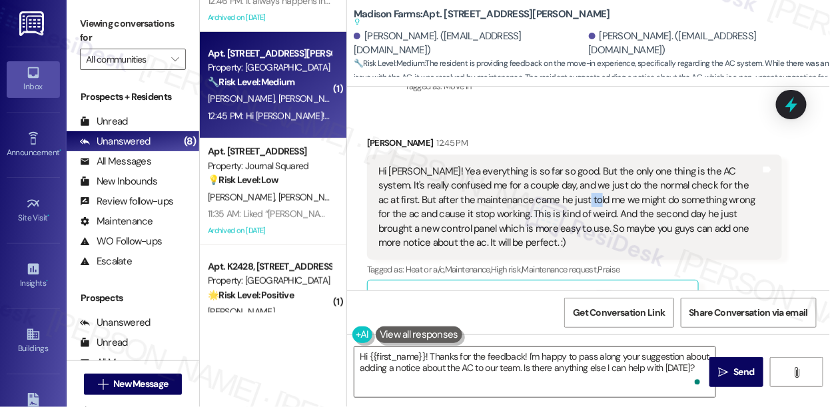
click at [547, 195] on div "Hi Jane! Yea everything is so far so good. But the only one thing is the AC sys…" at bounding box center [570, 208] width 383 height 86
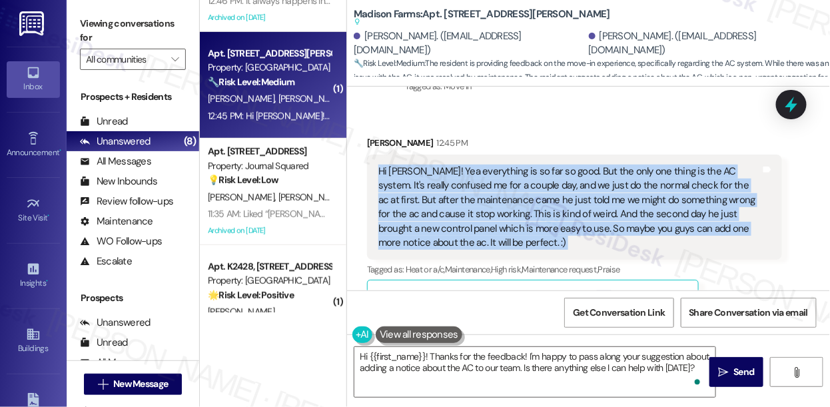
click at [547, 195] on div "Hi Jane! Yea everything is so far so good. But the only one thing is the AC sys…" at bounding box center [570, 208] width 383 height 86
click at [503, 179] on div "Hi Jane! Yea everything is so far so good. But the only one thing is the AC sys…" at bounding box center [570, 208] width 383 height 86
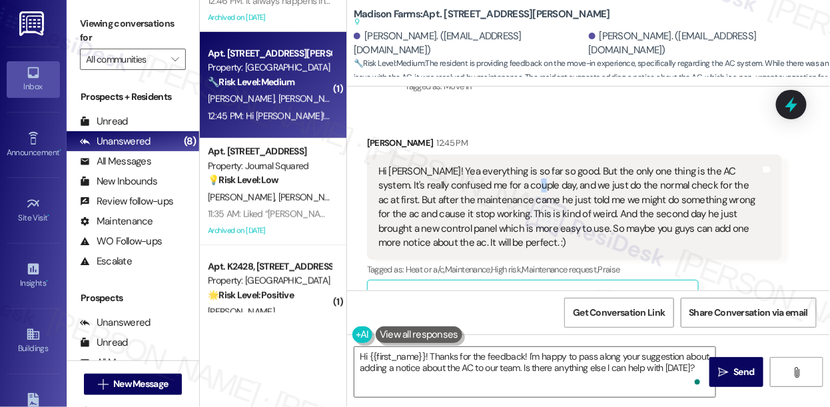
click at [503, 179] on div "Hi Jane! Yea everything is so far so good. But the only one thing is the AC sys…" at bounding box center [570, 208] width 383 height 86
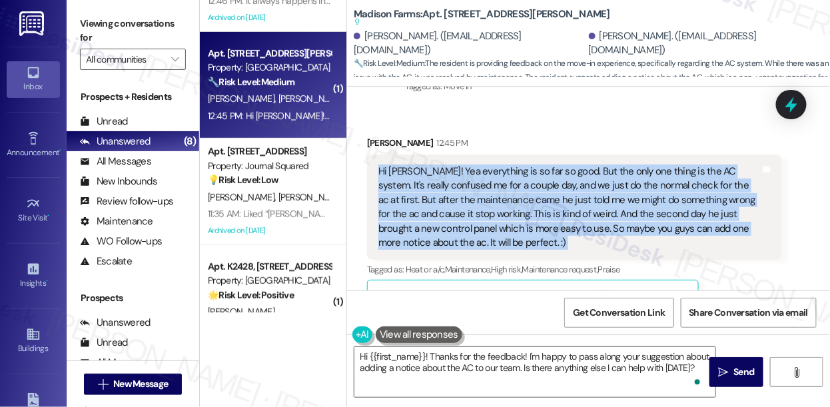
click at [503, 179] on div "Hi Jane! Yea everything is so far so good. But the only one thing is the AC sys…" at bounding box center [570, 208] width 383 height 86
click at [609, 199] on div "Hi Jane! Yea everything is so far so good. But the only one thing is the AC sys…" at bounding box center [570, 208] width 383 height 86
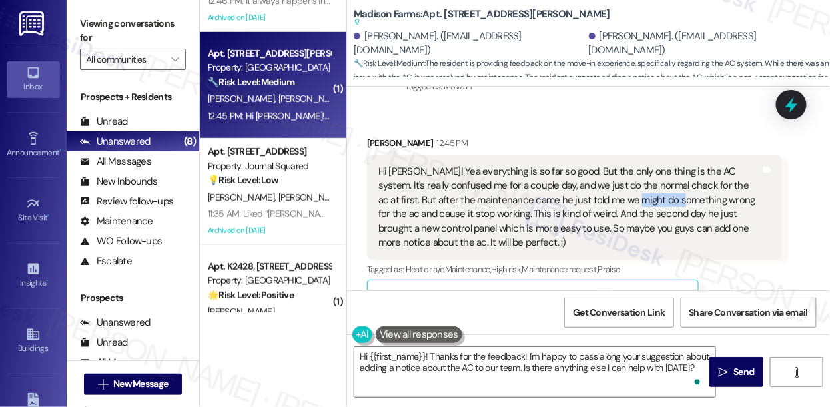
click at [609, 199] on div "Hi Jane! Yea everything is so far so good. But the only one thing is the AC sys…" at bounding box center [570, 208] width 383 height 86
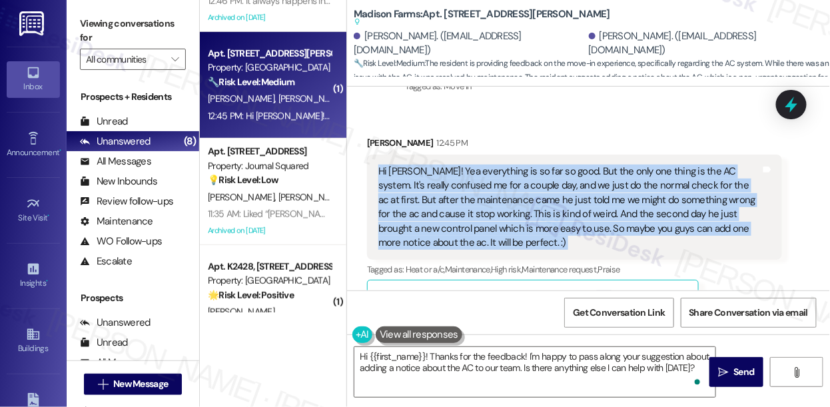
click at [609, 199] on div "Hi Jane! Yea everything is so far so good. But the only one thing is the AC sys…" at bounding box center [570, 208] width 383 height 86
click at [548, 235] on div "Hi Jane! Yea everything is so far so good. But the only one thing is the AC sys…" at bounding box center [570, 208] width 383 height 86
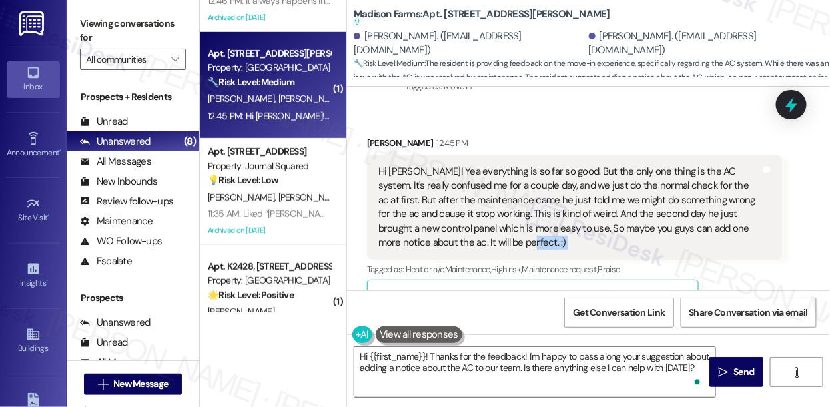
click at [548, 235] on div "Hi Jane! Yea everything is so far so good. But the only one thing is the AC sys…" at bounding box center [570, 208] width 383 height 86
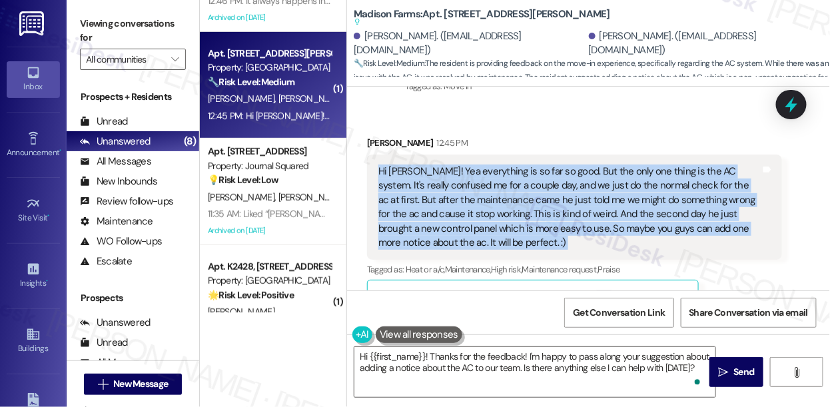
click at [548, 235] on div "Hi Jane! Yea everything is so far so good. But the only one thing is the AC sys…" at bounding box center [570, 208] width 383 height 86
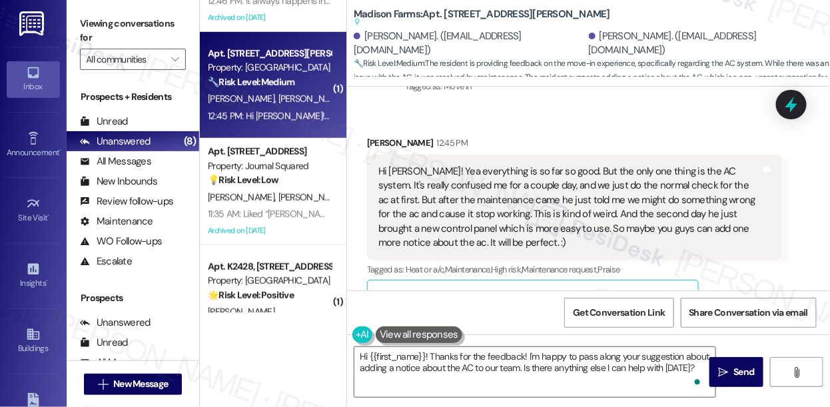
click at [81, 37] on label "Viewing conversations for" at bounding box center [133, 30] width 106 height 35
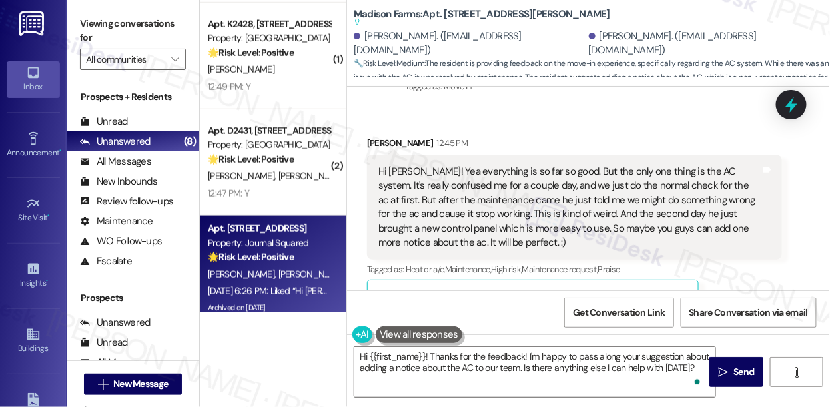
scroll to position [540, 0]
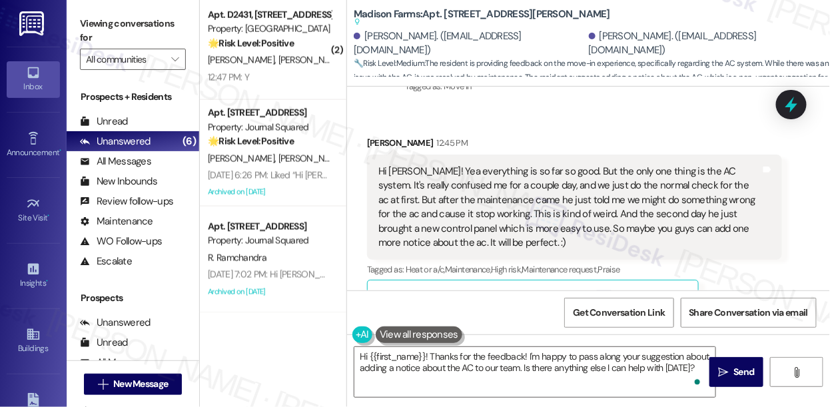
click at [93, 29] on label "Viewing conversations for" at bounding box center [133, 30] width 106 height 35
click at [388, 183] on div "Hi Jane! Yea everything is so far so good. But the only one thing is the AC sys…" at bounding box center [570, 208] width 383 height 86
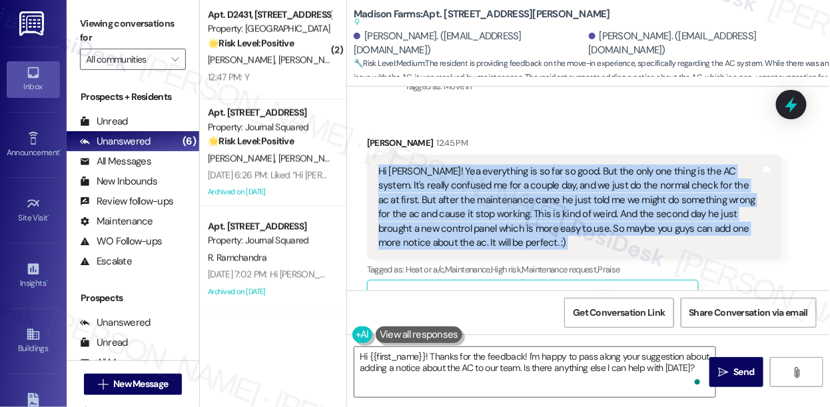
click at [388, 183] on div "Hi Jane! Yea everything is so far so good. But the only one thing is the AC sys…" at bounding box center [570, 208] width 383 height 86
click at [574, 215] on div "Hi Jane! Yea everything is so far so good. But the only one thing is the AC sys…" at bounding box center [570, 208] width 383 height 86
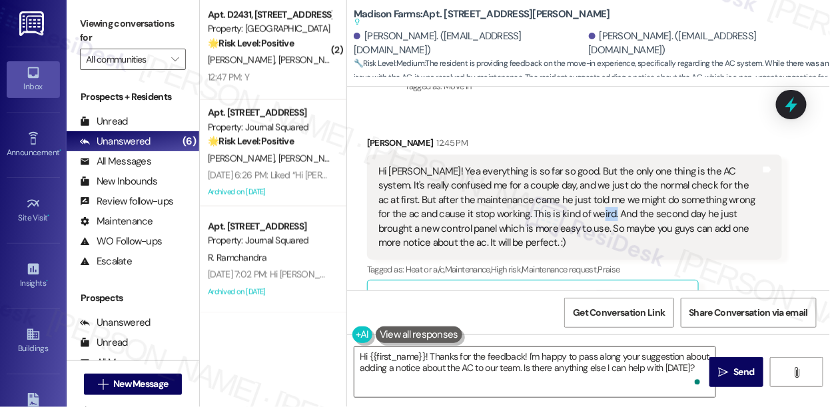
click at [574, 215] on div "Hi Jane! Yea everything is so far so good. But the only one thing is the AC sys…" at bounding box center [570, 208] width 383 height 86
drag, startPoint x: 95, startPoint y: 35, endPoint x: 103, endPoint y: 39, distance: 9.5
click at [94, 35] on label "Viewing conversations for" at bounding box center [133, 30] width 106 height 35
click at [524, 370] on textarea "Hi {{first_name}}! Thanks for the feedback! I'm happy to pass along your sugges…" at bounding box center [535, 372] width 361 height 50
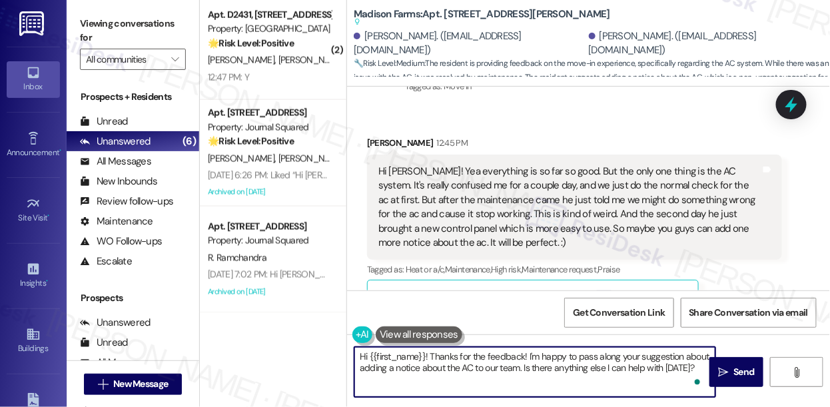
drag, startPoint x: 432, startPoint y: 355, endPoint x: 695, endPoint y: 378, distance: 263.6
click at [700, 378] on div "Hi {{first_name}}! Thanks for the feedback! I'm happy to pass along your sugges…" at bounding box center [535, 372] width 363 height 51
paste textarea "sharing your feedback—I’m glad to hear most things are going well! About the AC…"
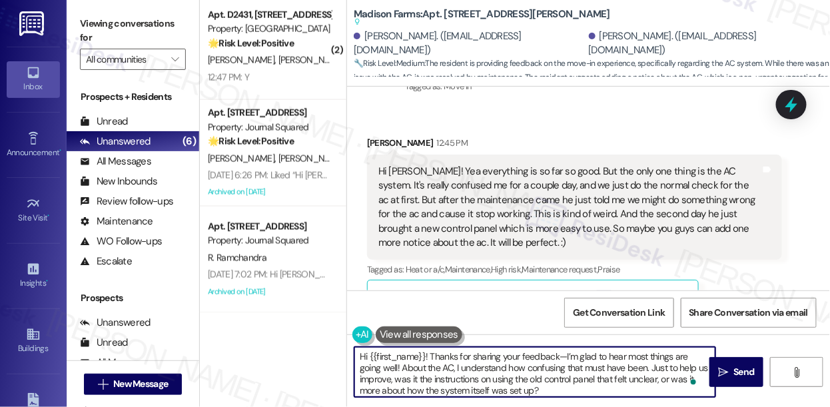
click at [367, 142] on div "Li Wang 12:45 PM" at bounding box center [574, 145] width 415 height 19
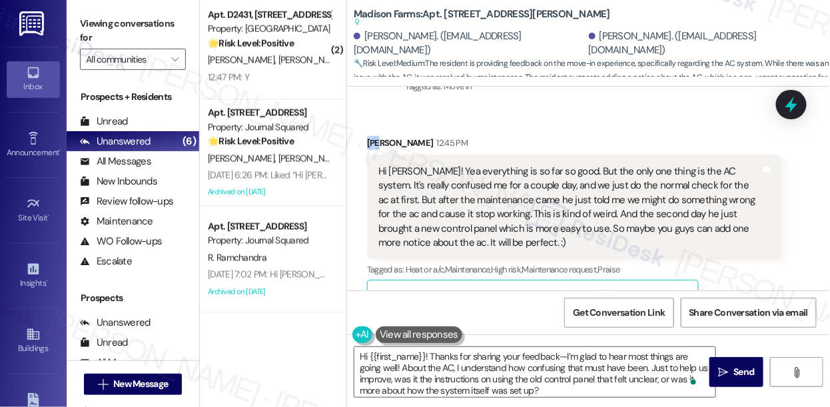
click at [367, 142] on div "Li Wang 12:45 PM" at bounding box center [574, 145] width 415 height 19
copy div "Li"
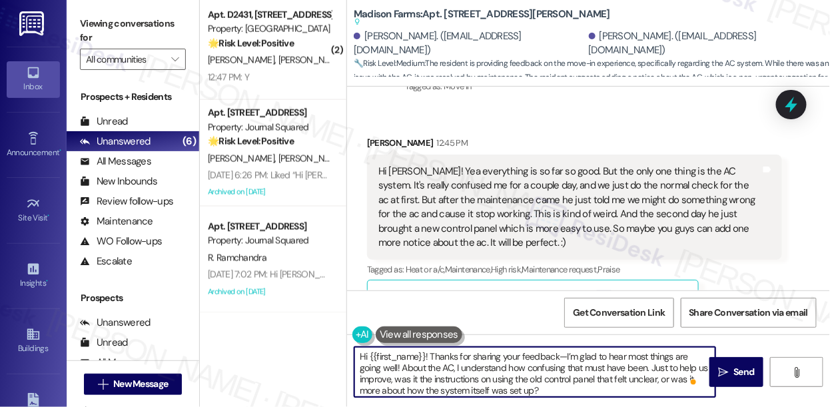
paste textarea "Li"
click at [506, 355] on textarea "Hi Li, thanks for sharing your feedback—I’m glad to hear most things are going …" at bounding box center [535, 372] width 361 height 50
click at [439, 377] on textarea "Hi Li, thanks for sharing your feedback! I’m glad to hear most things are going…" at bounding box center [535, 372] width 361 height 50
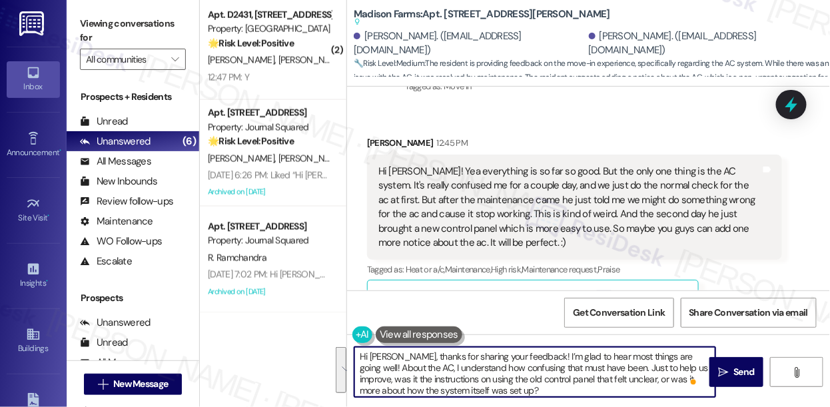
click at [510, 383] on textarea "Hi Li, thanks for sharing your feedback! I’m glad to hear most things are going…" at bounding box center [535, 372] width 361 height 50
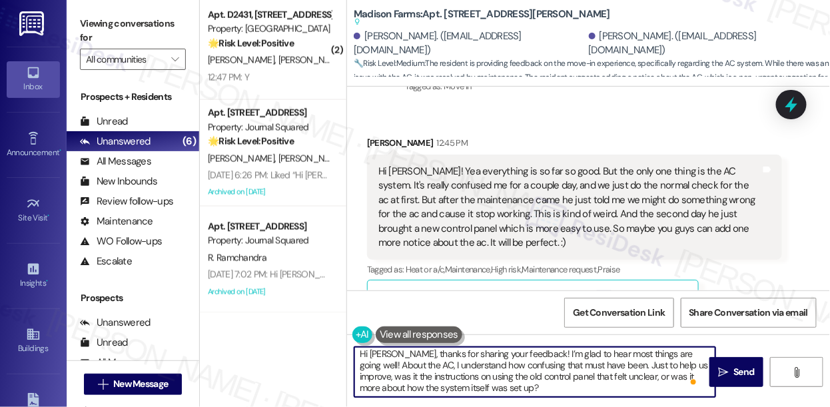
scroll to position [3, 0]
click at [536, 383] on textarea "Hi Li, thanks for sharing your feedback! I’m glad to hear most things are going…" at bounding box center [535, 372] width 361 height 50
click at [625, 387] on textarea "Hi Li, thanks for sharing your feedback! I’m glad to hear most things are going…" at bounding box center [535, 372] width 361 height 50
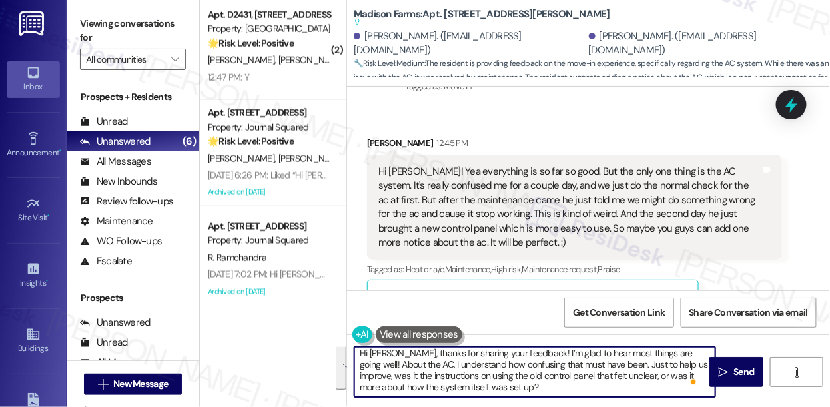
click at [529, 380] on textarea "Hi Li, thanks for sharing your feedback! I’m glad to hear most things are going…" at bounding box center [535, 372] width 361 height 50
click at [620, 236] on div "Hi Jane! Yea everything is so far so good. But the only one thing is the AC sys…" at bounding box center [570, 208] width 383 height 86
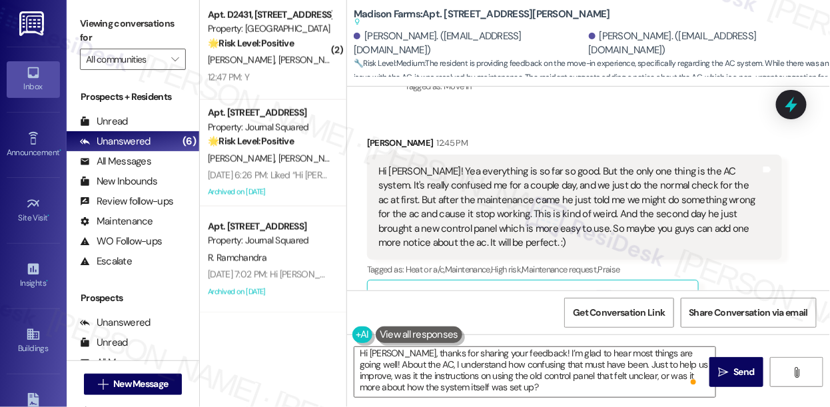
click at [613, 214] on div "Hi Jane! Yea everything is so far so good. But the only one thing is the AC sys…" at bounding box center [570, 208] width 383 height 86
click at [93, 15] on label "Viewing conversations for" at bounding box center [133, 30] width 106 height 35
click at [562, 203] on div "Hi Jane! Yea everything is so far so good. But the only one thing is the AC sys…" at bounding box center [570, 208] width 383 height 86
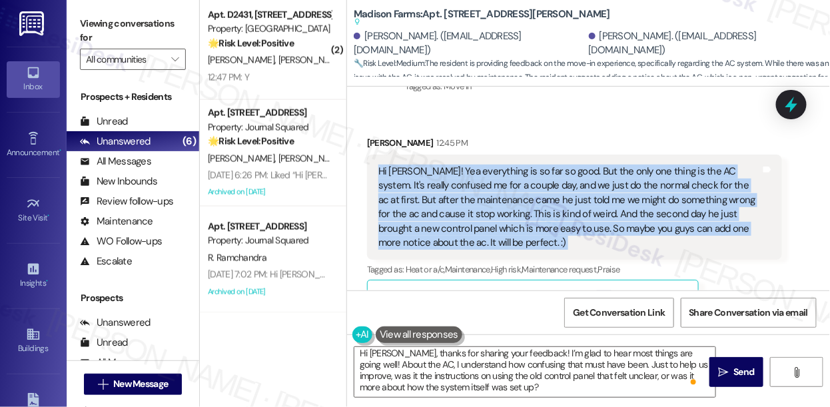
click at [562, 203] on div "Hi Jane! Yea everything is so far so good. But the only one thing is the AC sys…" at bounding box center [570, 208] width 383 height 86
click at [726, 381] on button " Send" at bounding box center [737, 372] width 54 height 30
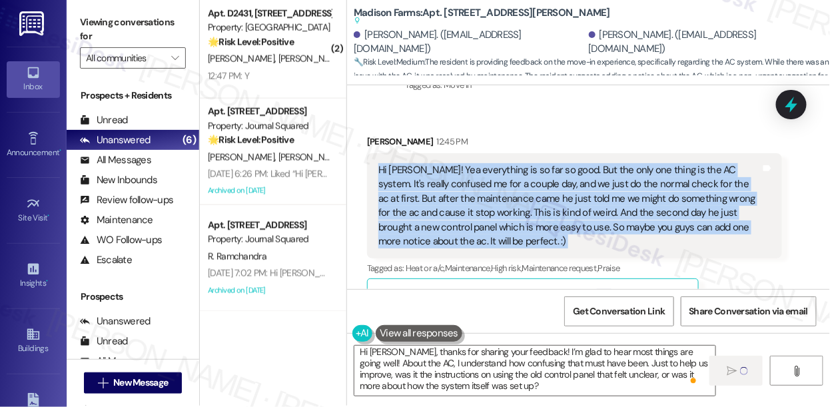
type textarea "Fetching suggested responses. Please feel free to read through the conversation…"
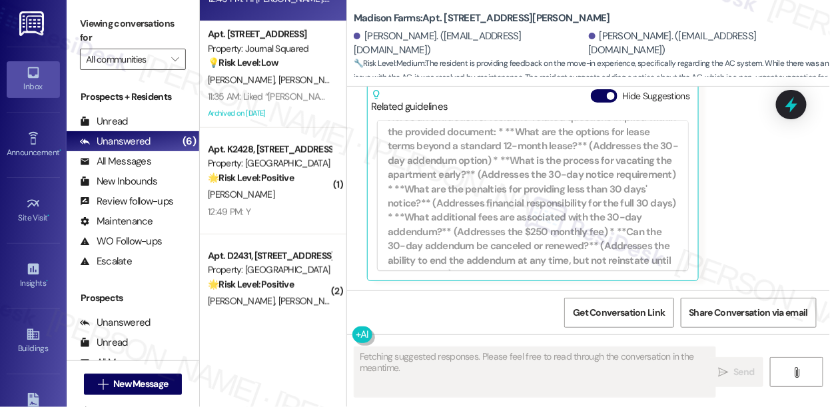
scroll to position [359, 0]
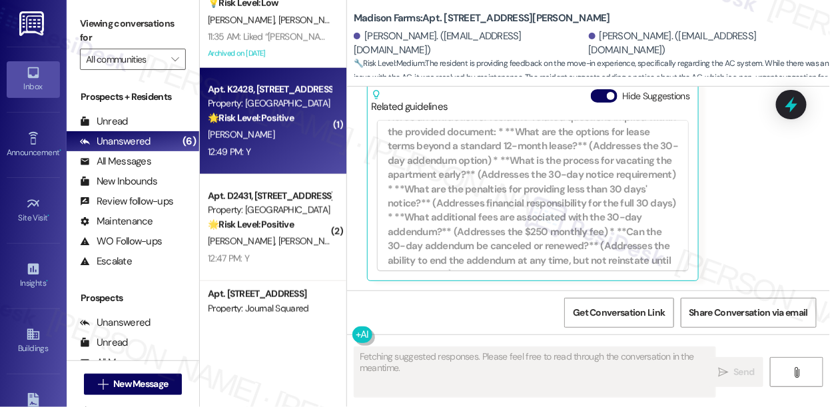
click at [269, 143] on div "[PERSON_NAME]" at bounding box center [270, 135] width 126 height 17
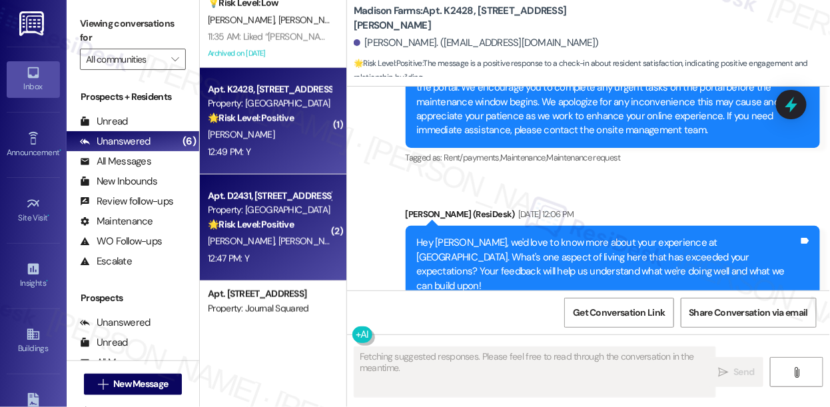
click at [295, 241] on div "M. Bates B. Bates" at bounding box center [270, 241] width 126 height 17
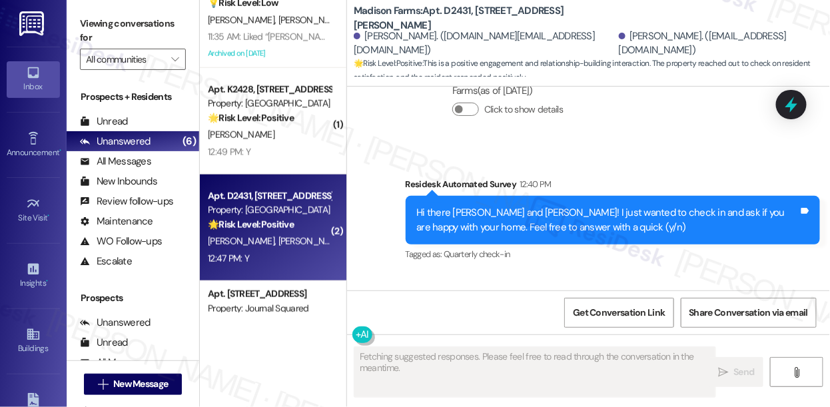
scroll to position [1011, 0]
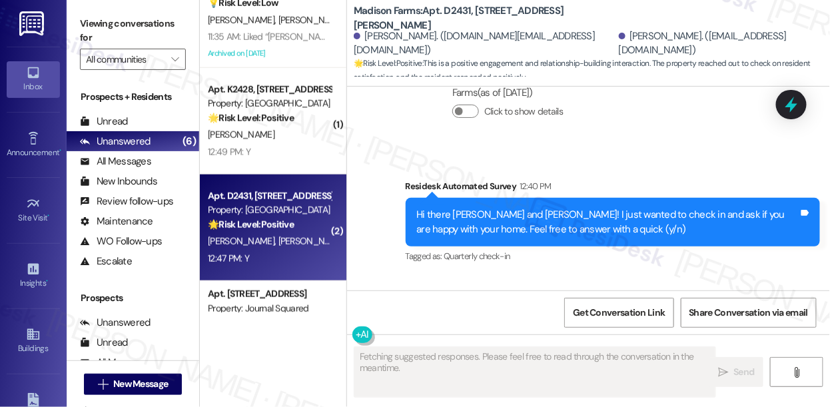
click at [525, 208] on div "Hi there Monica and Blair! I just wanted to check in and ask if you are happy w…" at bounding box center [608, 222] width 383 height 29
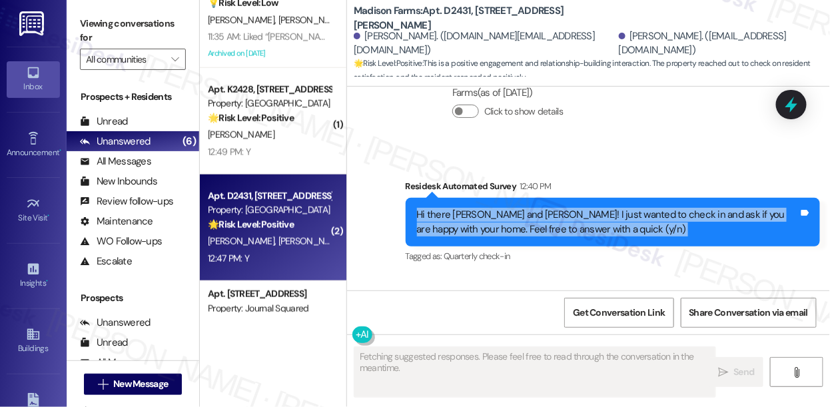
click at [525, 208] on div "Hi there Monica and Blair! I just wanted to check in and ask if you are happy w…" at bounding box center [608, 222] width 383 height 29
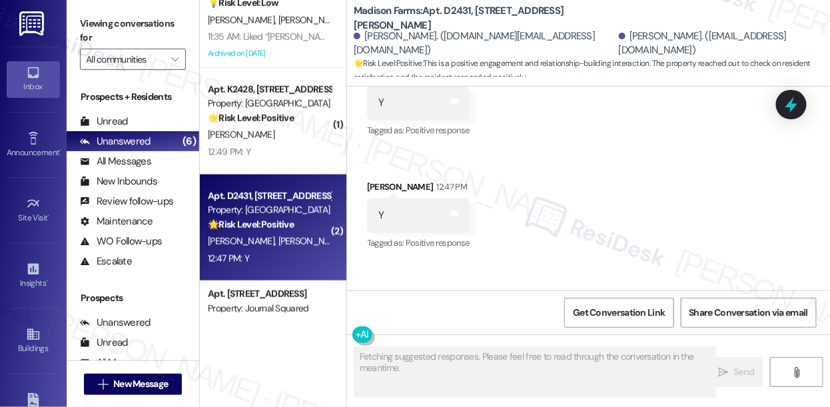
scroll to position [1406, 0]
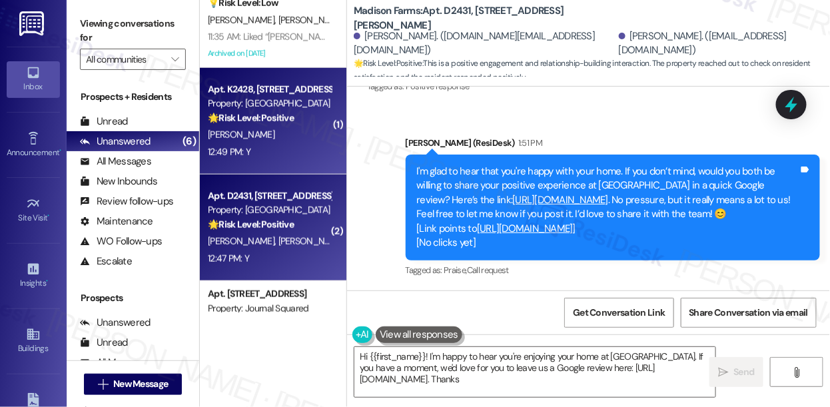
type textarea "Hi {{first_name}}! I'm happy to hear you're enjoying your home at Madison Farms…"
click at [256, 128] on div "[PERSON_NAME]" at bounding box center [270, 135] width 126 height 17
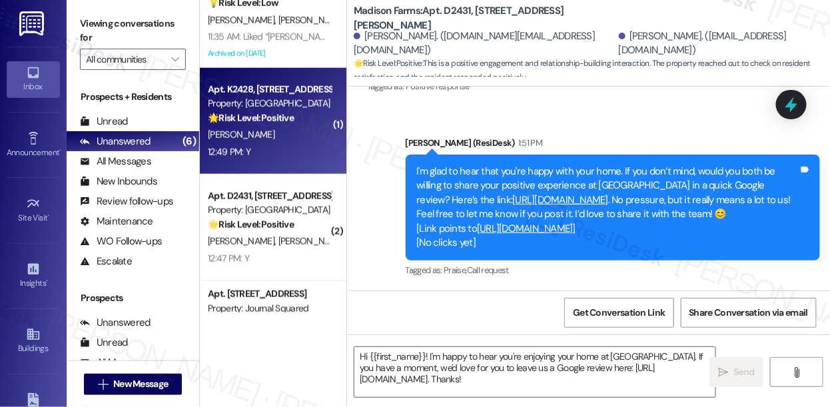
type textarea "Fetching suggested responses. Please feel free to read through the conversation…"
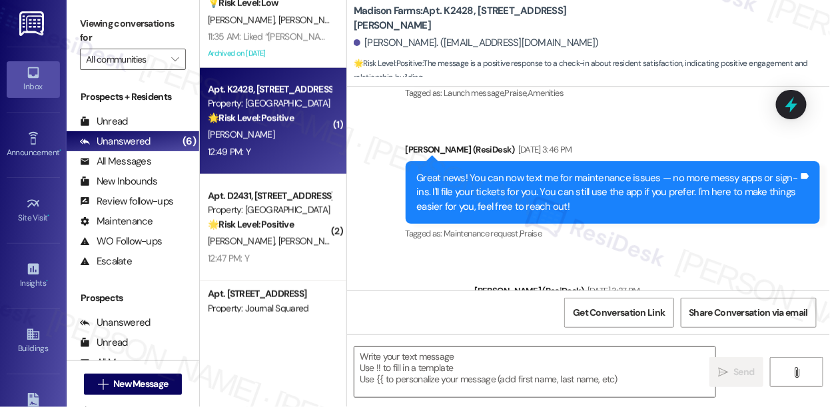
type textarea "Fetching suggested responses. Please feel free to read through the conversation…"
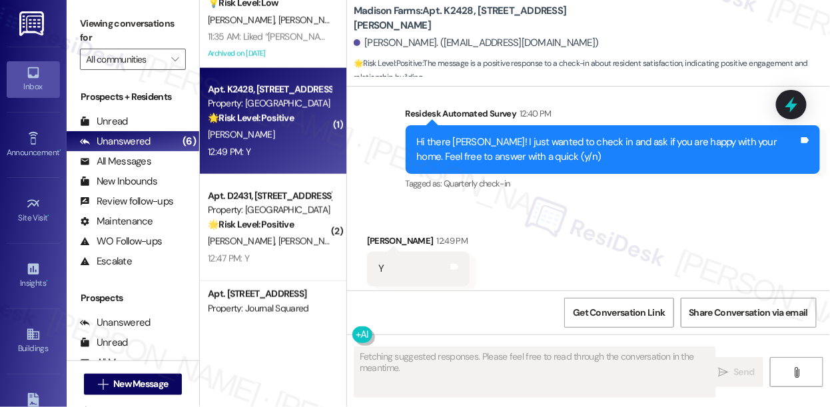
scroll to position [944, 0]
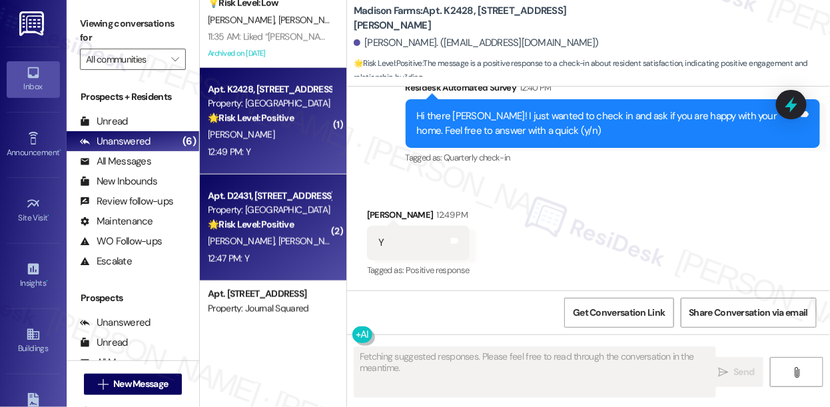
click at [253, 225] on strong "🌟 Risk Level: Positive" at bounding box center [251, 225] width 86 height 12
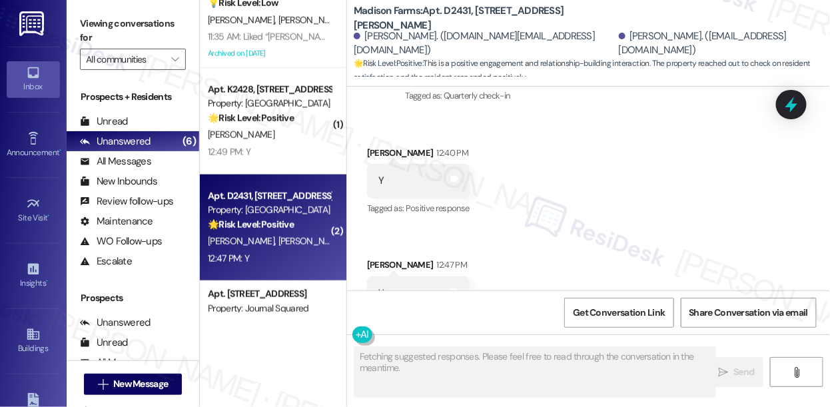
scroll to position [1193, 0]
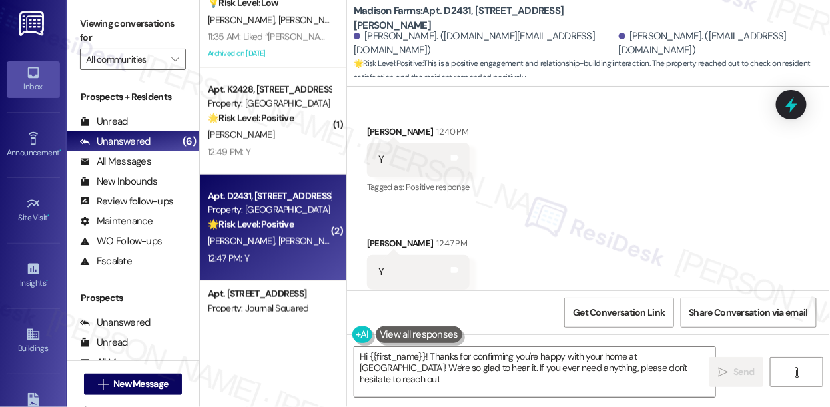
type textarea "Hi {{first_name}}! Thanks for confirming you're happy with your home at Madison…"
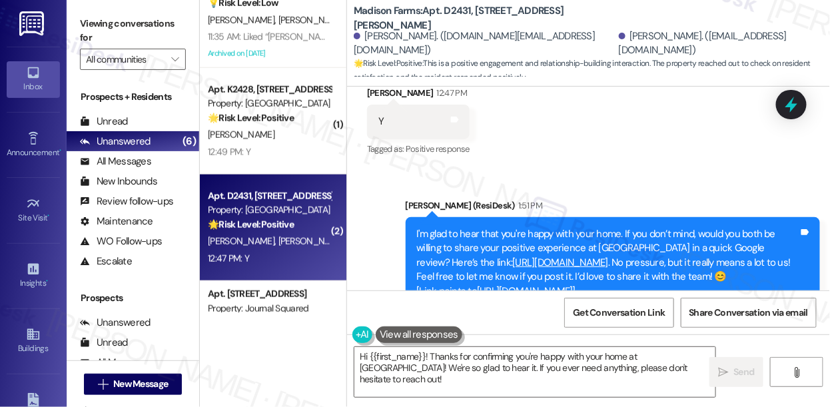
scroll to position [1406, 0]
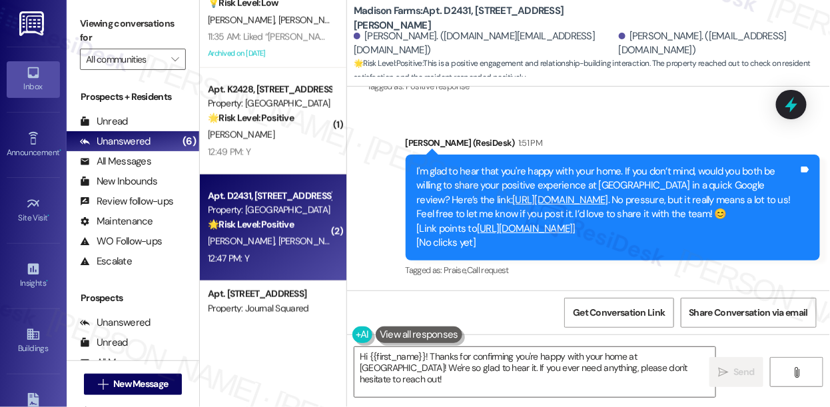
click at [393, 144] on div "Sent via SMS Jane (ResiDesk) 1:51 PM I'm glad to hear that you're happy with yo…" at bounding box center [588, 198] width 483 height 184
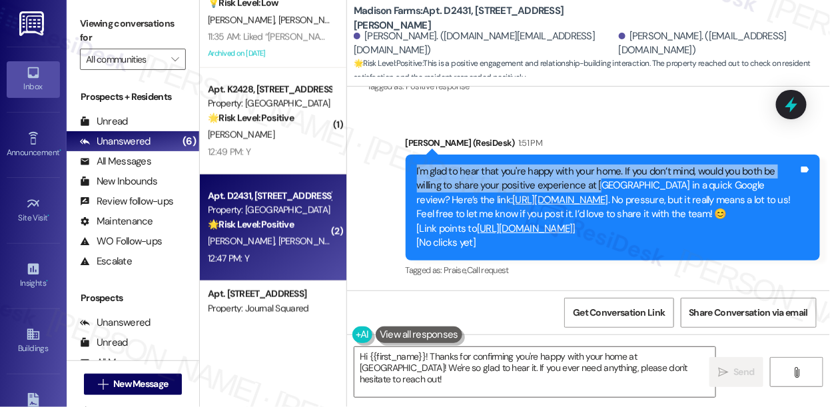
drag, startPoint x: 411, startPoint y: 140, endPoint x: 597, endPoint y: 159, distance: 187.6
click at [597, 159] on div "I'm glad to hear that you're happy with your home. If you don’t mind, would you…" at bounding box center [613, 208] width 415 height 106
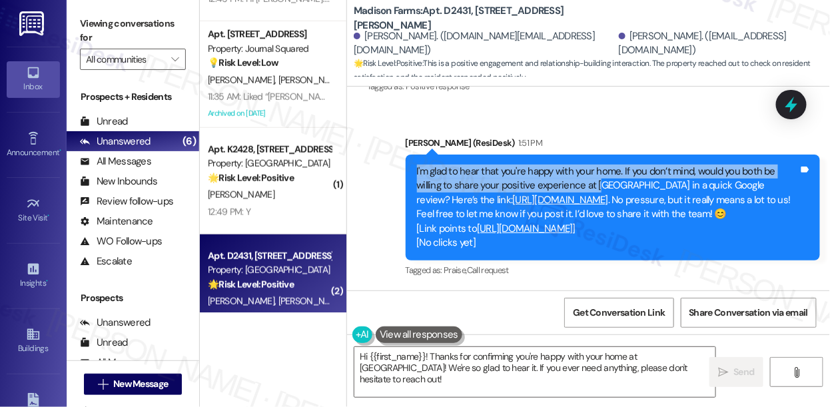
scroll to position [237, 0]
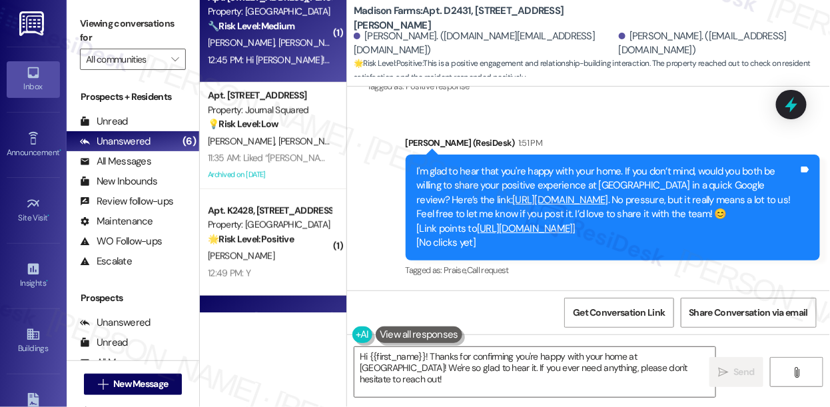
click at [284, 75] on div "Apt. E2162, 4883 Riley Road Property: Madison Farms 🔧 Risk Level: Medium The re…" at bounding box center [273, 29] width 147 height 107
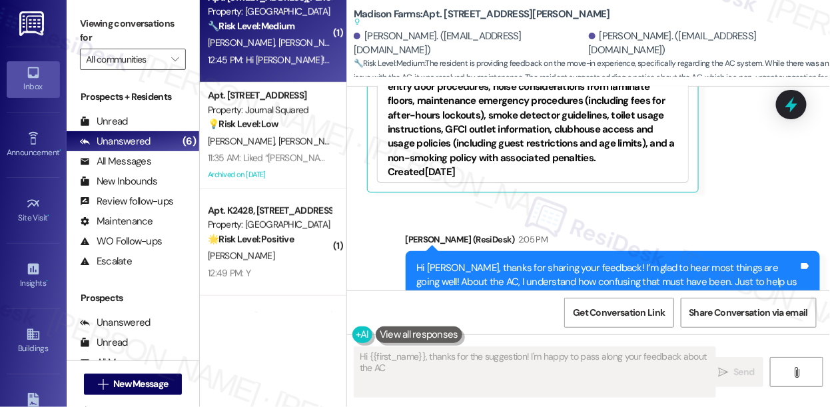
scroll to position [589, 0]
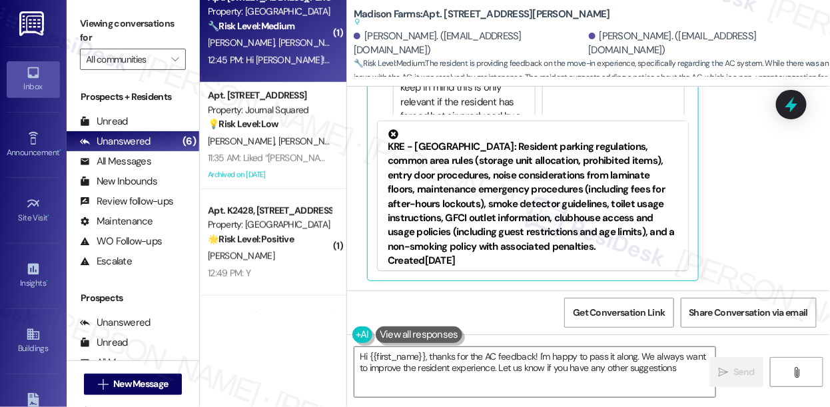
type textarea "Hi {{first_name}}, thanks for the AC feedback! I'm happy to pass it along. We a…"
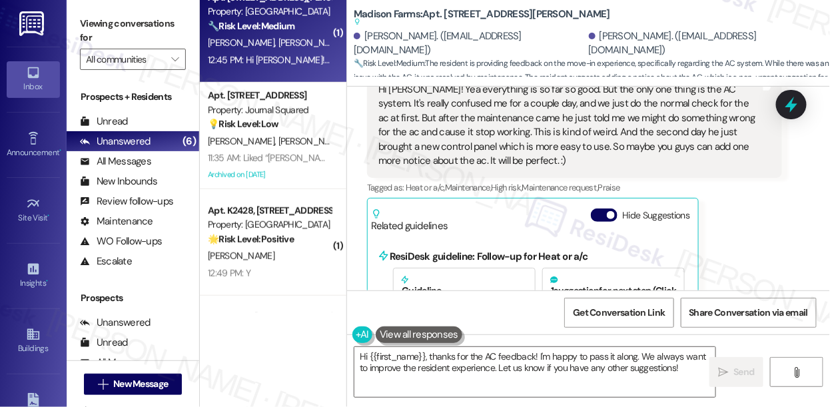
scroll to position [225, 0]
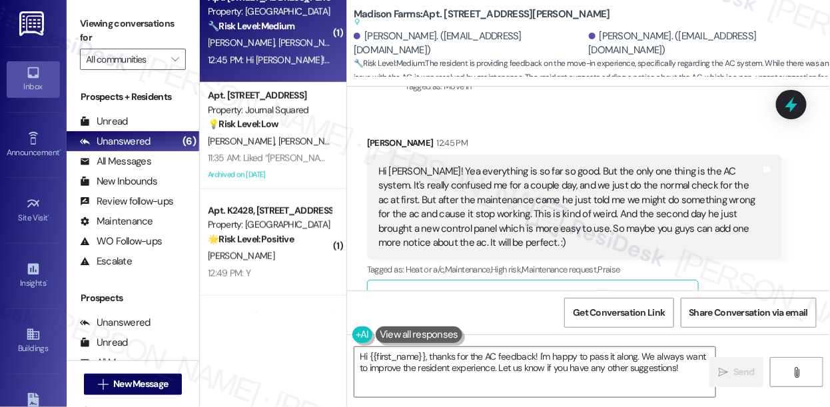
click at [459, 185] on div "Hi Jane! Yea everything is so far so good. But the only one thing is the AC sys…" at bounding box center [570, 208] width 383 height 86
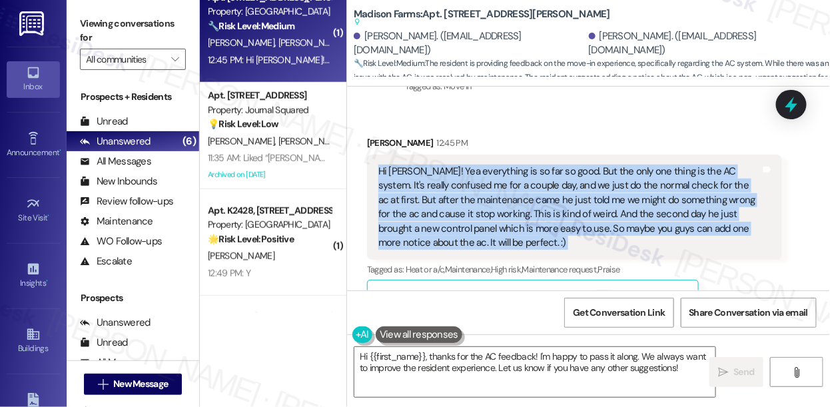
click at [459, 185] on div "Hi Jane! Yea everything is so far so good. But the only one thing is the AC sys…" at bounding box center [570, 208] width 383 height 86
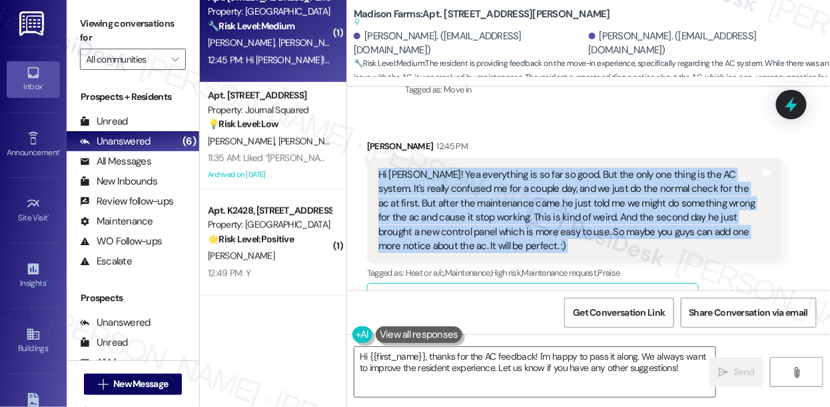
scroll to position [286, 0]
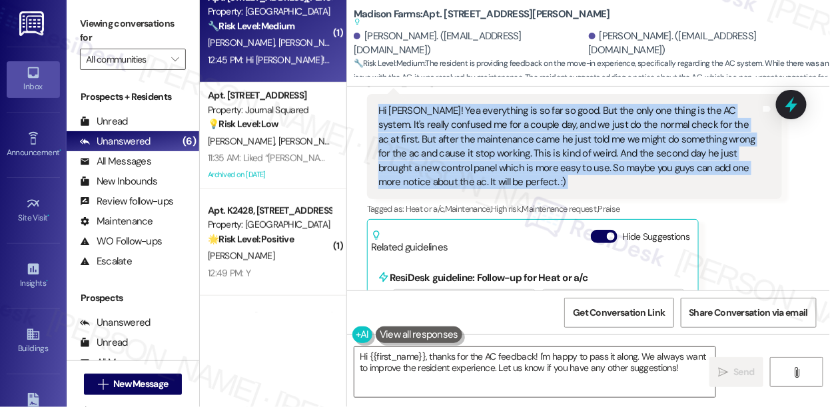
click at [482, 161] on div "Hi Jane! Yea everything is so far so good. But the only one thing is the AC sys…" at bounding box center [570, 147] width 383 height 86
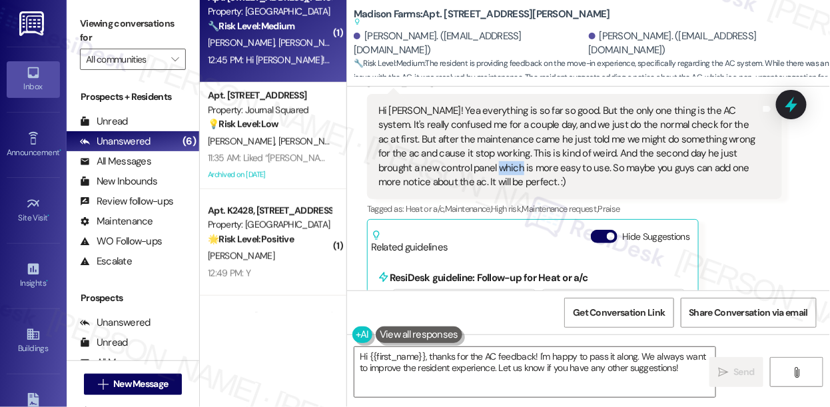
click at [482, 161] on div "Hi Jane! Yea everything is so far so good. But the only one thing is the AC sys…" at bounding box center [570, 147] width 383 height 86
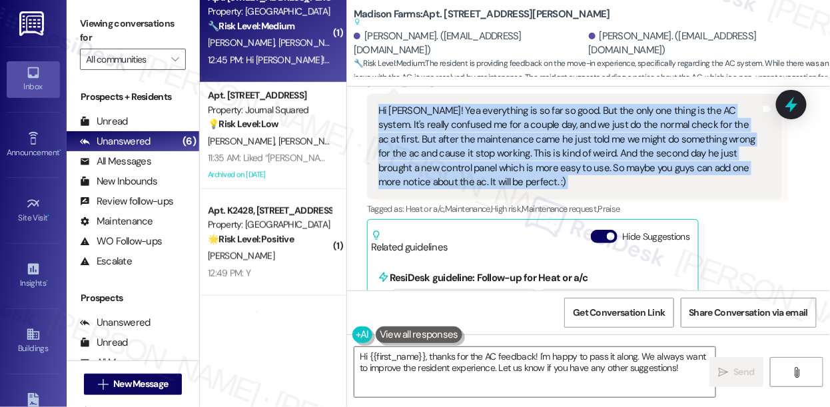
click at [482, 161] on div "Hi Jane! Yea everything is so far so good. But the only one thing is the AC sys…" at bounding box center [570, 147] width 383 height 86
click at [497, 151] on div "Hi Jane! Yea everything is so far so good. But the only one thing is the AC sys…" at bounding box center [570, 147] width 383 height 86
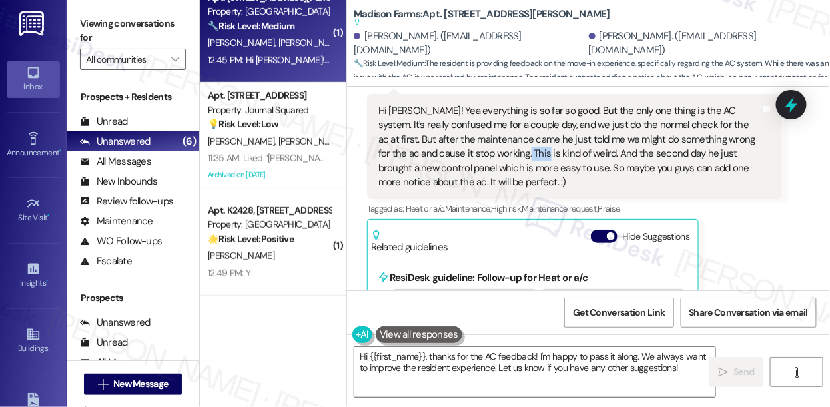
click at [497, 151] on div "Hi Jane! Yea everything is so far so good. But the only one thing is the AC sys…" at bounding box center [570, 147] width 383 height 86
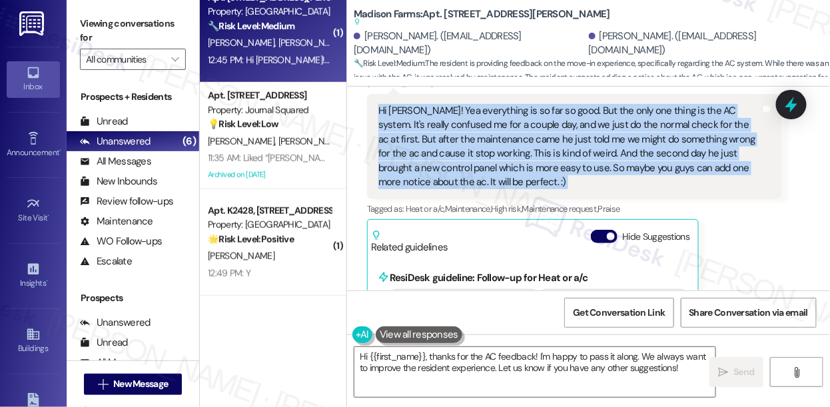
click at [497, 151] on div "Hi Jane! Yea everything is so far so good. But the only one thing is the AC sys…" at bounding box center [570, 147] width 383 height 86
click at [508, 119] on div "Hi Jane! Yea everything is so far so good. But the only one thing is the AC sys…" at bounding box center [570, 147] width 383 height 86
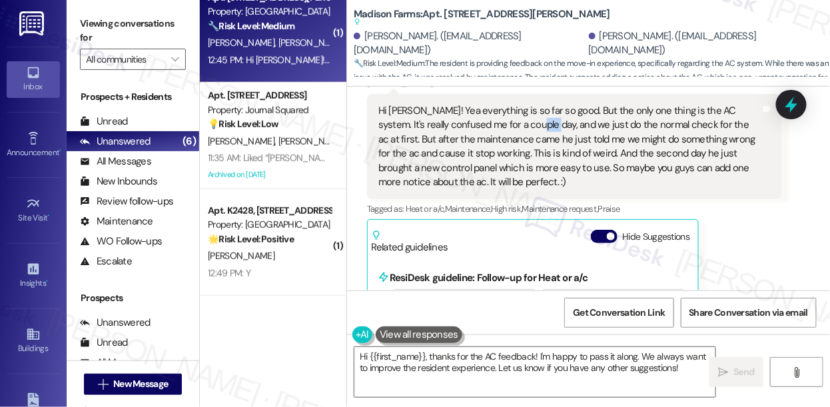
click at [508, 119] on div "Hi Jane! Yea everything is so far so good. But the only one thing is the AC sys…" at bounding box center [570, 147] width 383 height 86
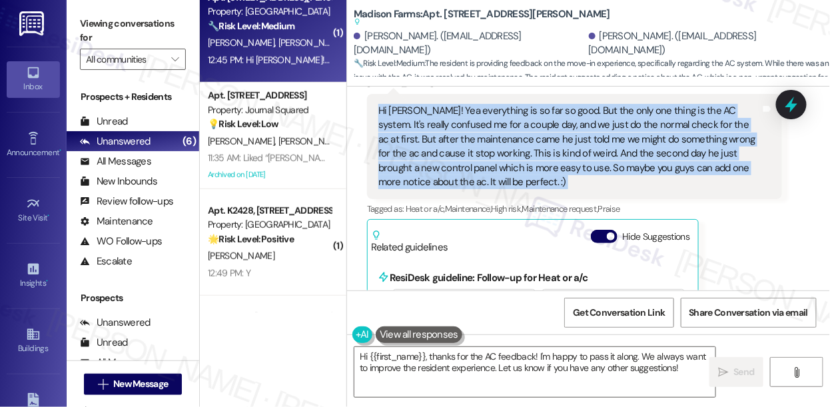
click at [508, 119] on div "Hi Jane! Yea everything is so far so good. But the only one thing is the AC sys…" at bounding box center [570, 147] width 383 height 86
click at [515, 122] on div "Hi Jane! Yea everything is so far so good. But the only one thing is the AC sys…" at bounding box center [570, 147] width 383 height 86
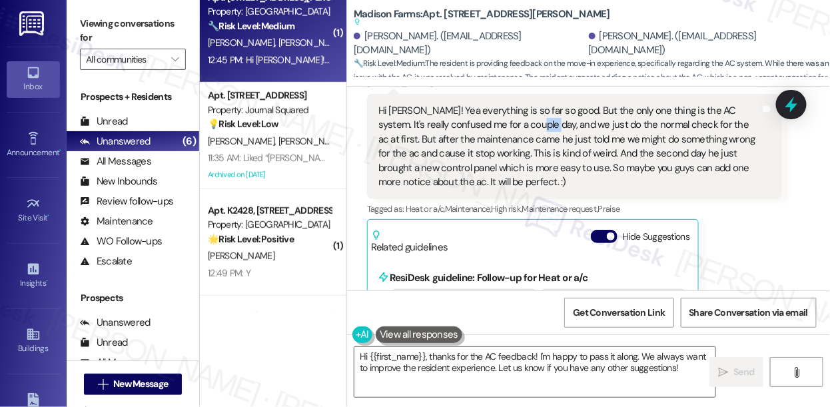
click at [515, 122] on div "Hi Jane! Yea everything is so far so good. But the only one thing is the AC sys…" at bounding box center [570, 147] width 383 height 86
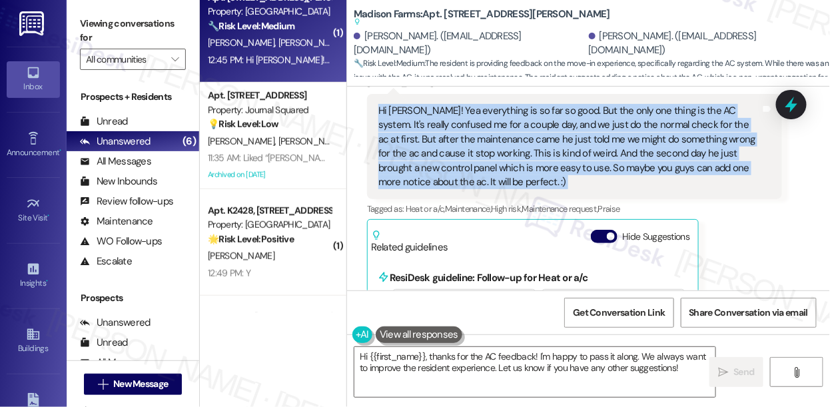
click at [515, 122] on div "Hi Jane! Yea everything is so far so good. But the only one thing is the AC sys…" at bounding box center [570, 147] width 383 height 86
click at [568, 123] on div "Hi Jane! Yea everything is so far so good. But the only one thing is the AC sys…" at bounding box center [570, 147] width 383 height 86
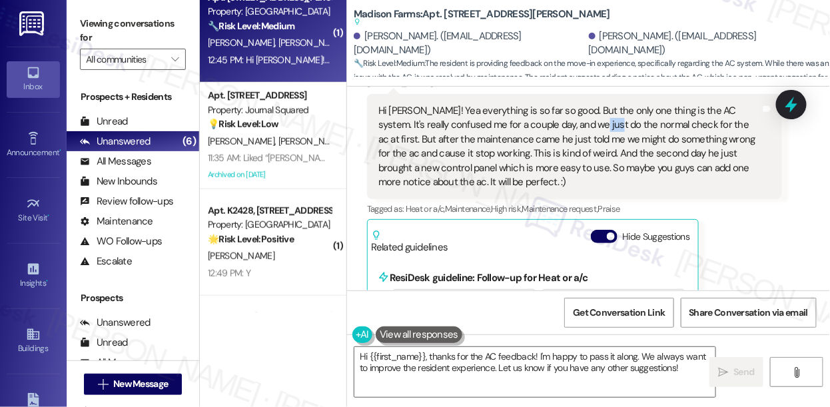
click at [568, 123] on div "Hi Jane! Yea everything is so far so good. But the only one thing is the AC sys…" at bounding box center [570, 147] width 383 height 86
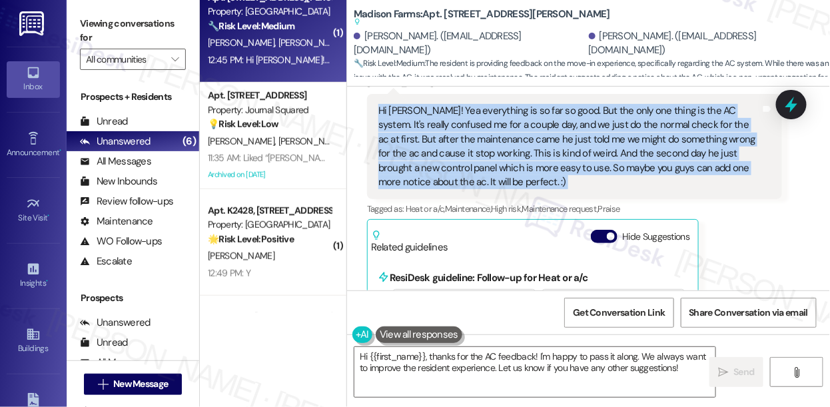
click at [568, 123] on div "Hi Jane! Yea everything is so far so good. But the only one thing is the AC sys…" at bounding box center [570, 147] width 383 height 86
click at [397, 108] on div "Hi Jane! Yea everything is so far so good. But the only one thing is the AC sys…" at bounding box center [570, 147] width 383 height 86
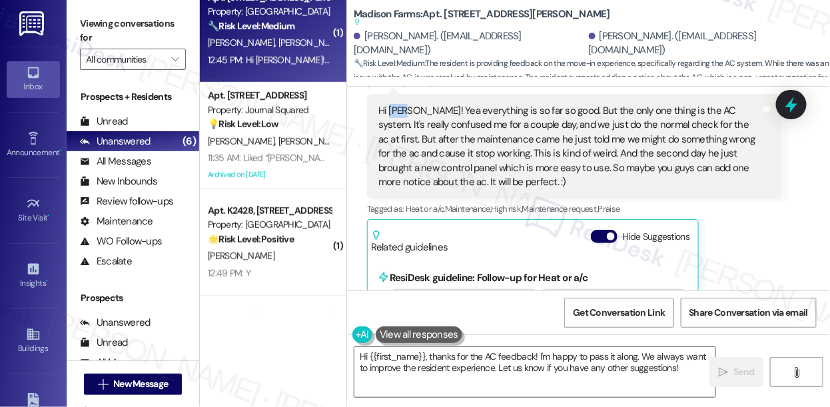
click at [397, 108] on div "Hi Jane! Yea everything is so far so good. But the only one thing is the AC sys…" at bounding box center [570, 147] width 383 height 86
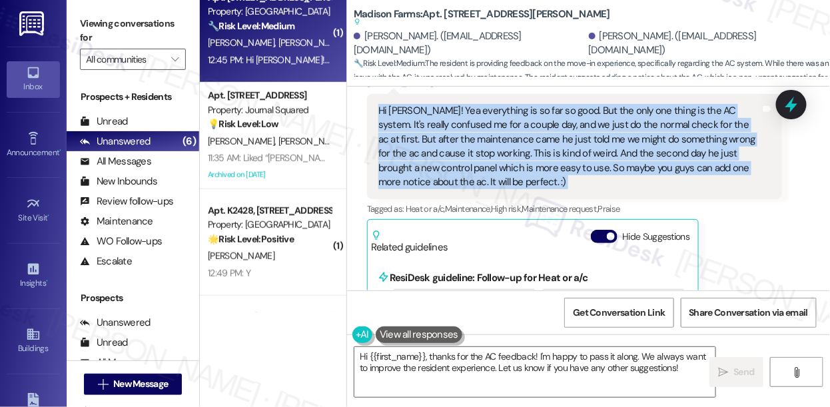
click at [397, 108] on div "Hi Jane! Yea everything is so far so good. But the only one thing is the AC sys…" at bounding box center [570, 147] width 383 height 86
click at [512, 146] on div "Hi Jane! Yea everything is so far so good. But the only one thing is the AC sys…" at bounding box center [570, 147] width 383 height 86
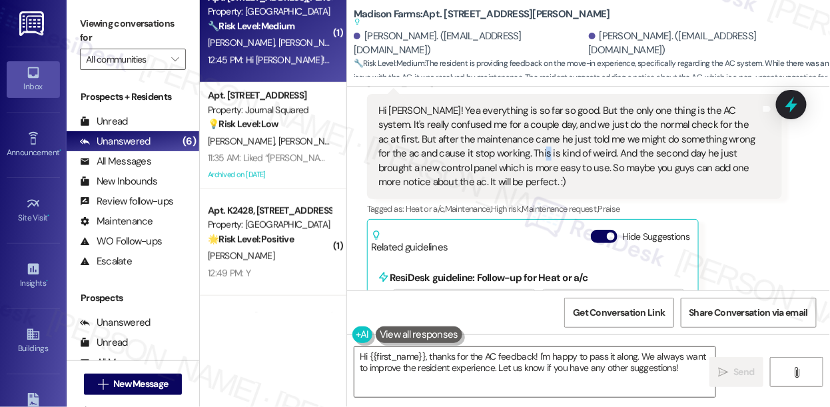
click at [512, 146] on div "Hi Jane! Yea everything is so far so good. But the only one thing is the AC sys…" at bounding box center [570, 147] width 383 height 86
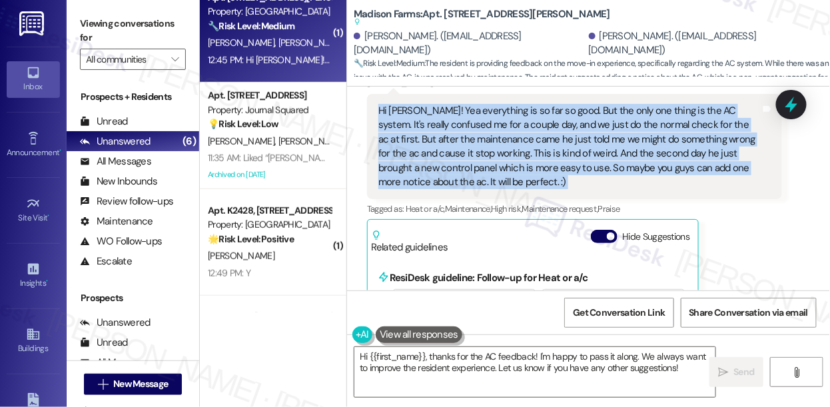
click at [512, 146] on div "Hi Jane! Yea everything is so far so good. But the only one thing is the AC sys…" at bounding box center [570, 147] width 383 height 86
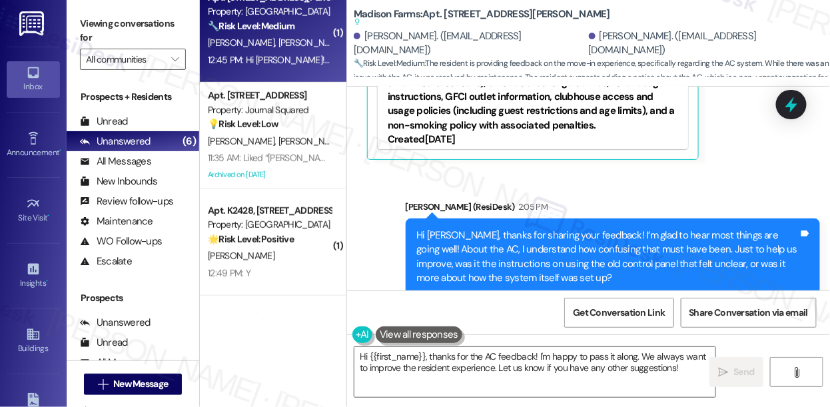
scroll to position [745, 0]
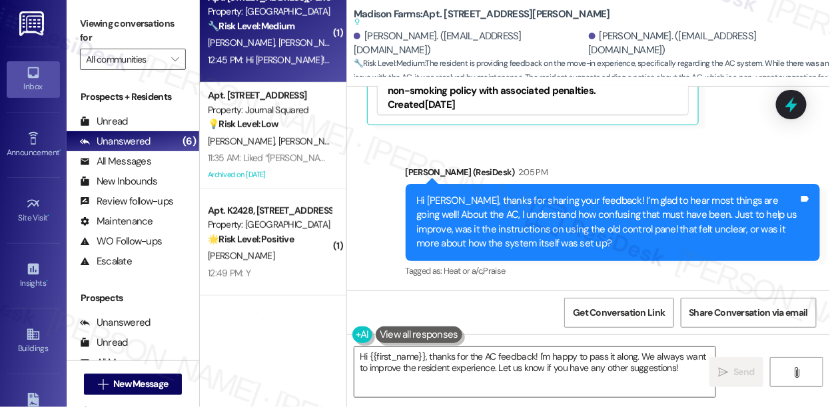
click at [546, 226] on div "Hi Li, thanks for sharing your feedback! I’m glad to hear most things are going…" at bounding box center [608, 222] width 383 height 57
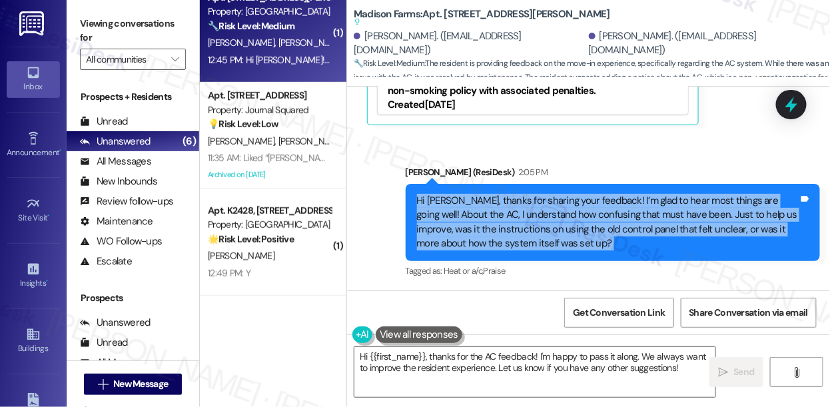
click at [546, 226] on div "Hi Li, thanks for sharing your feedback! I’m glad to hear most things are going…" at bounding box center [608, 222] width 383 height 57
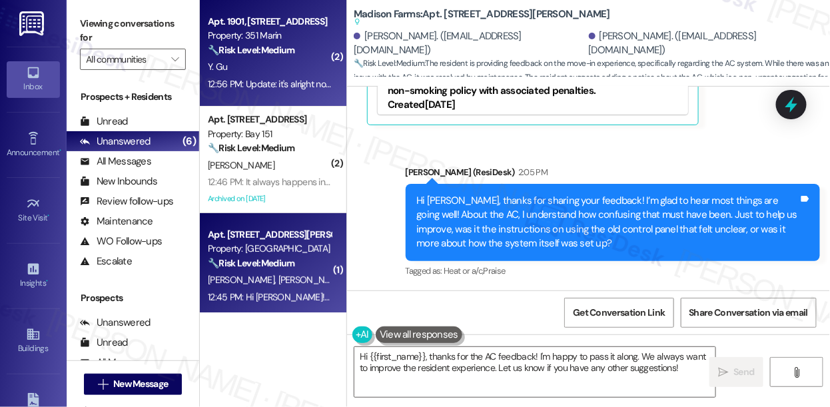
click at [283, 97] on div "Apt. 1901, 351 Marin Blvd. Property: 351 Marin 🔧 Risk Level: Medium The residen…" at bounding box center [273, 53] width 147 height 107
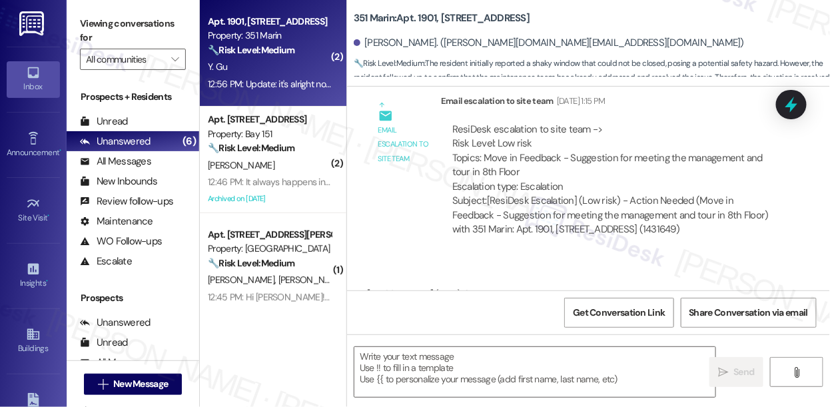
type textarea "Fetching suggested responses. Please feel free to read through the conversation…"
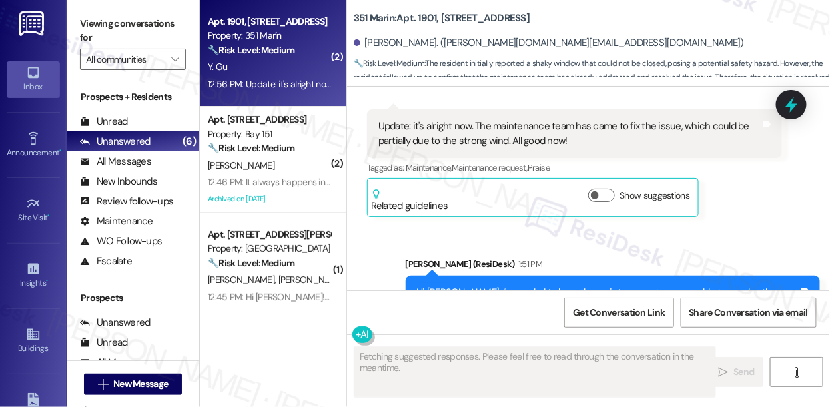
scroll to position [2723, 0]
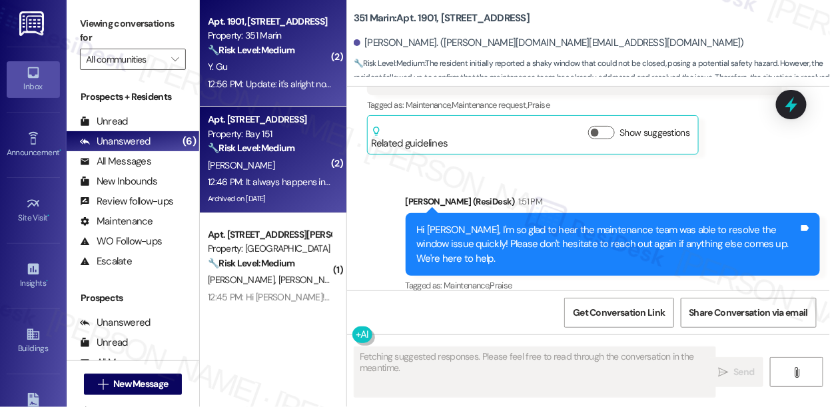
click at [213, 156] on div "Apt. 2115, 275 Chosin Few Way Property: Bay 151 🔧 Risk Level: Medium The reside…" at bounding box center [270, 133] width 126 height 45
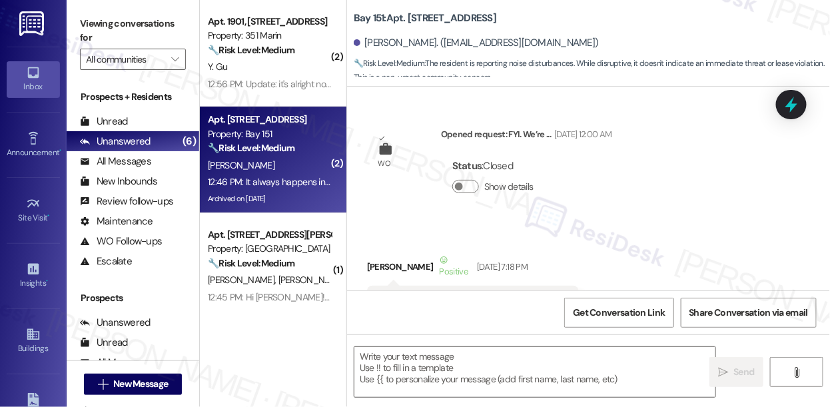
scroll to position [8403, 0]
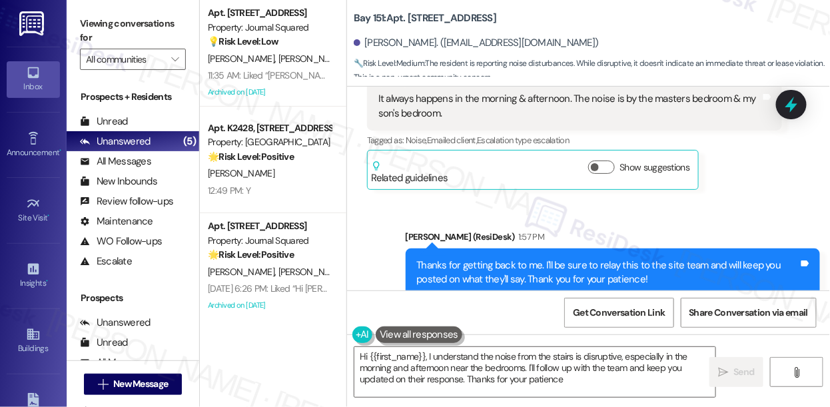
type textarea "Hi {{first_name}}, I understand the noise from the stairs is disruptive, especi…"
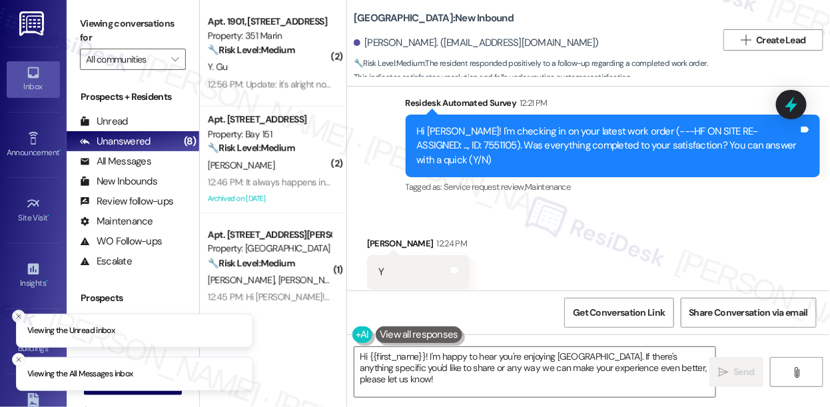
scroll to position [1736, 0]
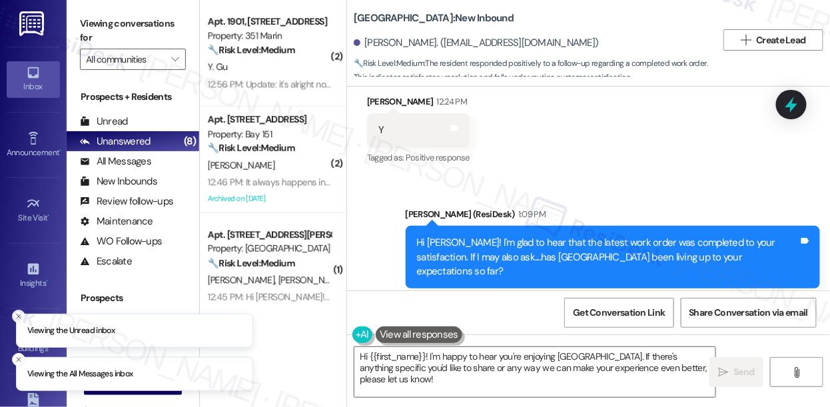
click at [542, 236] on div "Hi [PERSON_NAME]! I'm glad to hear that the latest work order was completed to …" at bounding box center [608, 257] width 383 height 43
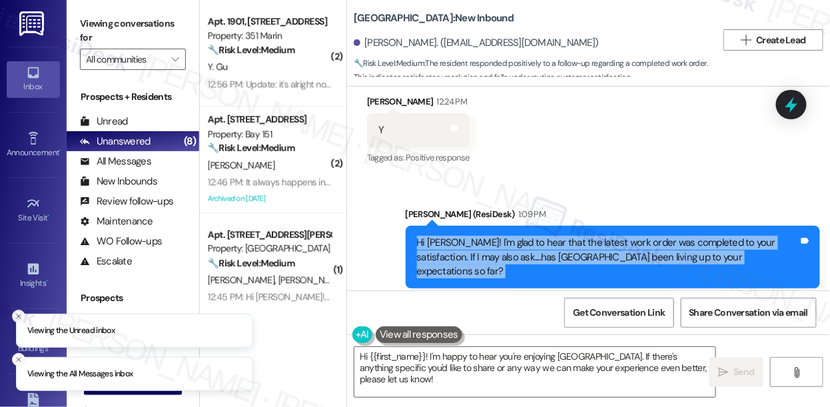
click at [542, 236] on div "Hi [PERSON_NAME]! I'm glad to hear that the latest work order was completed to …" at bounding box center [608, 257] width 383 height 43
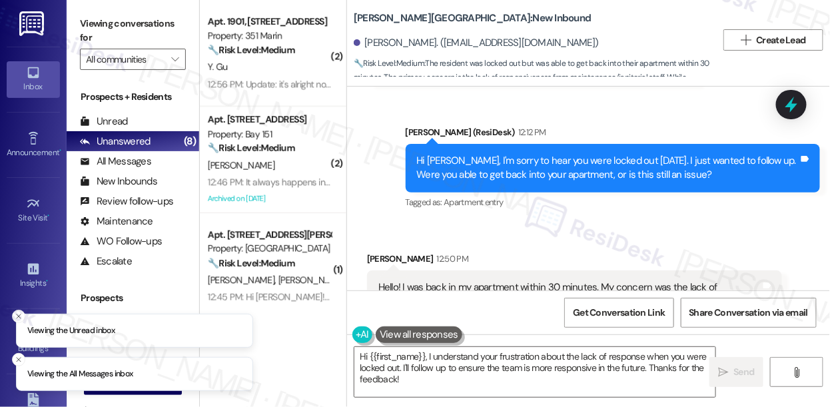
scroll to position [5268, 0]
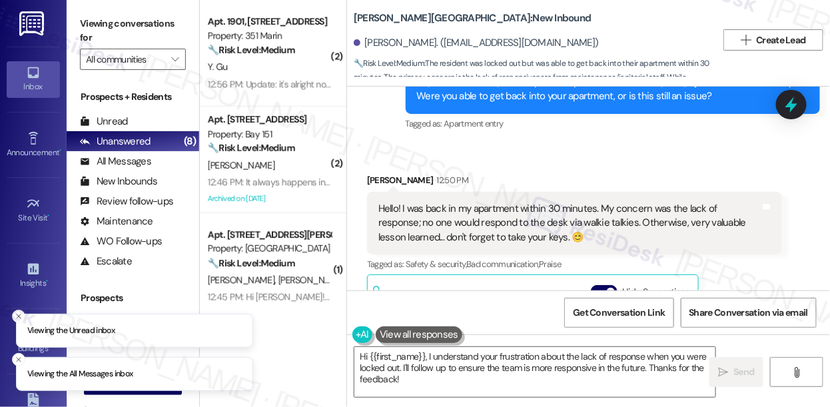
click at [478, 202] on div "Hello! I was back in my apartment within 30 minutes. My concern was the lack of…" at bounding box center [570, 223] width 383 height 43
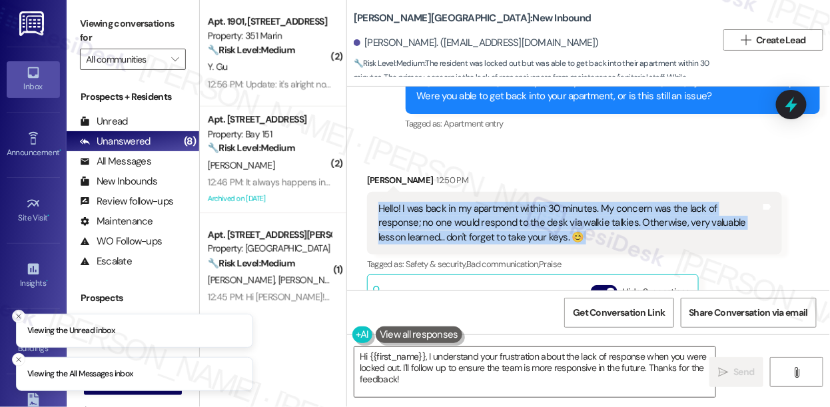
click at [478, 202] on div "Hello! I was back in my apartment within 30 minutes. My concern was the lack of…" at bounding box center [570, 223] width 383 height 43
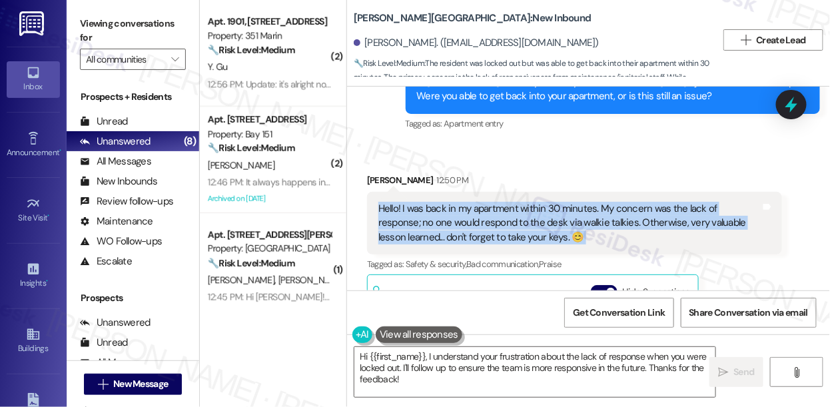
click at [614, 202] on div "Hello! I was back in my apartment within 30 minutes. My concern was the lack of…" at bounding box center [570, 223] width 383 height 43
click at [541, 213] on div "Hello! I was back in my apartment within 30 minutes. My concern was the lack of…" at bounding box center [570, 223] width 383 height 43
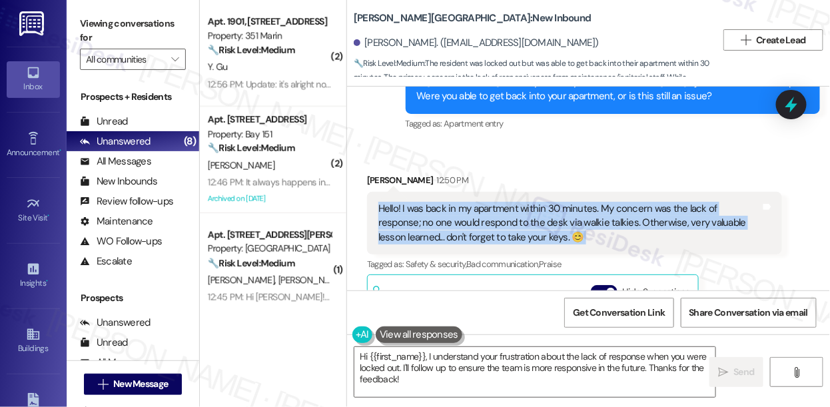
click at [541, 213] on div "Hello! I was back in my apartment within 30 minutes. My concern was the lack of…" at bounding box center [570, 223] width 383 height 43
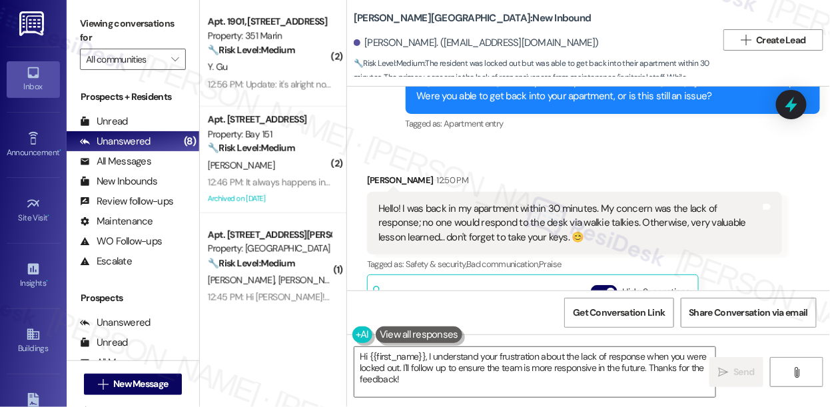
click at [570, 163] on div "Received via SMS Marcus Thomas 12:50 PM Hello! I was back in my apartment withi…" at bounding box center [574, 324] width 435 height 323
click at [545, 215] on div "Hello! I was back in my apartment within 30 minutes. My concern was the lack of…" at bounding box center [570, 223] width 383 height 43
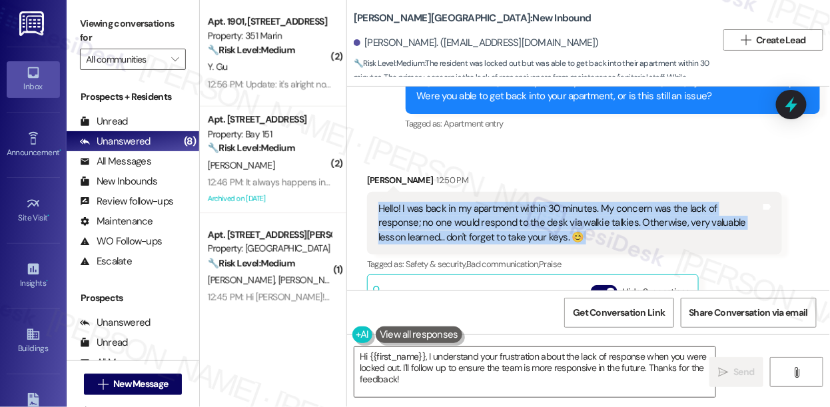
click at [545, 215] on div "Hello! I was back in my apartment within 30 minutes. My concern was the lack of…" at bounding box center [570, 223] width 383 height 43
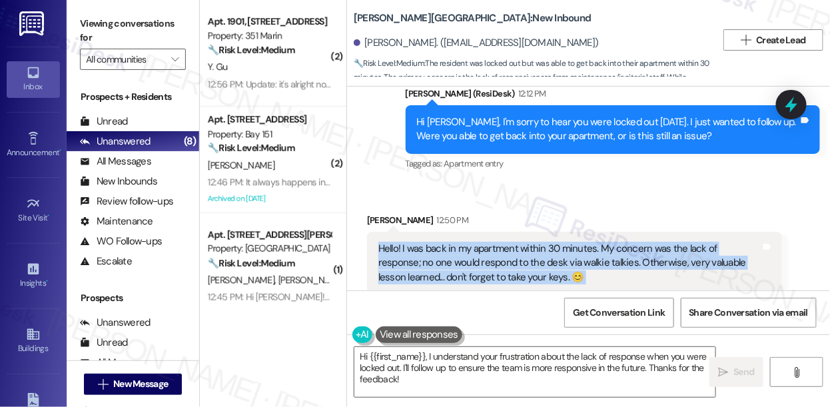
scroll to position [5207, 0]
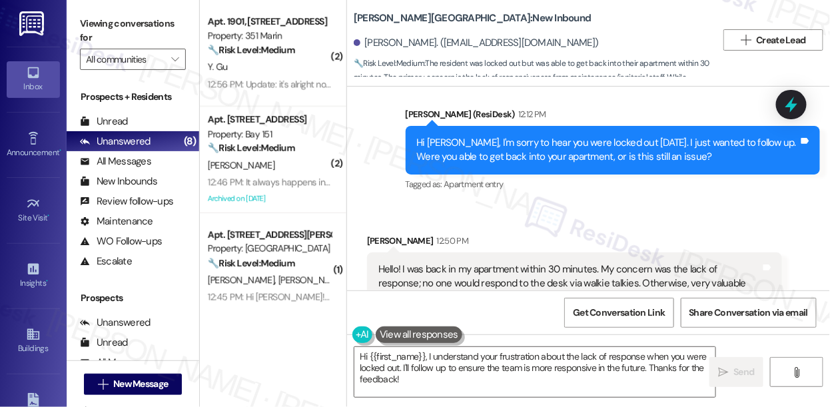
click at [537, 188] on div "Sent via SMS Sarah (ResiDesk) 12:12 PM Hi Marcus, I'm sorry to hear you were lo…" at bounding box center [613, 150] width 435 height 107
click at [506, 136] on div "Hi Marcus, I'm sorry to hear you were locked out yesterday. I just wanted to fo…" at bounding box center [608, 150] width 383 height 29
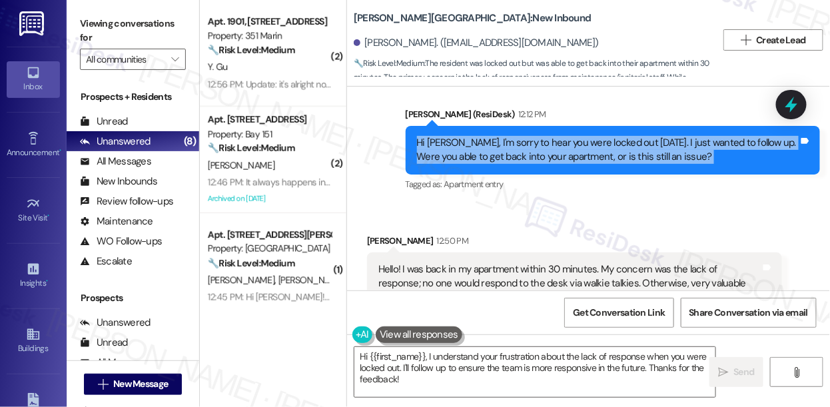
click at [506, 136] on div "Hi Marcus, I'm sorry to hear you were locked out yesterday. I just wanted to fo…" at bounding box center [608, 150] width 383 height 29
click at [543, 145] on div "Hi Marcus, I'm sorry to hear you were locked out yesterday. I just wanted to fo…" at bounding box center [608, 150] width 383 height 29
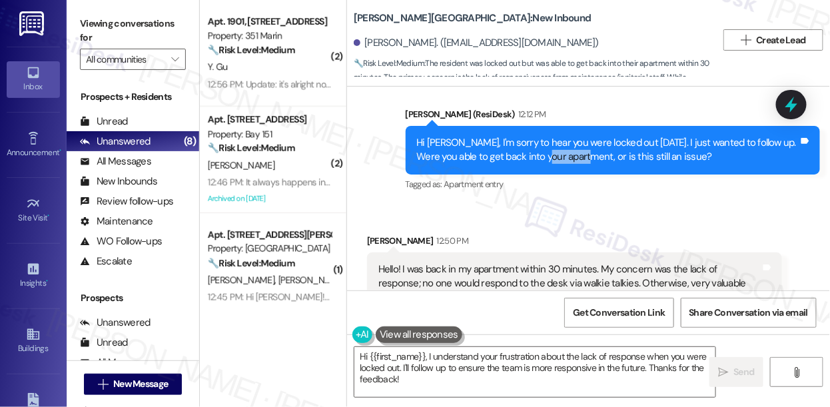
click at [543, 145] on div "Hi Marcus, I'm sorry to hear you were locked out yesterday. I just wanted to fo…" at bounding box center [608, 150] width 383 height 29
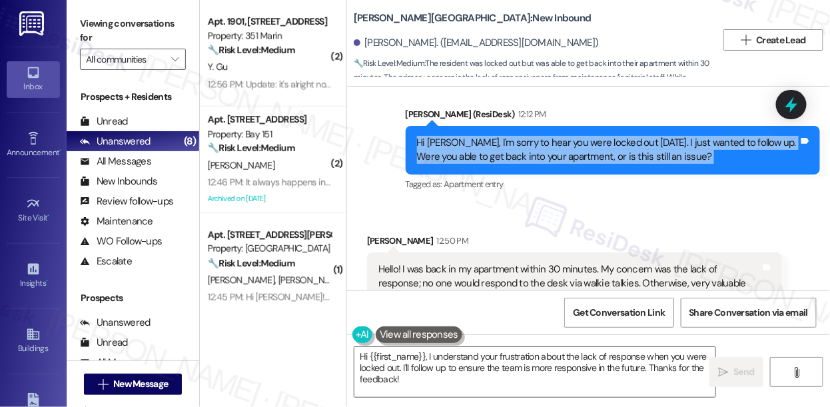
click at [543, 145] on div "Hi Marcus, I'm sorry to hear you were locked out yesterday. I just wanted to fo…" at bounding box center [608, 150] width 383 height 29
click at [619, 136] on div "Hi Marcus, I'm sorry to hear you were locked out yesterday. I just wanted to fo…" at bounding box center [608, 150] width 383 height 29
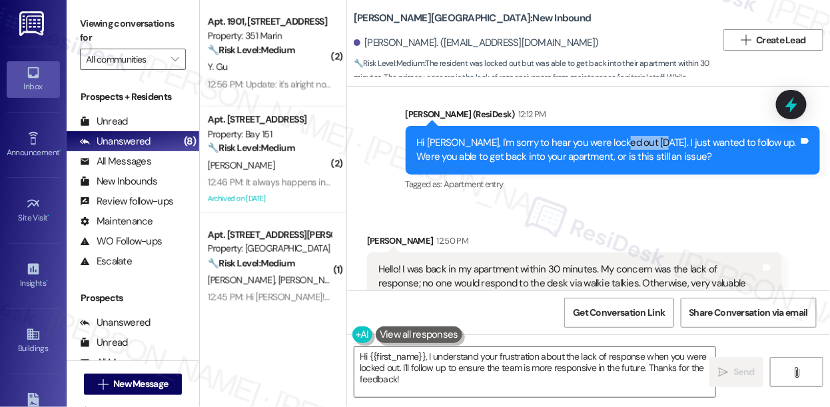
click at [619, 136] on div "Hi Marcus, I'm sorry to hear you were locked out yesterday. I just wanted to fo…" at bounding box center [608, 150] width 383 height 29
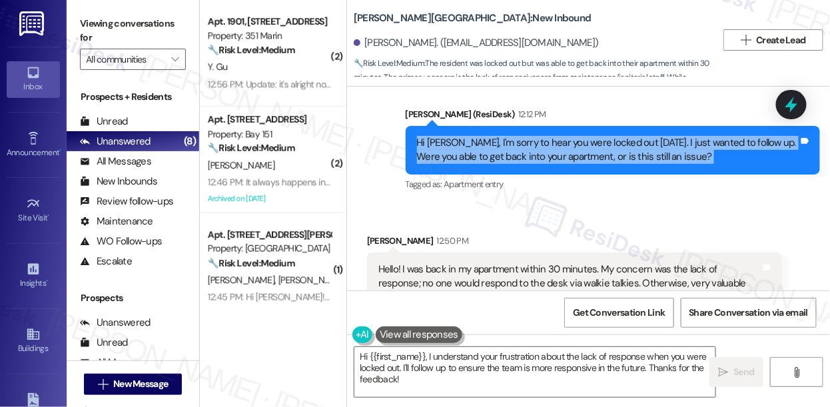
click at [619, 136] on div "Hi Marcus, I'm sorry to hear you were locked out yesterday. I just wanted to fo…" at bounding box center [608, 150] width 383 height 29
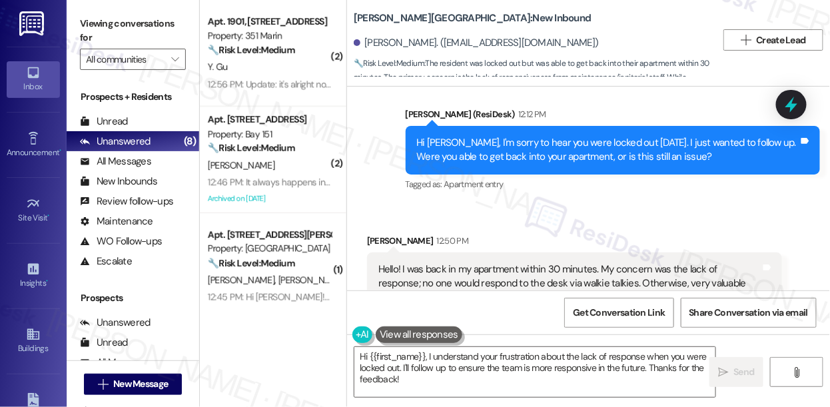
click at [700, 224] on div "Received via SMS Marcus Thomas 12:50 PM Hello! I was back in my apartment withi…" at bounding box center [574, 385] width 435 height 323
click at [583, 142] on div "Hi Marcus, I'm sorry to hear you were locked out yesterday. I just wanted to fo…" at bounding box center [608, 150] width 383 height 29
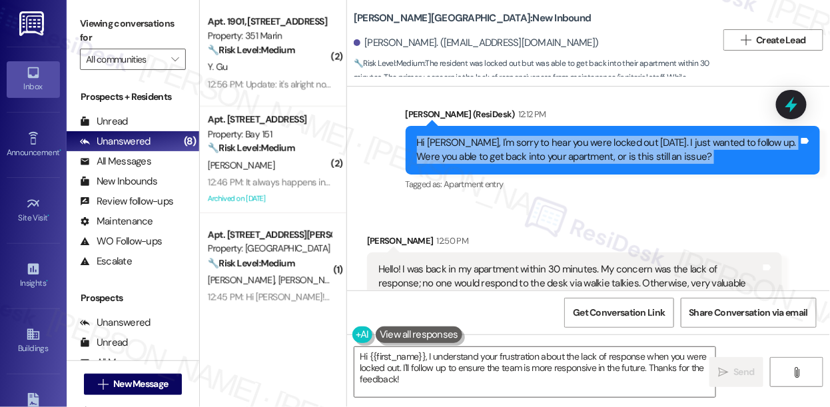
click at [583, 142] on div "Hi Marcus, I'm sorry to hear you were locked out yesterday. I just wanted to fo…" at bounding box center [608, 150] width 383 height 29
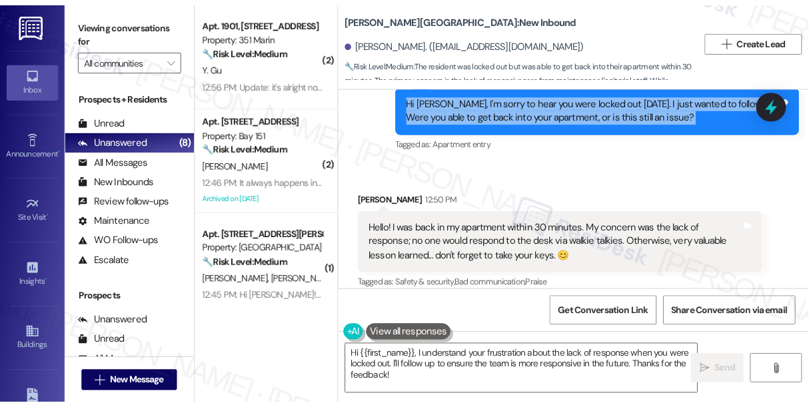
scroll to position [5268, 0]
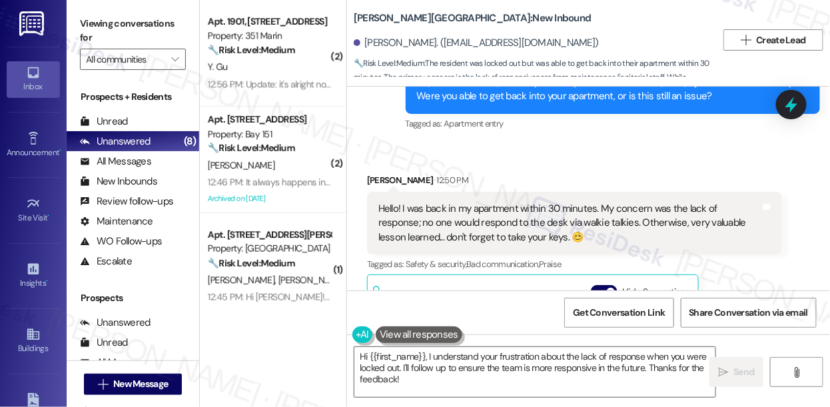
click at [469, 221] on div "Hello! I was back in my apartment within 30 minutes. My concern was the lack of…" at bounding box center [570, 223] width 383 height 43
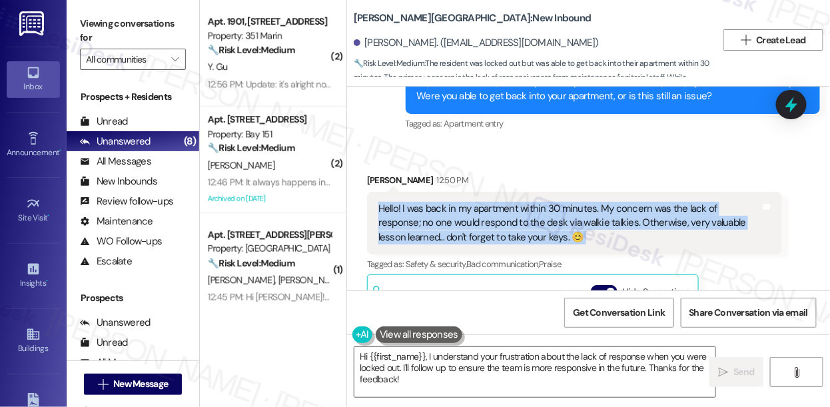
click at [469, 221] on div "Hello! I was back in my apartment within 30 minutes. My concern was the lack of…" at bounding box center [570, 223] width 383 height 43
click at [491, 202] on div "Hello! I was back in my apartment within 30 minutes. My concern was the lack of…" at bounding box center [570, 223] width 383 height 43
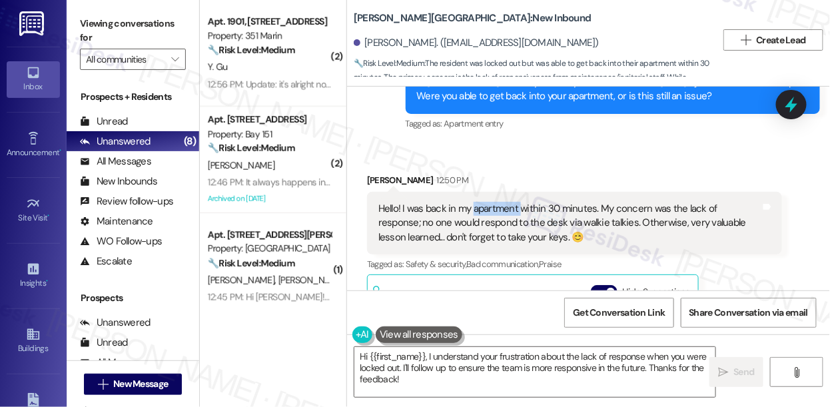
click at [491, 202] on div "Hello! I was back in my apartment within 30 minutes. My concern was the lack of…" at bounding box center [570, 223] width 383 height 43
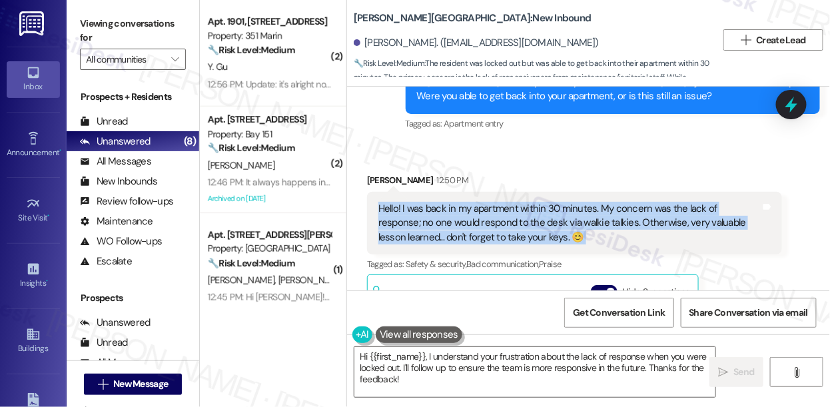
click at [491, 202] on div "Hello! I was back in my apartment within 30 minutes. My concern was the lack of…" at bounding box center [570, 223] width 383 height 43
click at [675, 203] on div "Hello! I was back in my apartment within 30 minutes. My concern was the lack of…" at bounding box center [570, 223] width 383 height 43
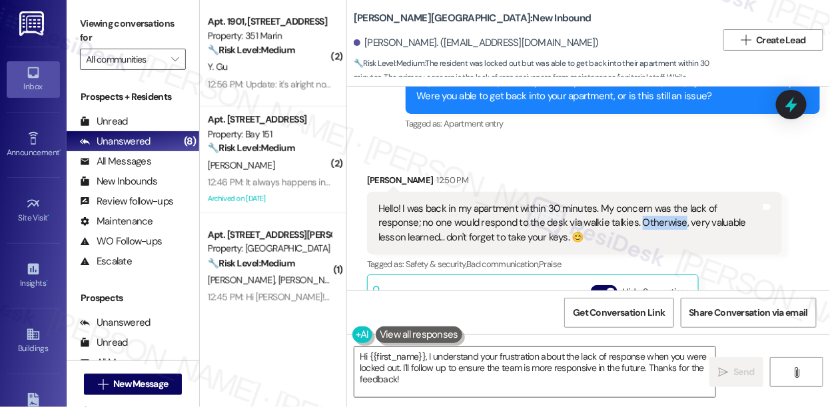
click at [675, 203] on div "Hello! I was back in my apartment within 30 minutes. My concern was the lack of…" at bounding box center [570, 223] width 383 height 43
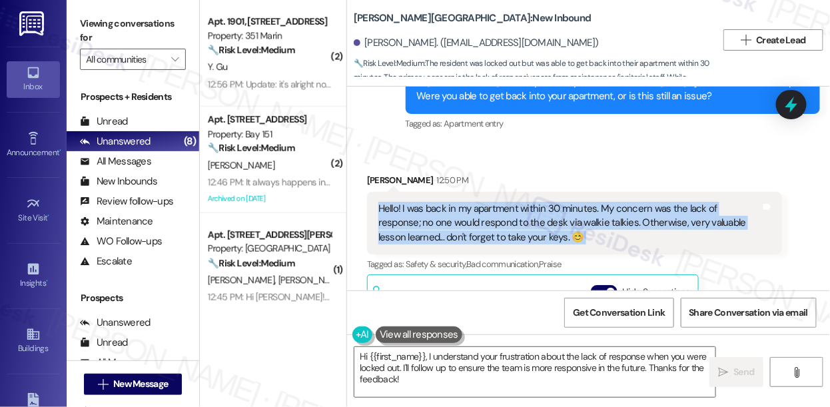
click at [675, 203] on div "Hello! I was back in my apartment within 30 minutes. My concern was the lack of…" at bounding box center [570, 223] width 383 height 43
click at [578, 209] on div "Hello! I was back in my apartment within 30 minutes. My concern was the lack of…" at bounding box center [570, 223] width 383 height 43
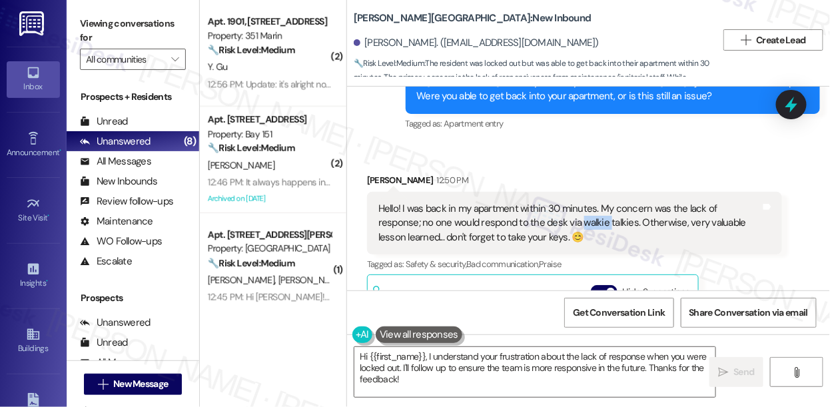
click at [578, 209] on div "Hello! I was back in my apartment within 30 minutes. My concern was the lack of…" at bounding box center [570, 223] width 383 height 43
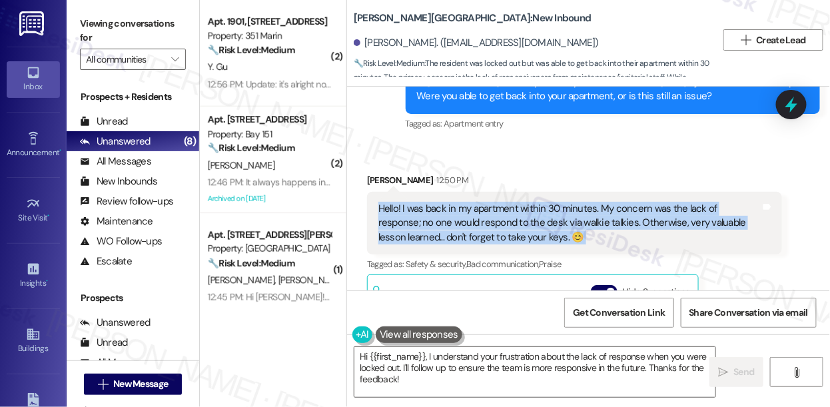
click at [578, 209] on div "Hello! I was back in my apartment within 30 minutes. My concern was the lack of…" at bounding box center [570, 223] width 383 height 43
click at [531, 223] on div "Hello! I was back in my apartment within 30 minutes. My concern was the lack of…" at bounding box center [570, 223] width 383 height 43
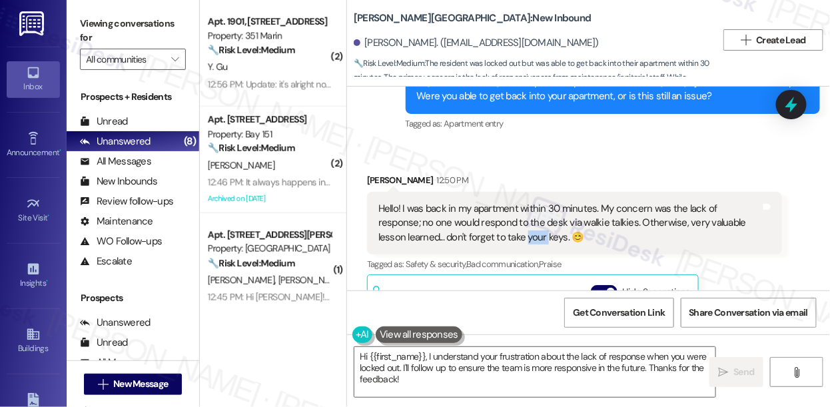
click at [531, 223] on div "Hello! I was back in my apartment within 30 minutes. My concern was the lack of…" at bounding box center [570, 223] width 383 height 43
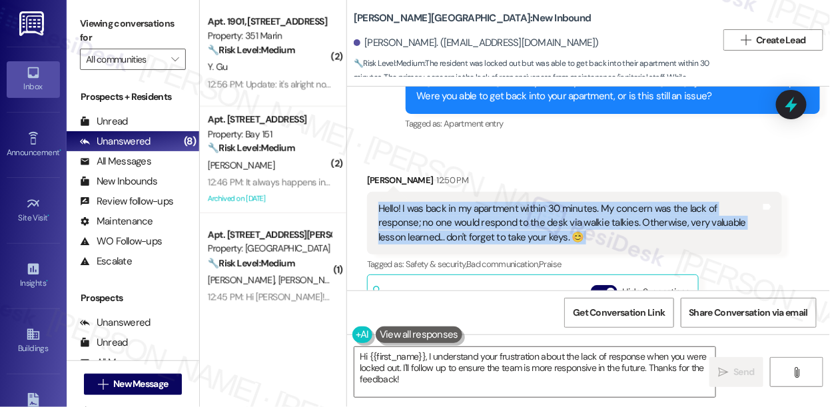
click at [531, 223] on div "Hello! I was back in my apartment within 30 minutes. My concern was the lack of…" at bounding box center [570, 223] width 383 height 43
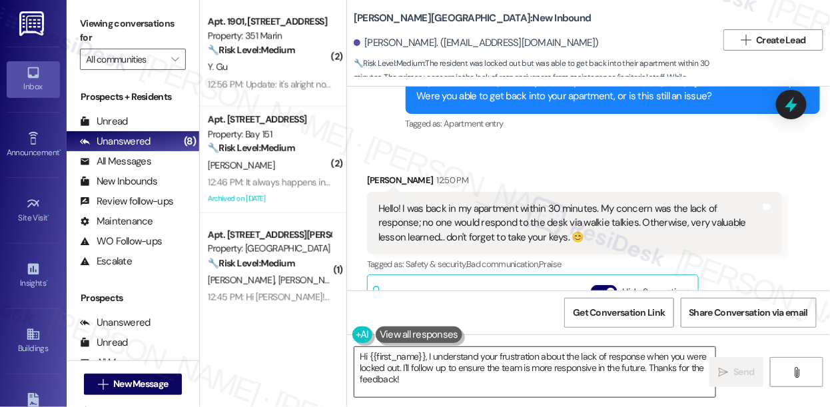
click at [433, 373] on textarea "Hi {{first_name}}, I understand your frustration about the lack of response whe…" at bounding box center [535, 372] width 361 height 50
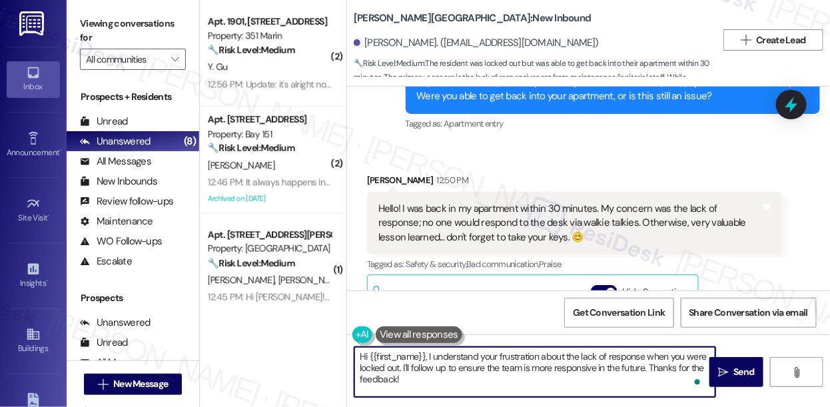
click at [492, 209] on div "Hello! I was back in my apartment within 30 minutes. My concern was the lack of…" at bounding box center [570, 223] width 383 height 43
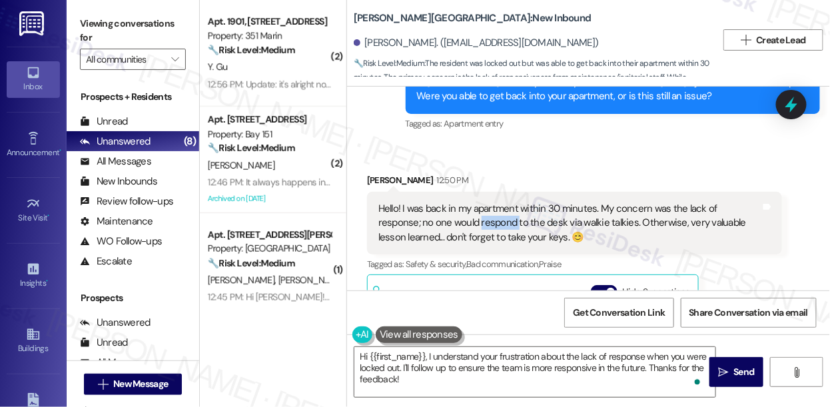
click at [492, 209] on div "Hello! I was back in my apartment within 30 minutes. My concern was the lack of…" at bounding box center [570, 223] width 383 height 43
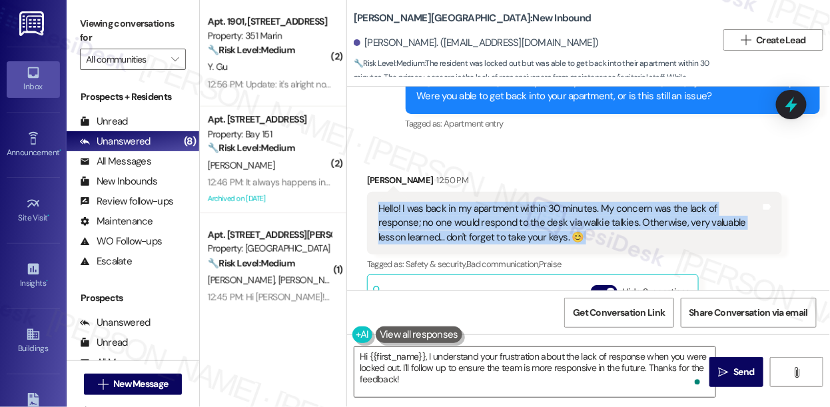
click at [492, 209] on div "Hello! I was back in my apartment within 30 minutes. My concern was the lack of…" at bounding box center [570, 223] width 383 height 43
copy div "Hello! I was back in my apartment within 30 minutes. My concern was the lack of…"
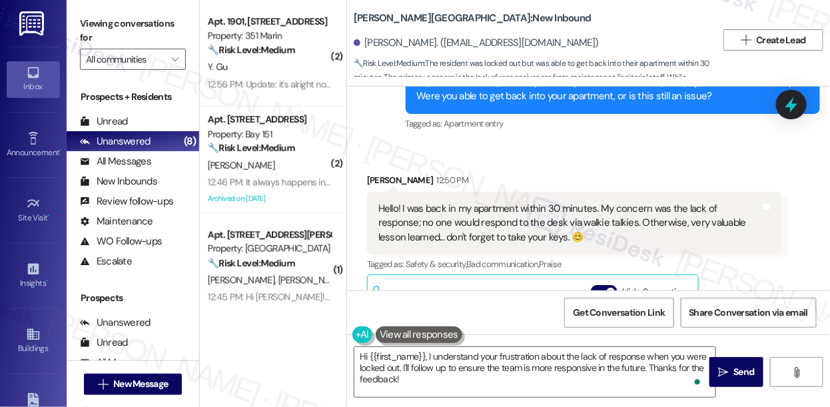
click at [83, 21] on label "Viewing conversations for" at bounding box center [133, 30] width 106 height 35
click at [830, 137] on div "Viewing conversations for All communities  Prospects + Residents Unread (0) Un…" at bounding box center [449, 203] width 764 height 407
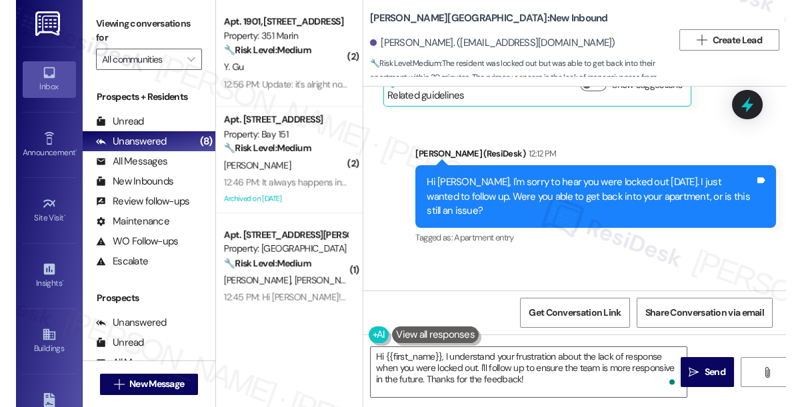
scroll to position [5367, 0]
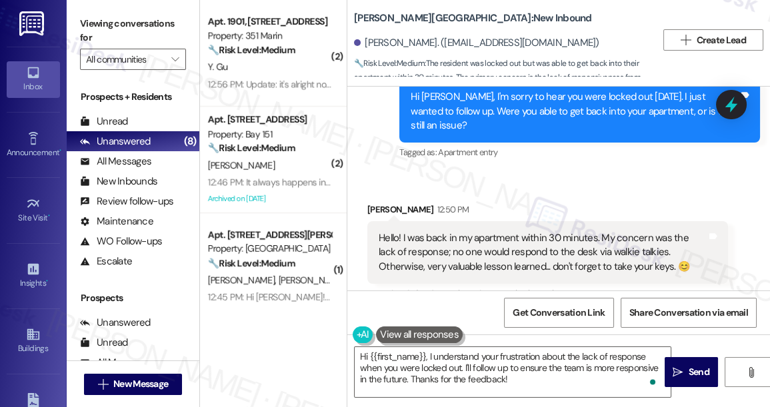
click at [101, 31] on label "Viewing conversations for" at bounding box center [133, 30] width 106 height 35
click at [482, 367] on textarea "Hi {{first_name}}, I understand your frustration about the lack of response whe…" at bounding box center [513, 372] width 316 height 50
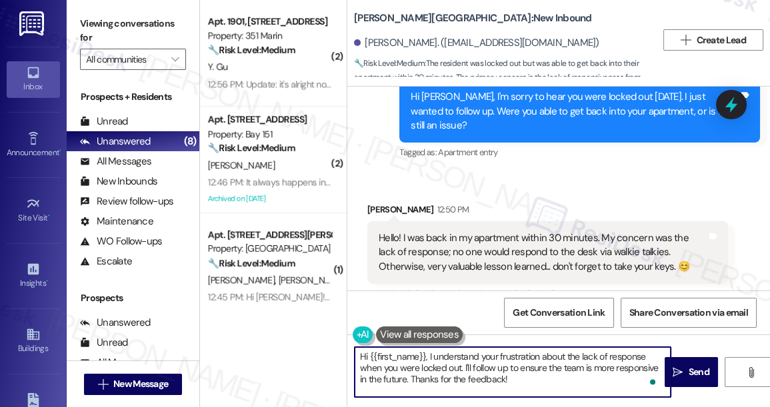
click at [482, 367] on textarea "Hi {{first_name}}, I understand your frustration about the lack of response whe…" at bounding box center [513, 372] width 316 height 50
click at [547, 381] on textarea "Hi {{first_name}}, I understand your frustration about the lack of response whe…" at bounding box center [513, 372] width 316 height 50
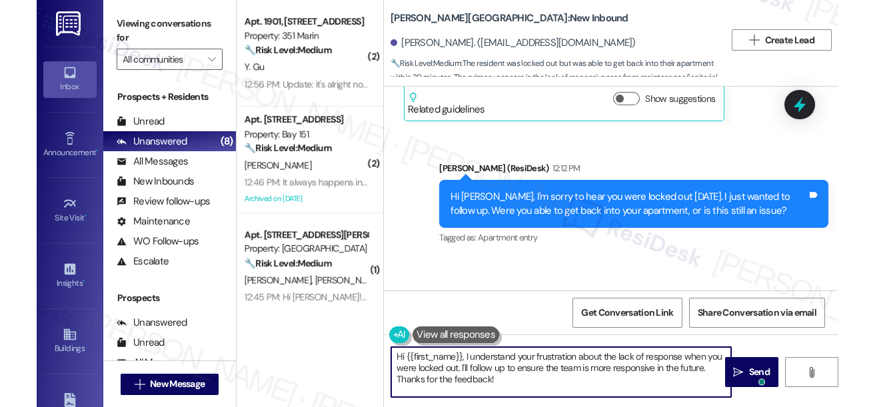
scroll to position [5211, 0]
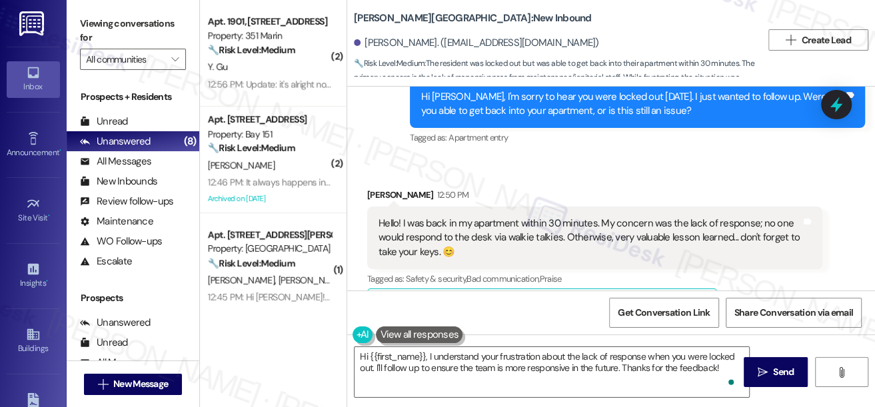
drag, startPoint x: 100, startPoint y: 25, endPoint x: 119, endPoint y: 44, distance: 27.3
click at [100, 25] on label "Viewing conversations for" at bounding box center [133, 30] width 106 height 35
drag, startPoint x: 352, startPoint y: 352, endPoint x: 547, endPoint y: 355, distance: 195.3
click at [547, 355] on div "Hi {{first_name}}, I understand your frustration about the lack of response whe…" at bounding box center [545, 372] width 396 height 51
click at [366, 351] on textarea "Hi {{first_name}}, I understand your frustration about the lack of response whe…" at bounding box center [552, 372] width 395 height 50
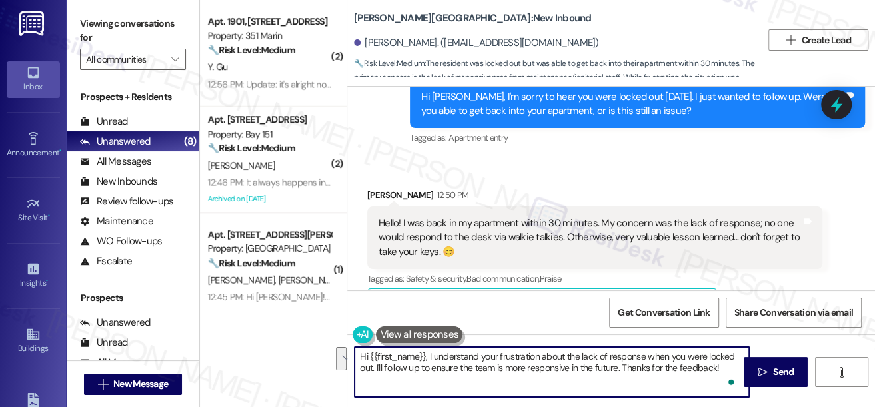
drag, startPoint x: 356, startPoint y: 355, endPoint x: 374, endPoint y: 369, distance: 23.2
click at [374, 369] on textarea "Hi {{first_name}}, I understand your frustration about the lack of response whe…" at bounding box center [552, 372] width 395 height 50
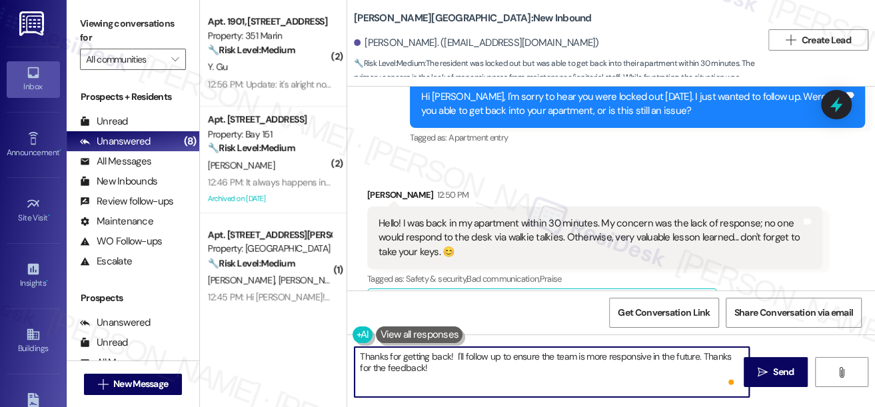
paste textarea "I’m glad to hear you were able to get back in quickly! 😊 Thanks for sharing you…"
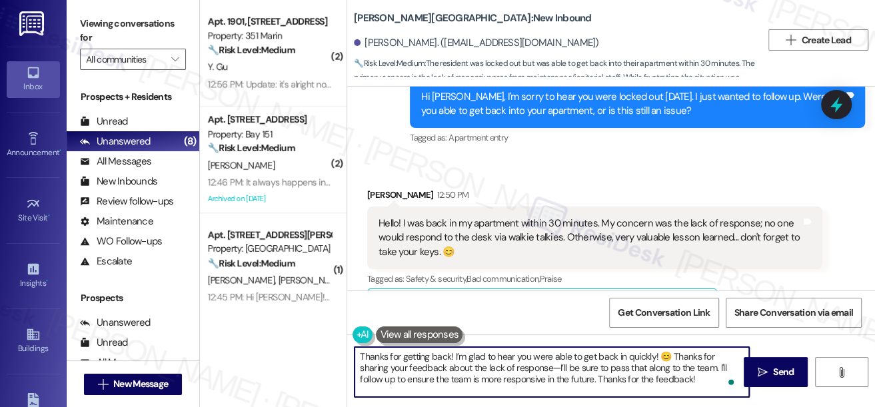
drag, startPoint x: 454, startPoint y: 355, endPoint x: 352, endPoint y: 353, distance: 102.0
click at [352, 353] on div "Thanks for getting back! I’m glad to hear you were able to get back in quickly!…" at bounding box center [545, 372] width 396 height 51
drag, startPoint x: 573, startPoint y: 352, endPoint x: 558, endPoint y: 355, distance: 15.7
click at [561, 355] on textarea "I’m glad to hear you were able to get back in quickly! 😊 Thanks for sharing you…" at bounding box center [552, 372] width 395 height 50
drag, startPoint x: 435, startPoint y: 368, endPoint x: 588, endPoint y: 368, distance: 152.6
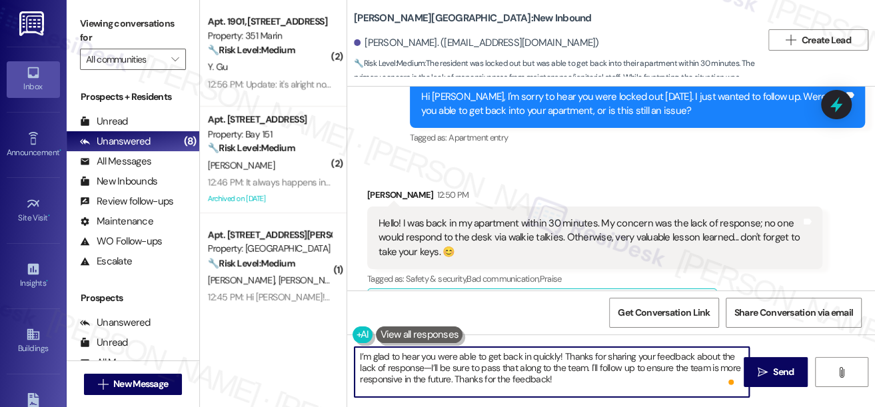
click at [588, 368] on textarea "I’m glad to hear you were able to get back in quickly! Thanks for sharing your …" at bounding box center [552, 372] width 395 height 50
click at [435, 376] on textarea "I’m glad to hear you were able to get back in quickly! Thanks for sharing your …" at bounding box center [552, 372] width 395 height 50
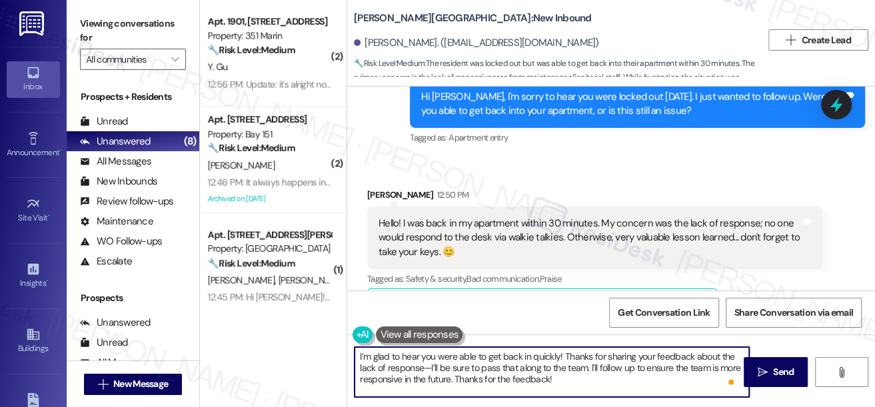
click at [427, 368] on textarea "I’m glad to hear you were able to get back in quickly! Thanks for sharing your …" at bounding box center [552, 372] width 395 height 50
drag, startPoint x: 432, startPoint y: 367, endPoint x: 425, endPoint y: 371, distance: 8.4
click at [425, 371] on textarea "I’m glad to hear you were able to get back in quickly! Thanks for sharing your …" at bounding box center [552, 372] width 395 height 50
click at [598, 386] on textarea "I’m glad to hear you were able to get back in quickly! Thanks for sharing your …" at bounding box center [552, 372] width 395 height 50
drag, startPoint x: 585, startPoint y: 368, endPoint x: 460, endPoint y: 379, distance: 125.8
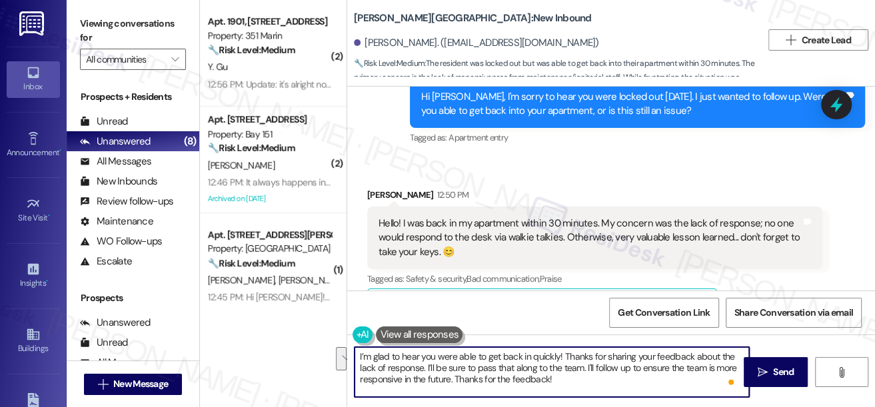
click at [460, 379] on textarea "I’m glad to hear you were able to get back in quickly! Thanks for sharing your …" at bounding box center [552, 372] width 395 height 50
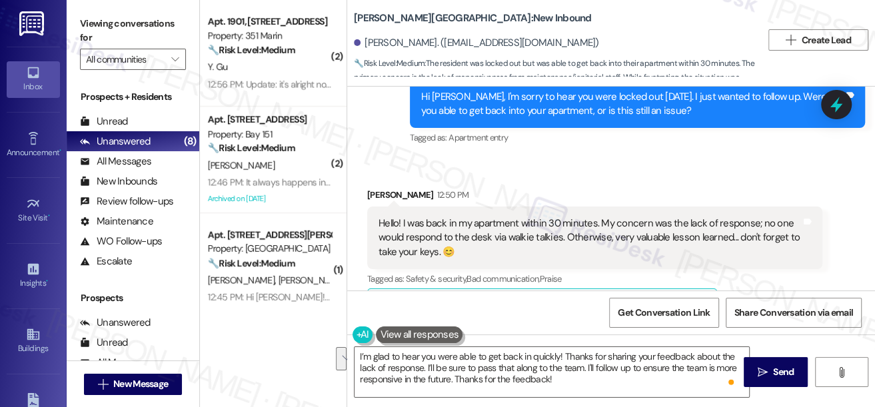
click at [84, 34] on label "Viewing conversations for" at bounding box center [133, 30] width 106 height 35
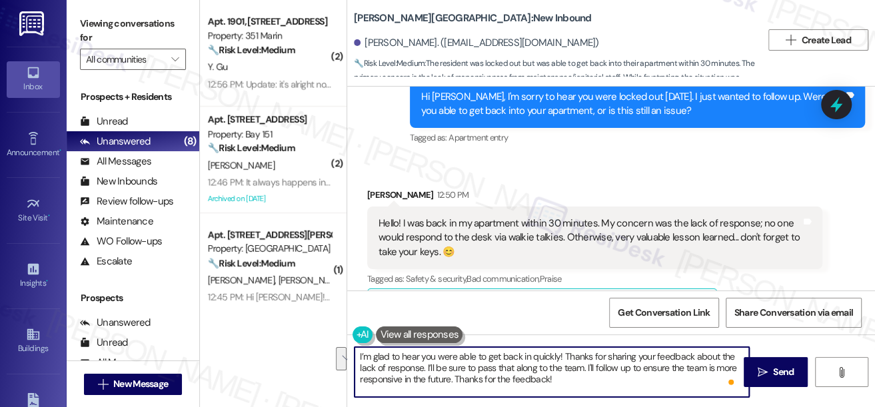
drag, startPoint x: 583, startPoint y: 381, endPoint x: 587, endPoint y: 365, distance: 17.0
click at [587, 365] on textarea "I’m glad to hear you were able to get back in quickly! Thanks for sharing your …" at bounding box center [552, 372] width 395 height 50
click at [564, 373] on textarea "I’m glad to hear you were able to get back in quickly! Thanks for sharing your …" at bounding box center [552, 372] width 395 height 50
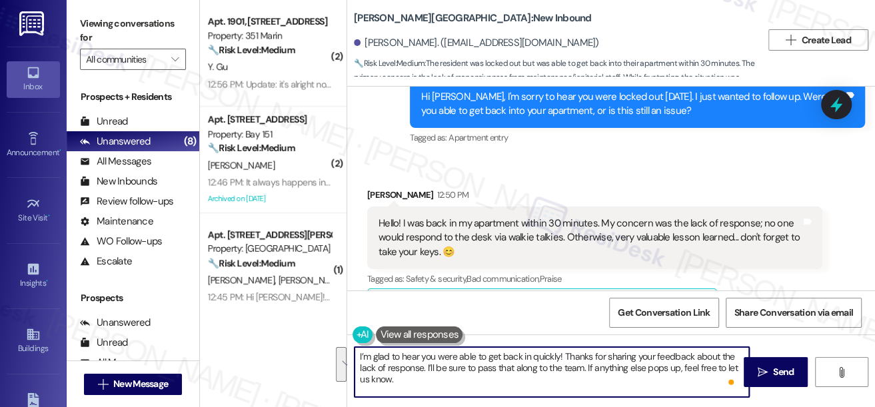
click at [489, 375] on textarea "I’m glad to hear you were able to get back in quickly! Thanks for sharing your …" at bounding box center [552, 372] width 395 height 50
click at [620, 367] on textarea "I’m glad to hear you were able to get back in quickly! Thanks for sharing your …" at bounding box center [552, 372] width 395 height 50
type textarea "I’m glad to hear you were able to get back in quickly! Thanks for sharing your …"
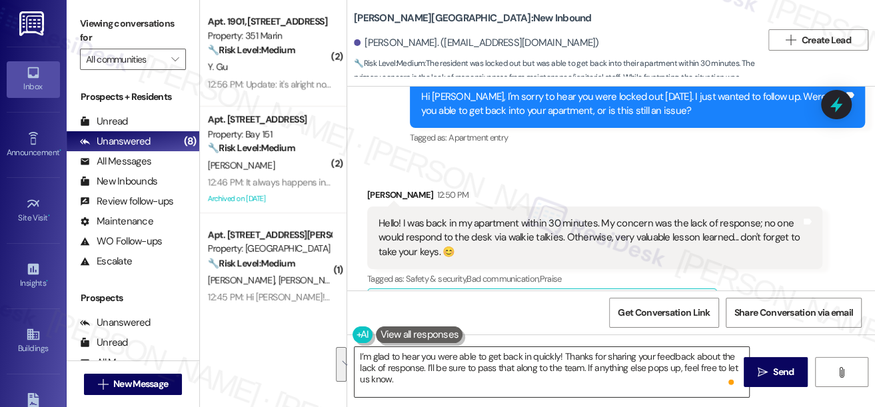
click at [599, 381] on textarea "I’m glad to hear you were able to get back in quickly! Thanks for sharing your …" at bounding box center [552, 372] width 395 height 50
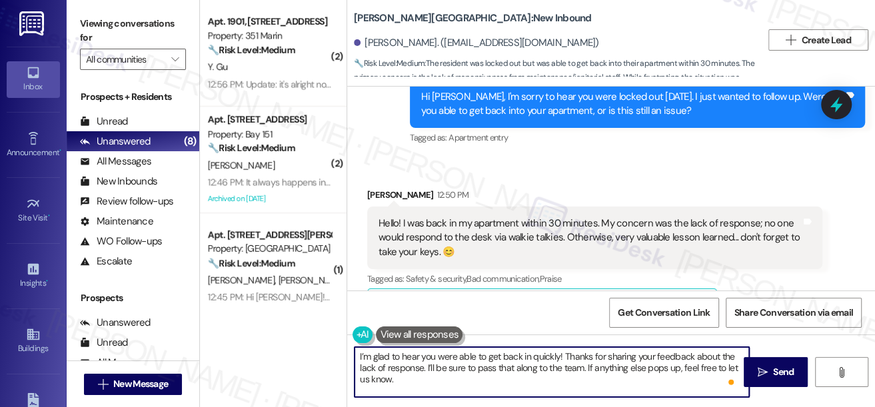
click at [496, 381] on textarea "I’m glad to hear you were able to get back in quickly! Thanks for sharing your …" at bounding box center [552, 372] width 395 height 50
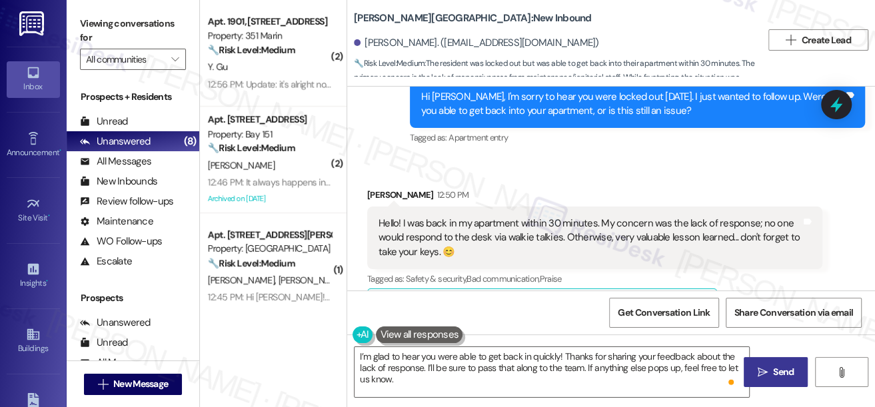
click at [760, 371] on icon "" at bounding box center [763, 372] width 10 height 11
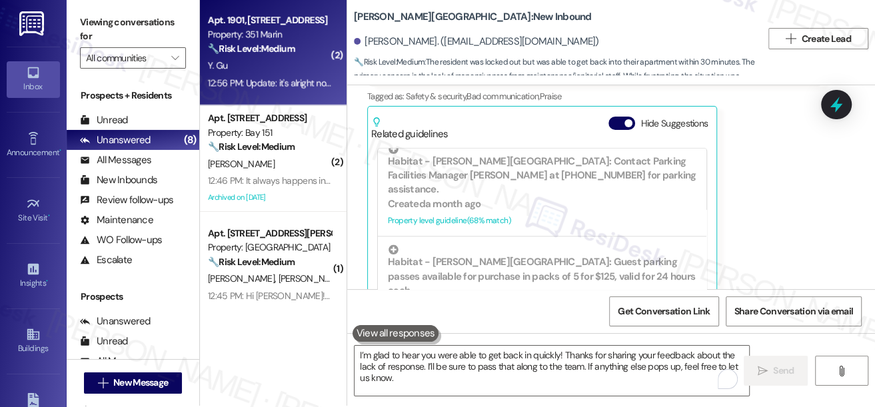
scroll to position [347, 0]
